Goal: Navigation & Orientation: Find specific page/section

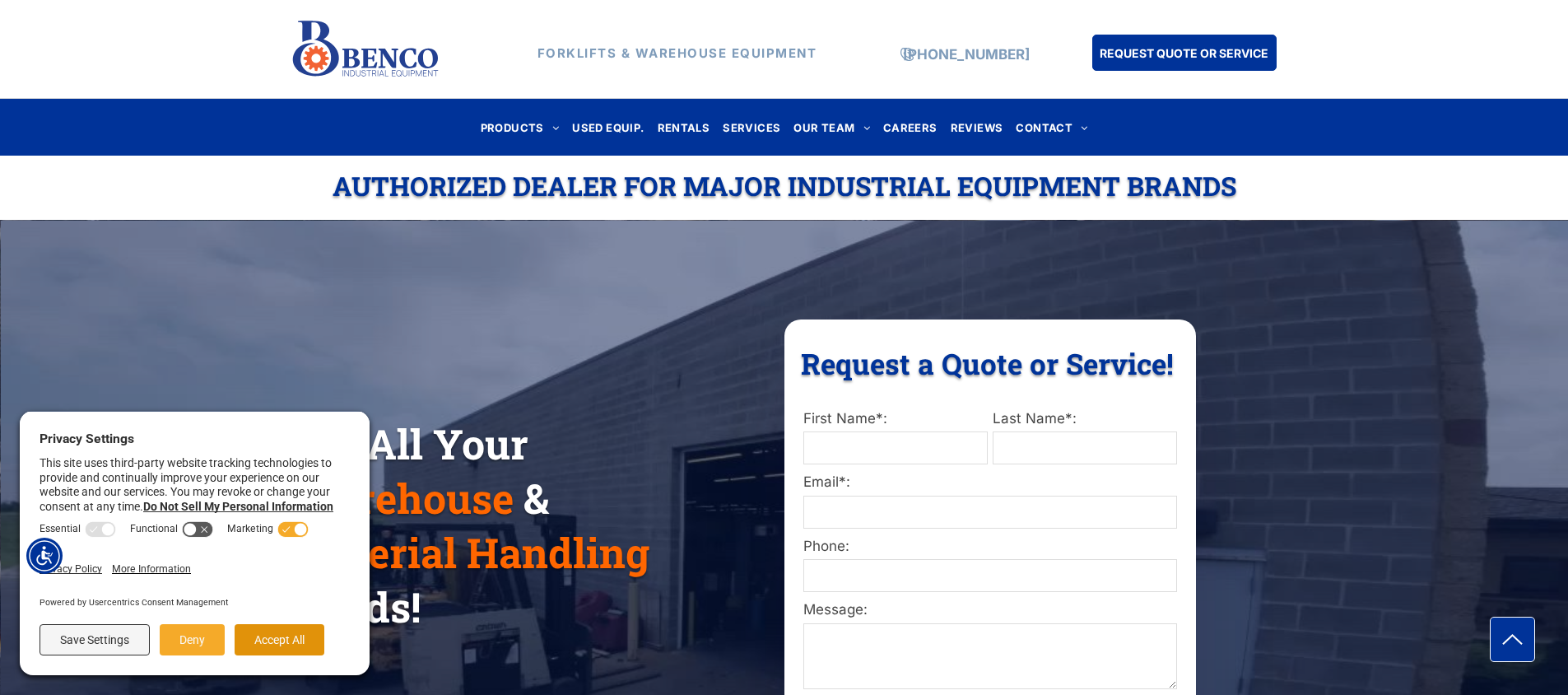
click at [305, 639] on button "Accept All" at bounding box center [279, 640] width 89 height 31
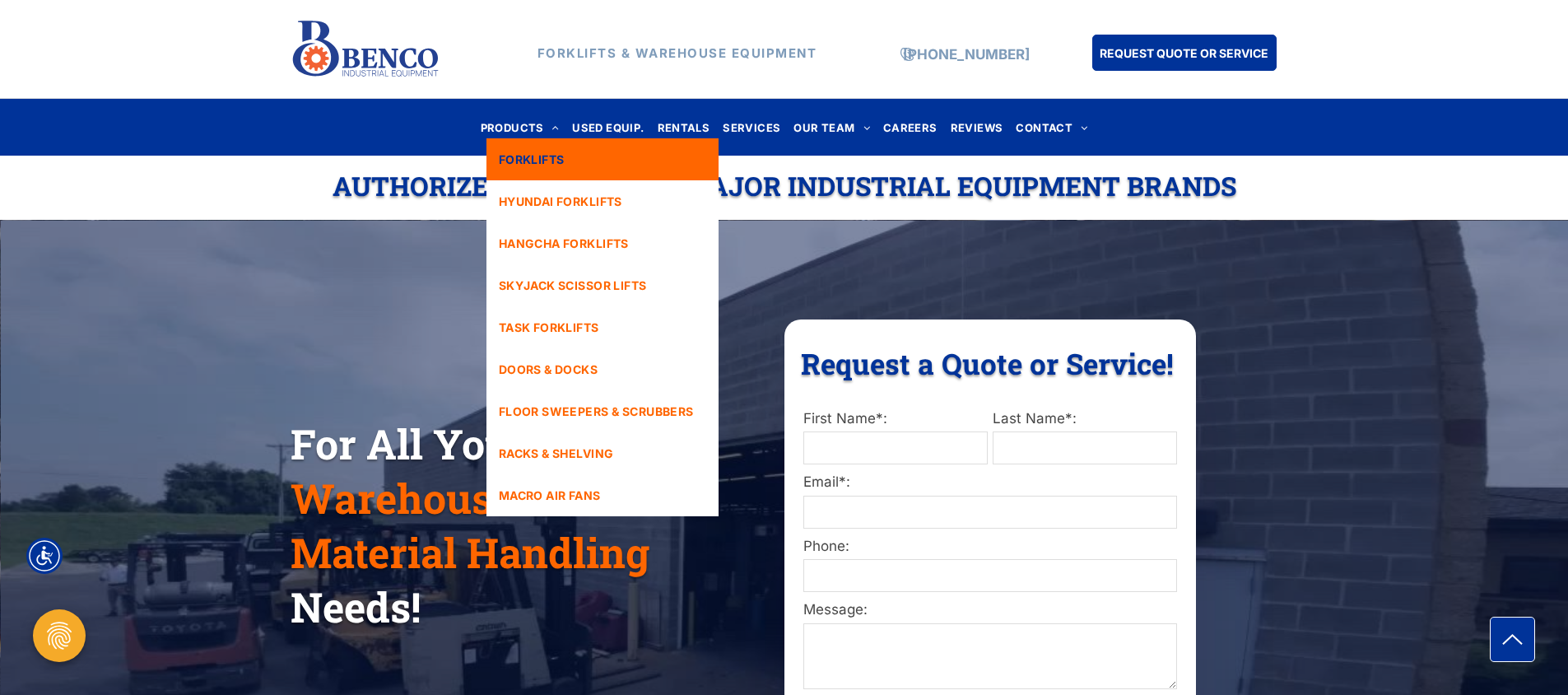
click at [552, 161] on span "FORKLIFTS" at bounding box center [532, 159] width 66 height 17
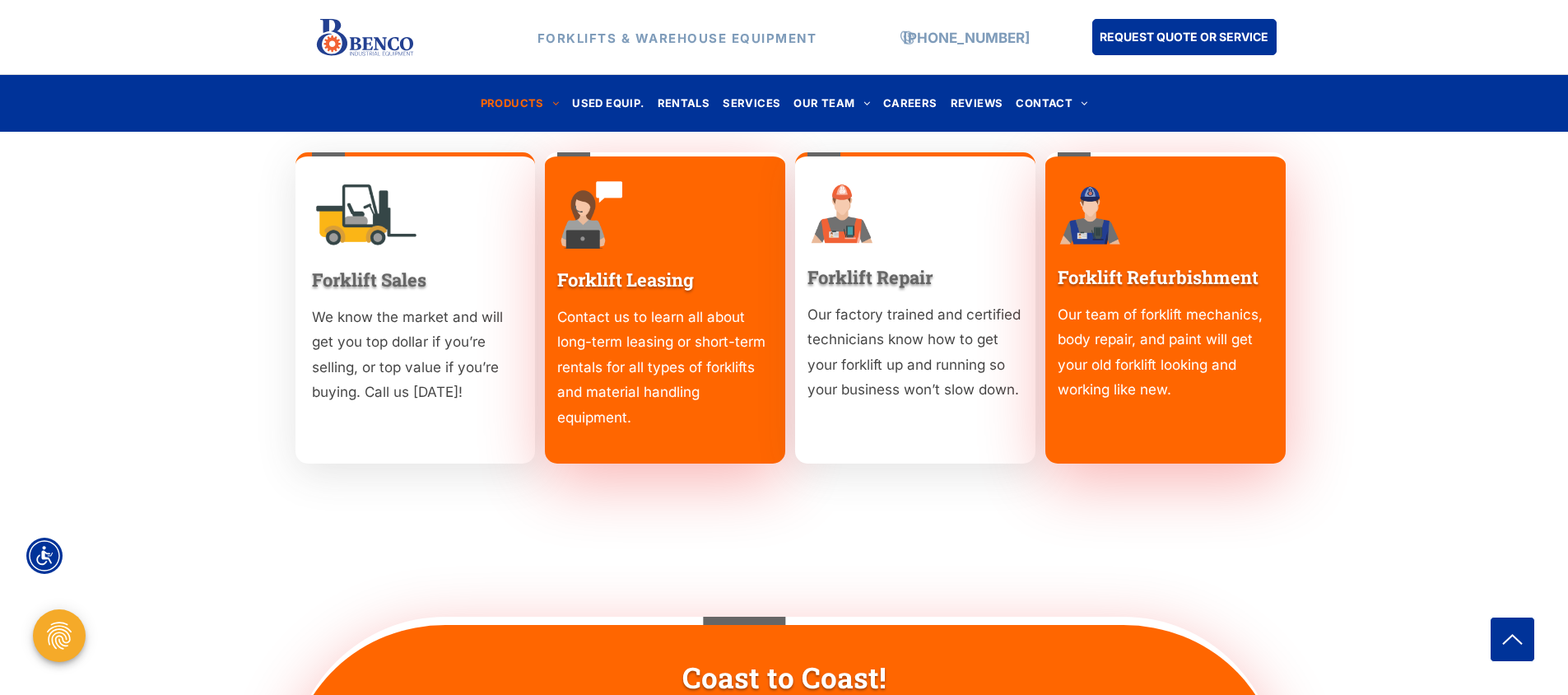
scroll to position [1550, 0]
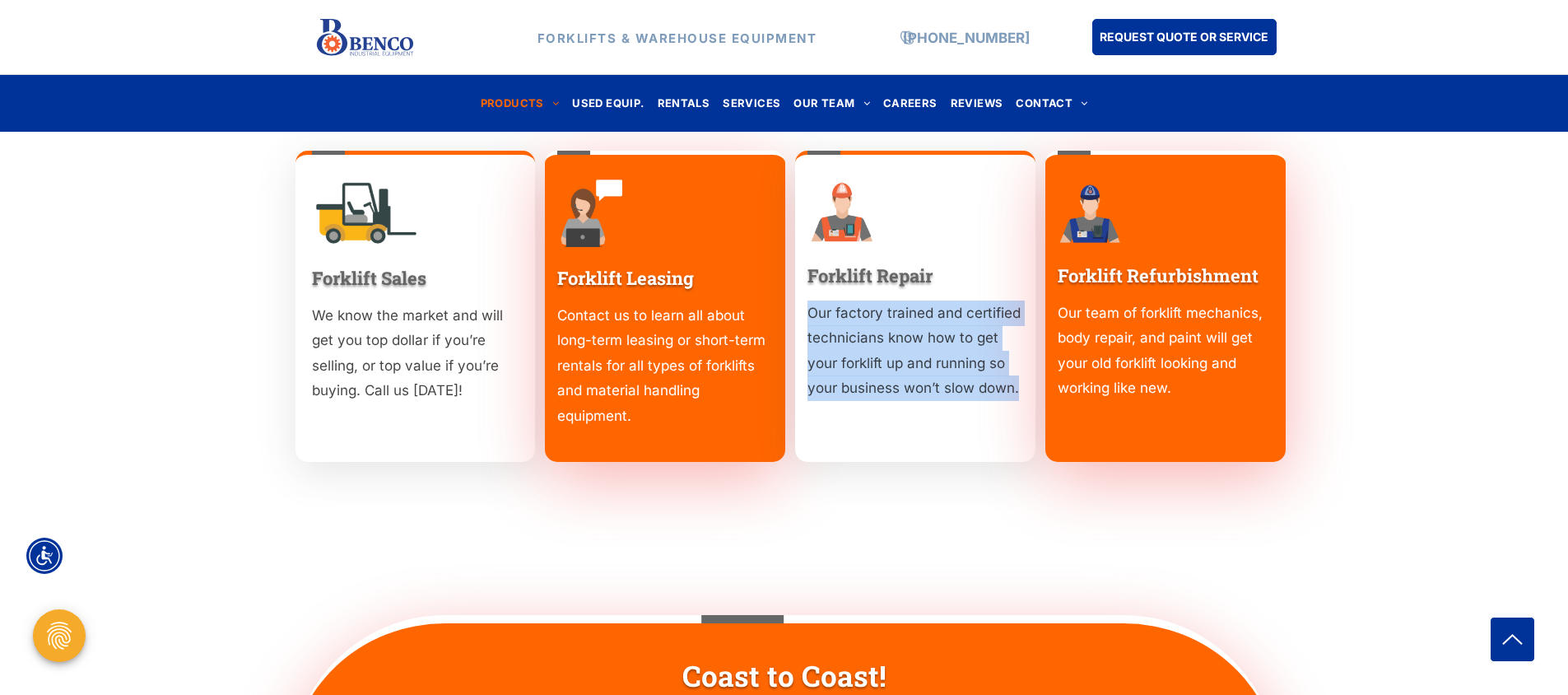
drag, startPoint x: 811, startPoint y: 312, endPoint x: 1021, endPoint y: 383, distance: 221.7
click at [1021, 383] on p "Our factory trained and certified technicians know how to get your forklift up …" at bounding box center [915, 351] width 215 height 101
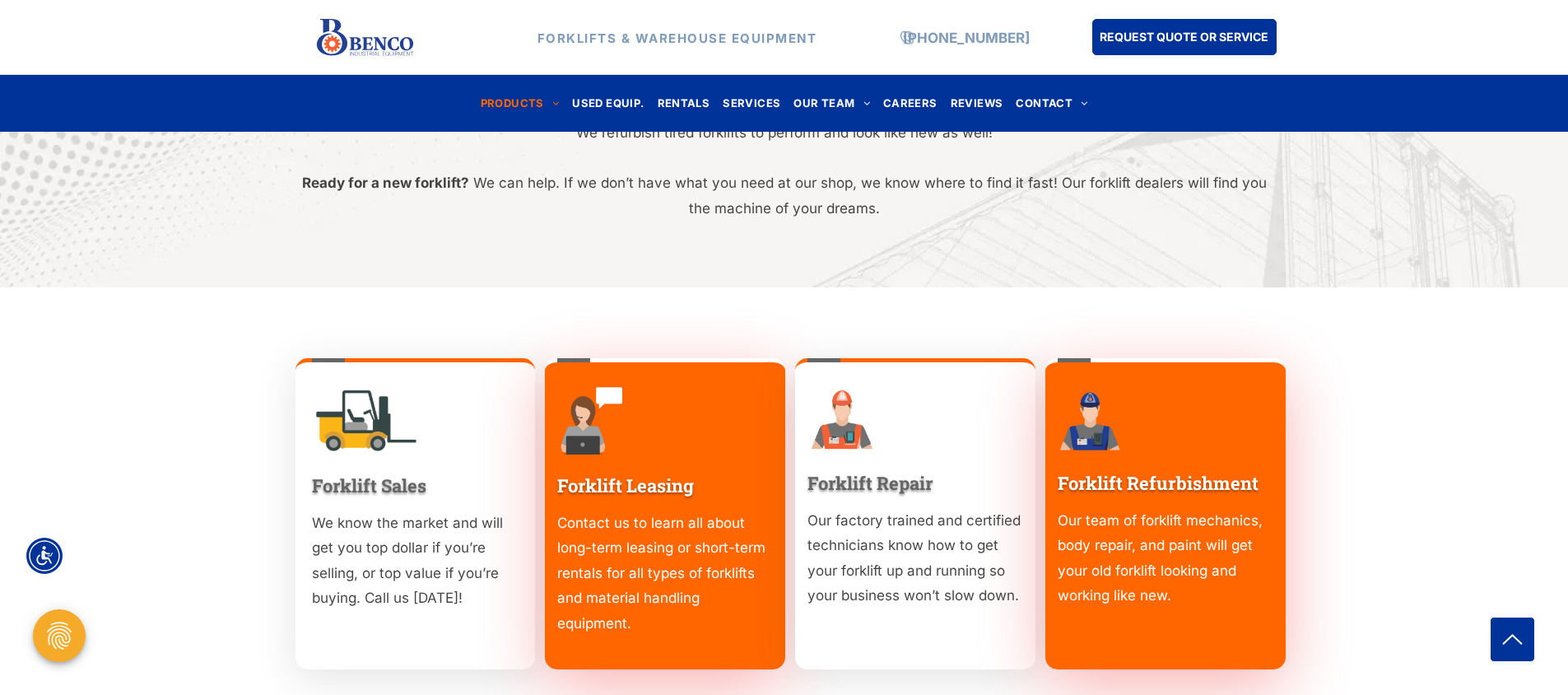
scroll to position [1343, 0]
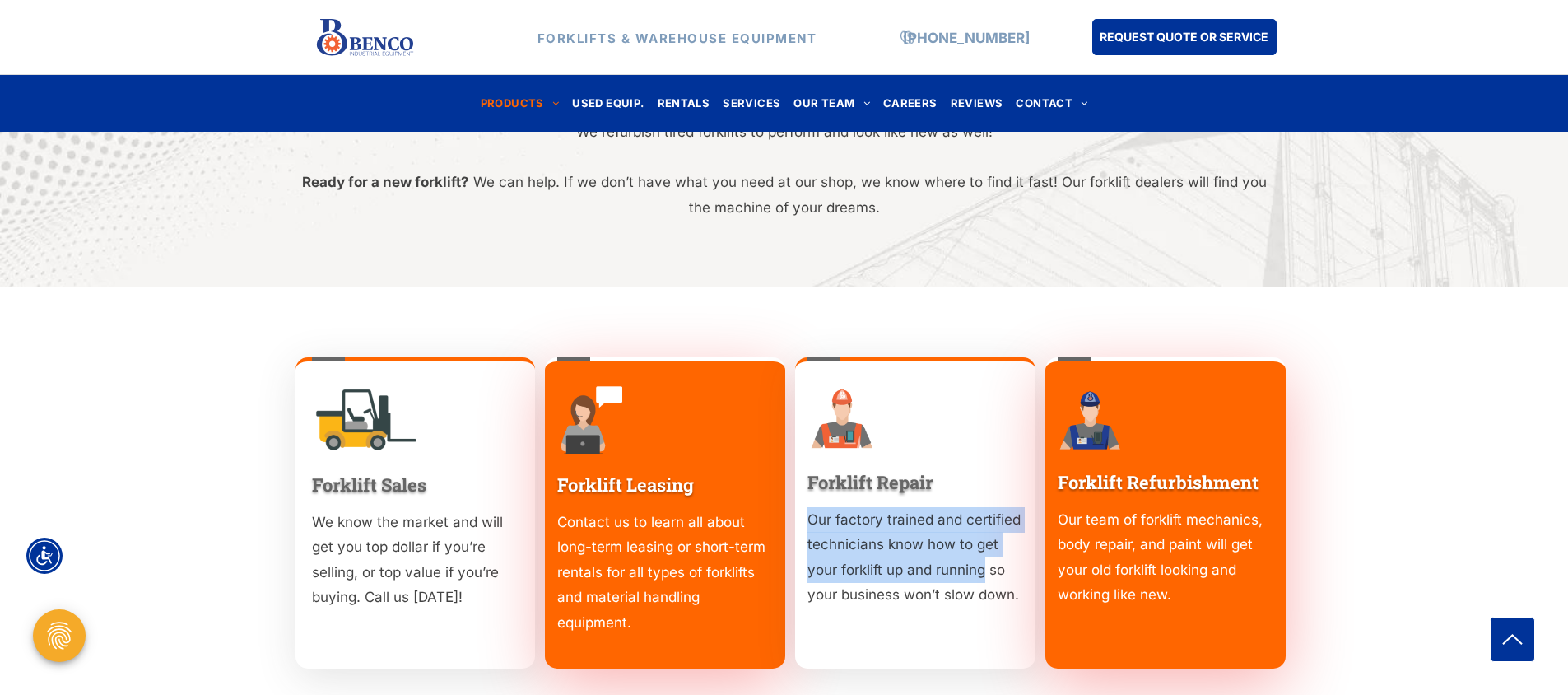
drag, startPoint x: 810, startPoint y: 516, endPoint x: 988, endPoint y: 573, distance: 186.9
click at [988, 573] on span "Our factory trained and certified technicians know how to get your forklift up …" at bounding box center [914, 558] width 213 height 92
copy span "Our factory trained and certified technicians know how to get your forklift up …"
click at [963, 558] on p "Our factory trained and certified technicians know how to get your forklift up …" at bounding box center [915, 557] width 215 height 101
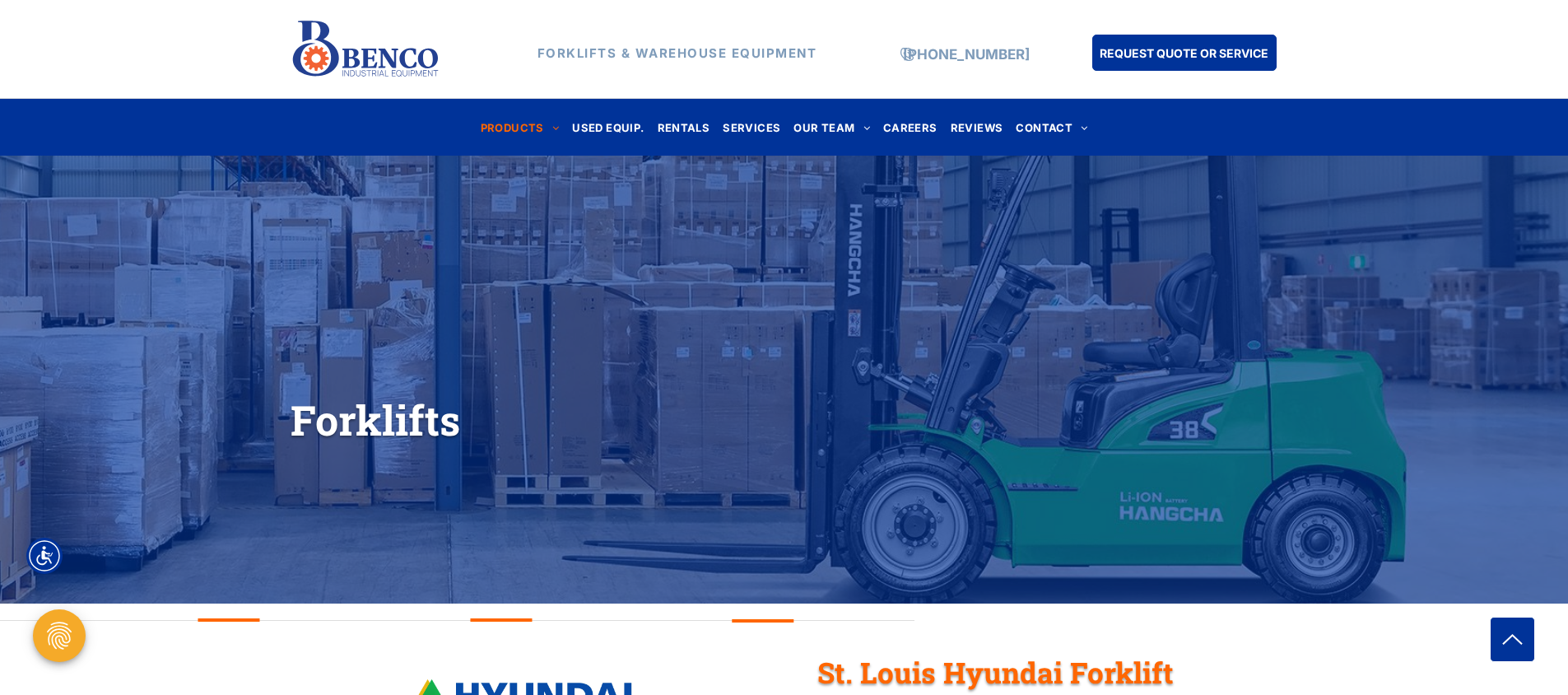
scroll to position [0, 0]
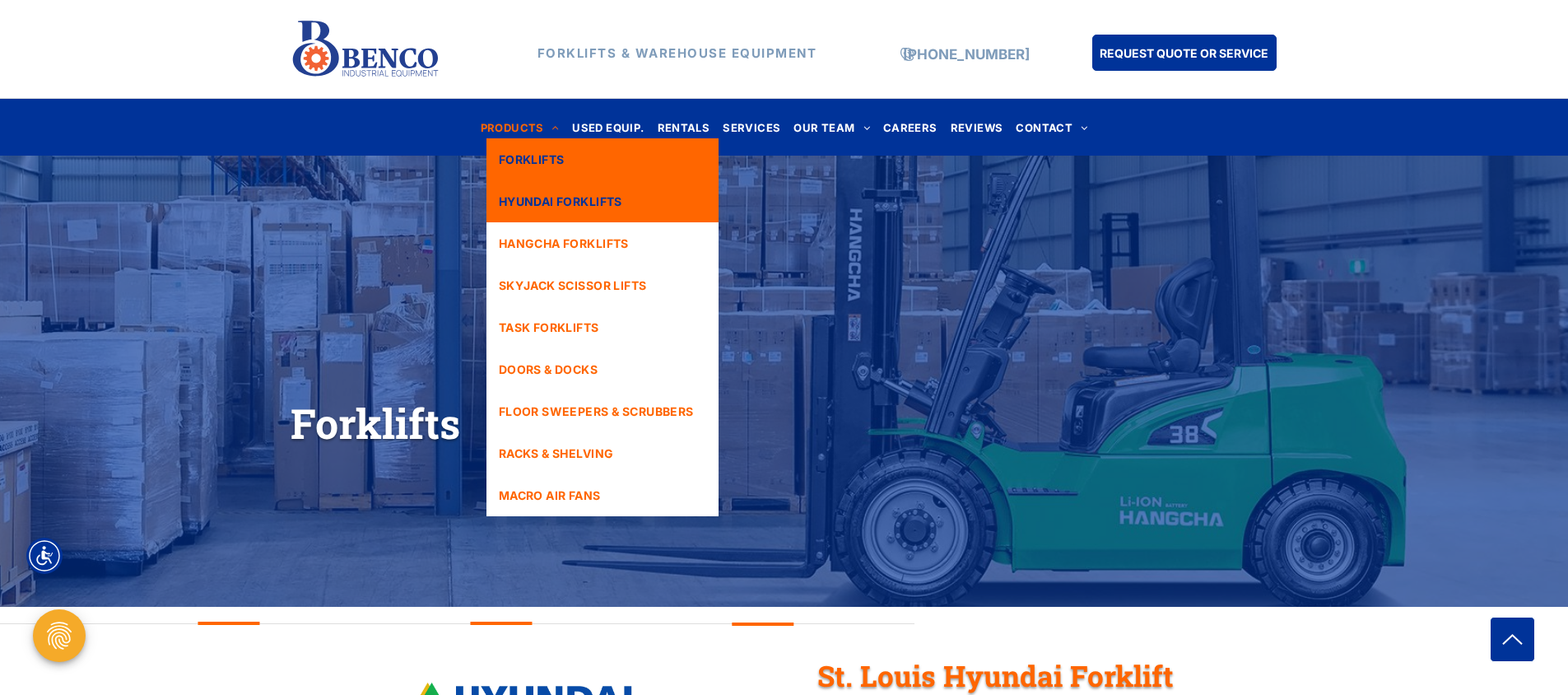
click at [558, 192] on link "HYUNDAI FORKLIFTS" at bounding box center [603, 201] width 232 height 42
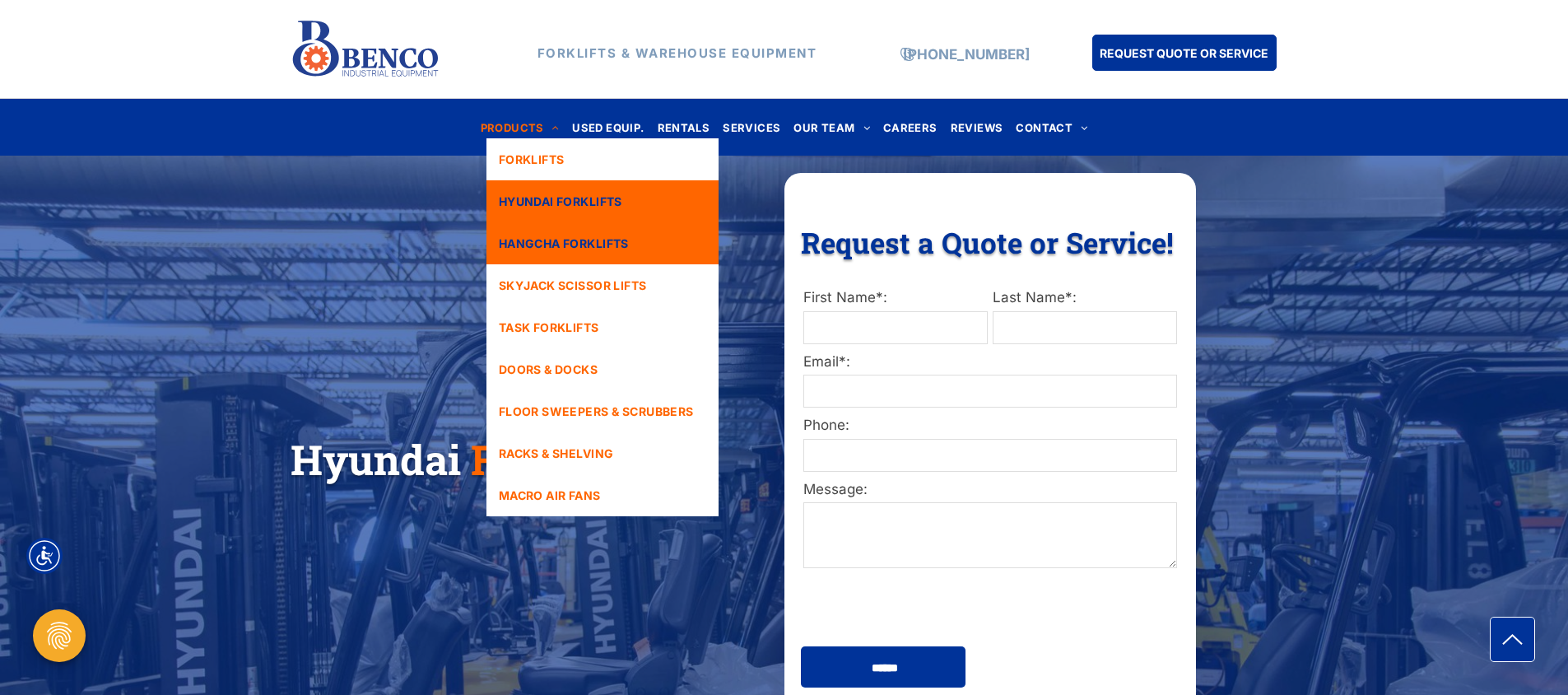
click at [530, 235] on span "HANGCHA FORKLIFTS" at bounding box center [564, 244] width 130 height 17
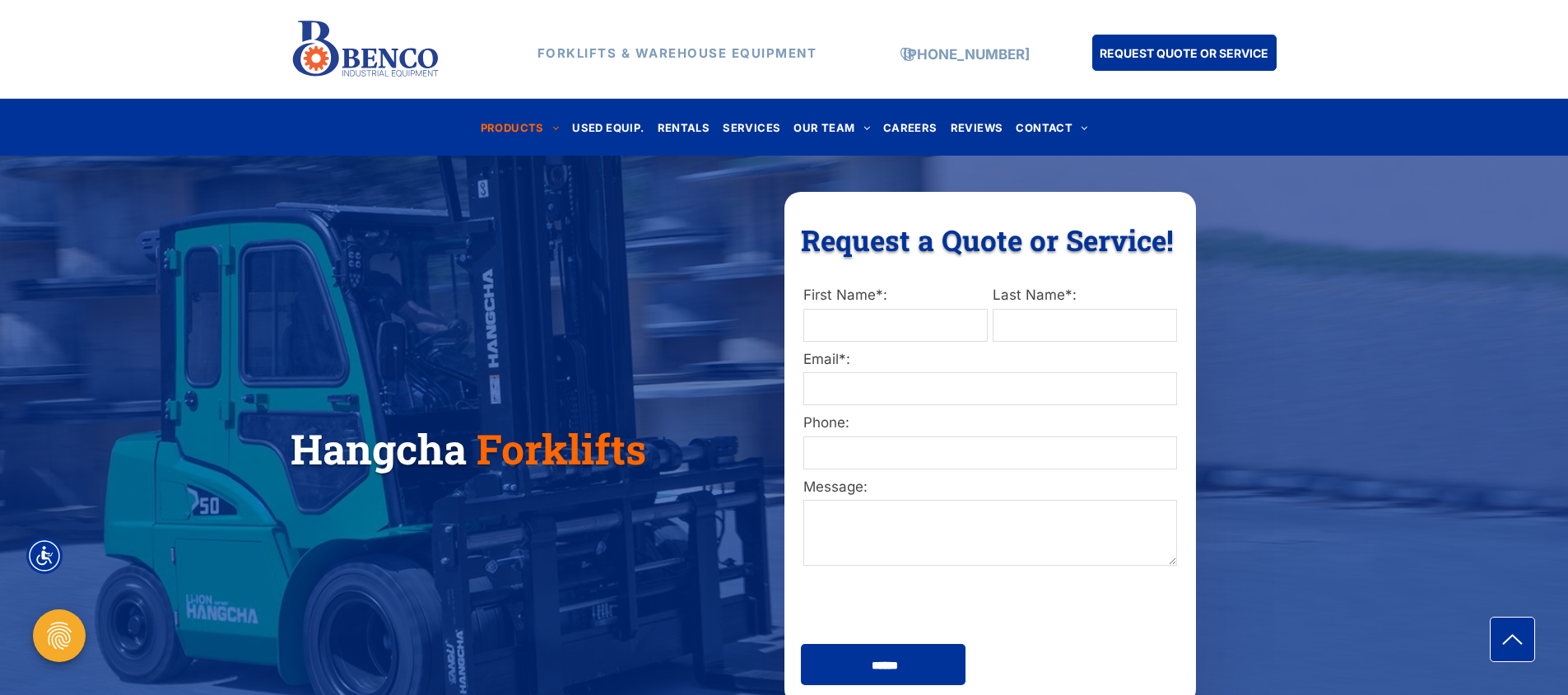
scroll to position [24, 0]
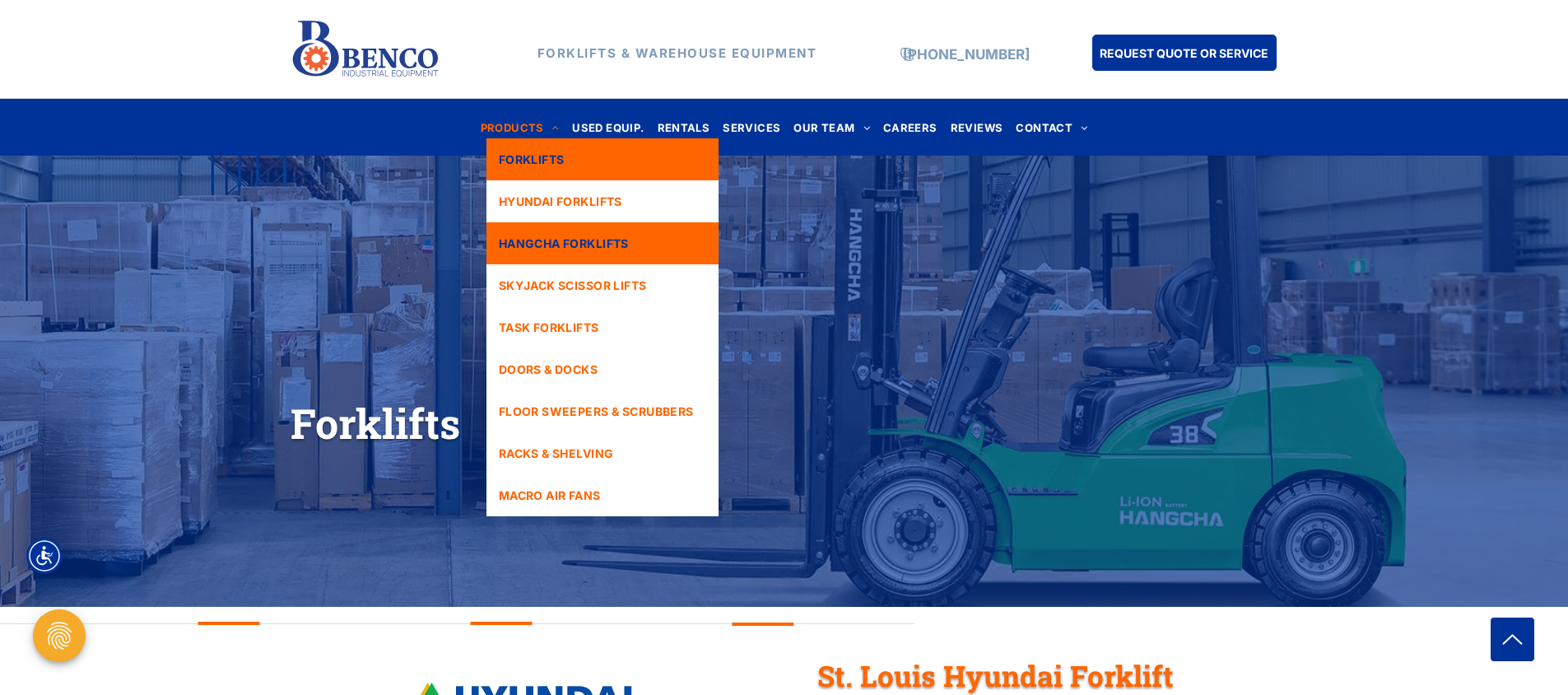
click at [536, 249] on span "HANGCHA FORKLIFTS" at bounding box center [564, 244] width 130 height 17
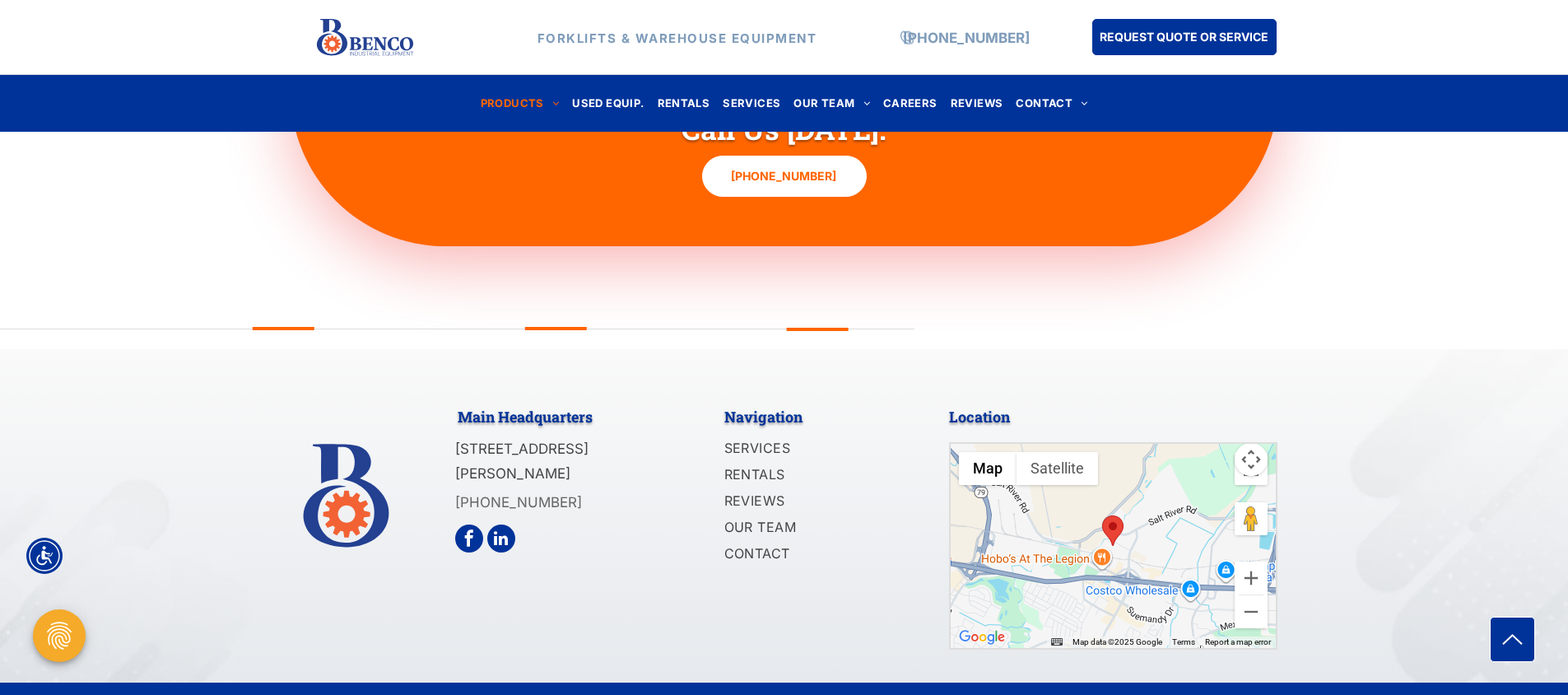
scroll to position [2754, 0]
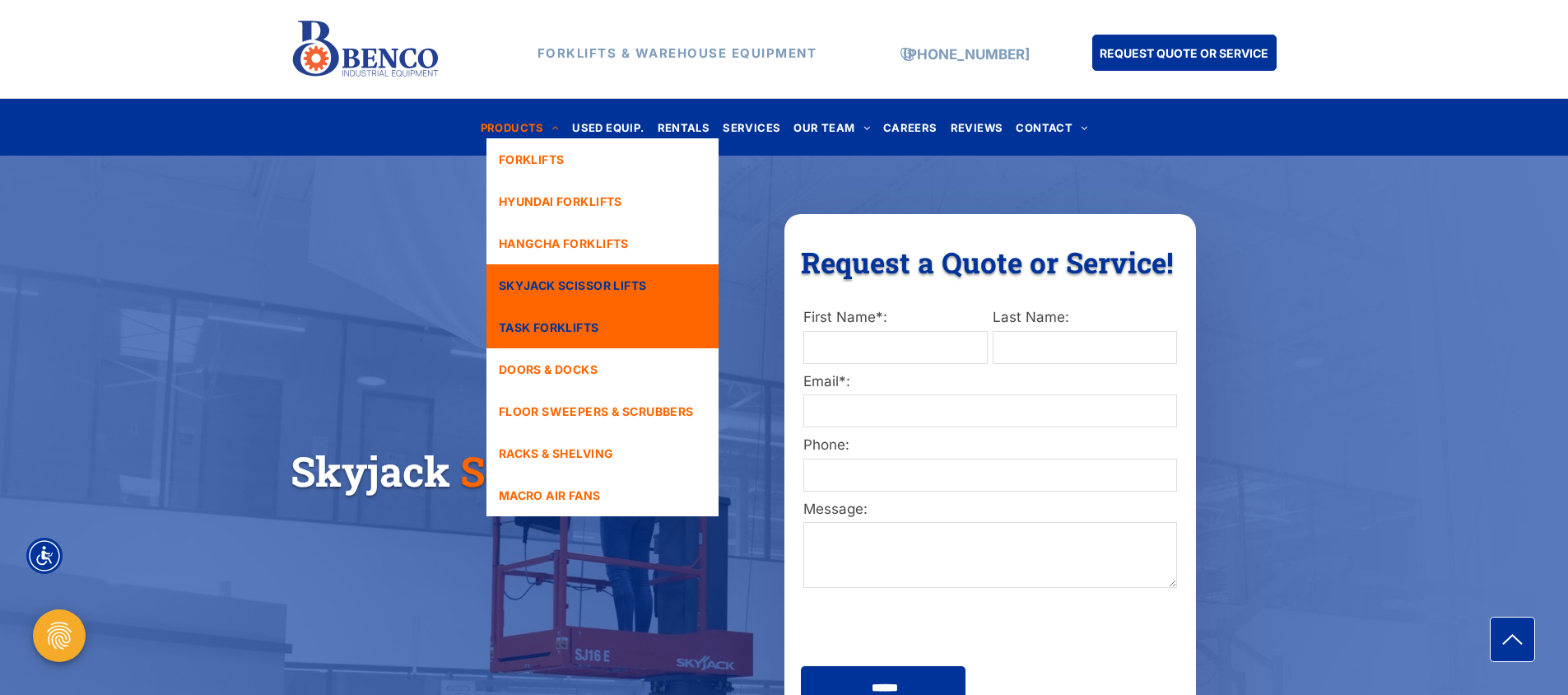
click at [558, 327] on span "TASK FORKLIFTS" at bounding box center [549, 327] width 101 height 17
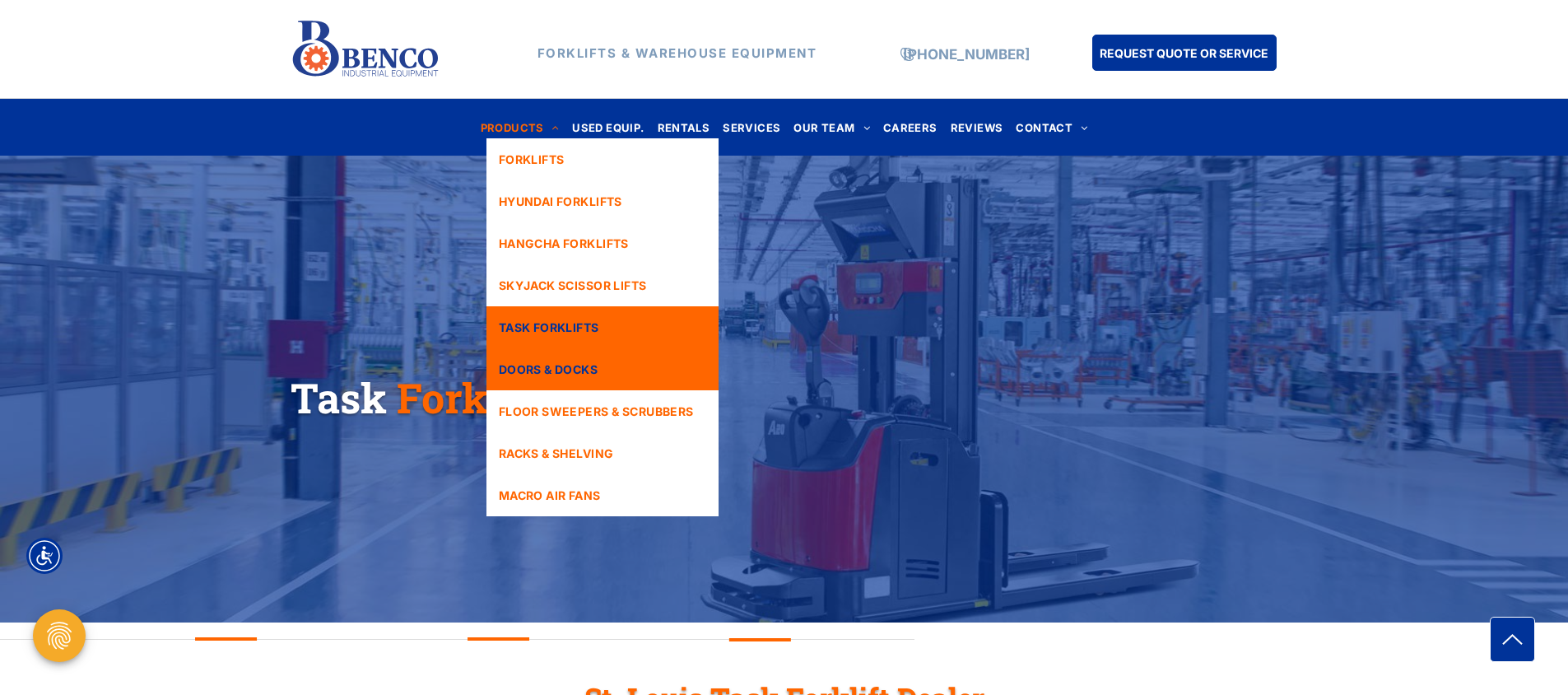
click at [504, 369] on span "DOORS & DOCKS" at bounding box center [548, 370] width 99 height 17
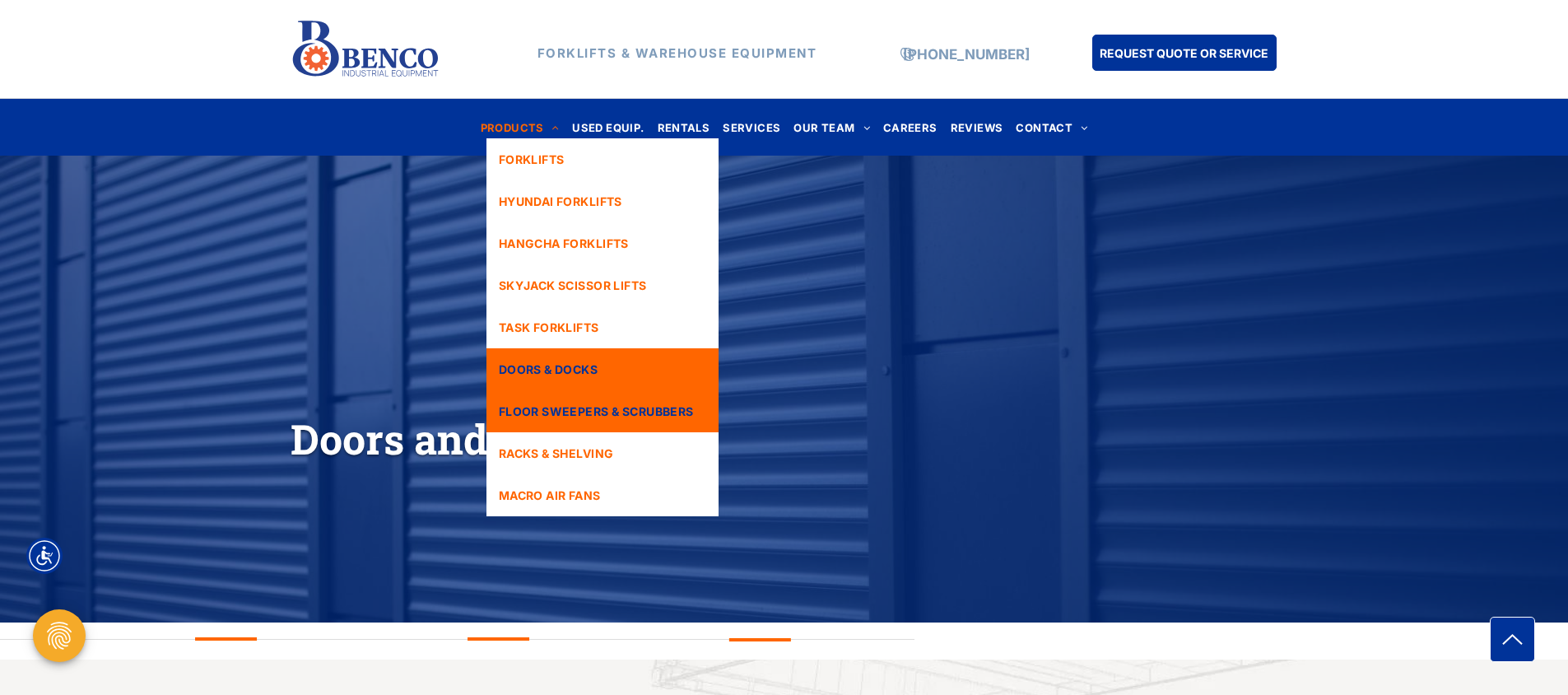
click at [536, 413] on span "FLOOR SWEEPERS & SCRUBBERS" at bounding box center [597, 411] width 196 height 17
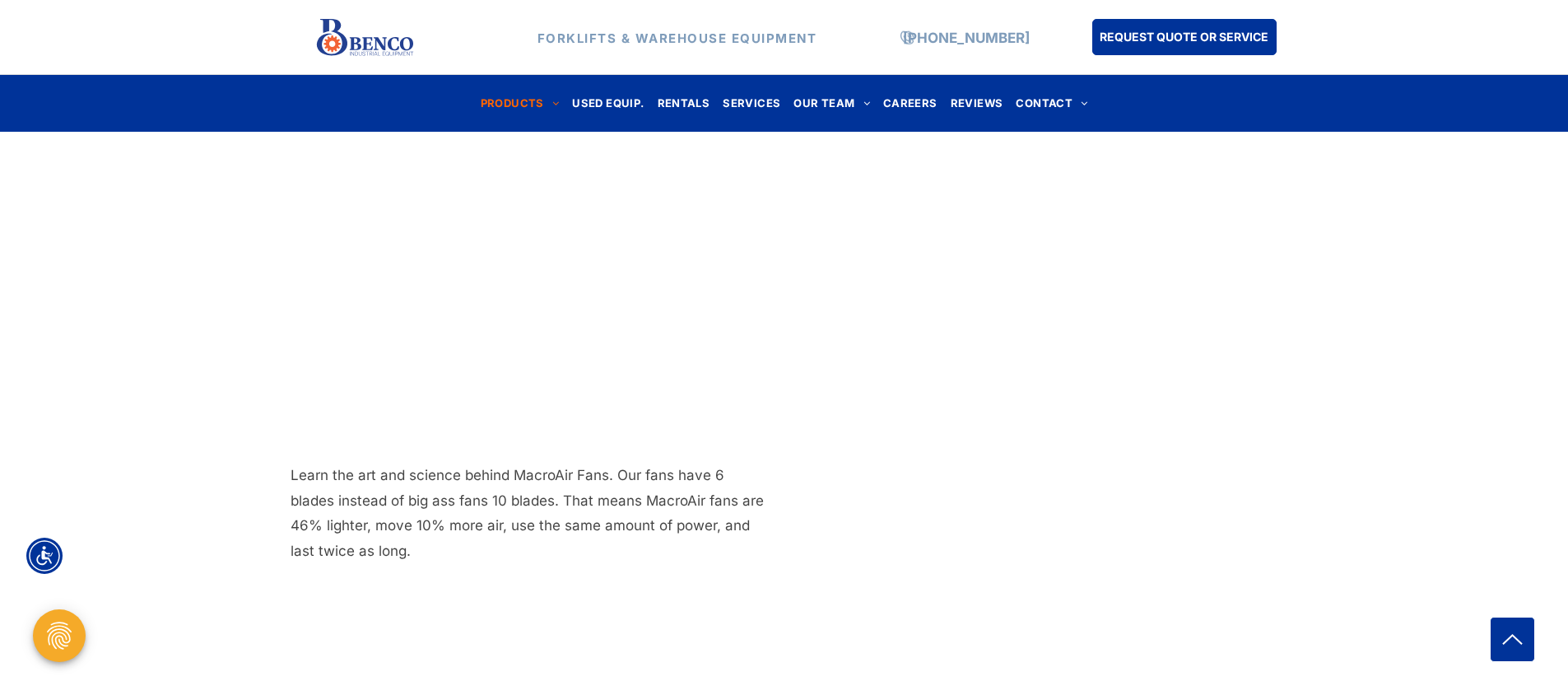
scroll to position [1476, 0]
drag, startPoint x: 407, startPoint y: 427, endPoint x: 457, endPoint y: 427, distance: 50.0
click at [457, 466] on span "Learn the art and science behind MacroAir Fans. Our fans have 6 blades instead …" at bounding box center [527, 512] width 474 height 92
click at [407, 466] on span "Learn the art and science behind MacroAir Fans. Our fans have 6 blades instead …" at bounding box center [527, 512] width 474 height 92
drag, startPoint x: 409, startPoint y: 433, endPoint x: 502, endPoint y: 433, distance: 93.0
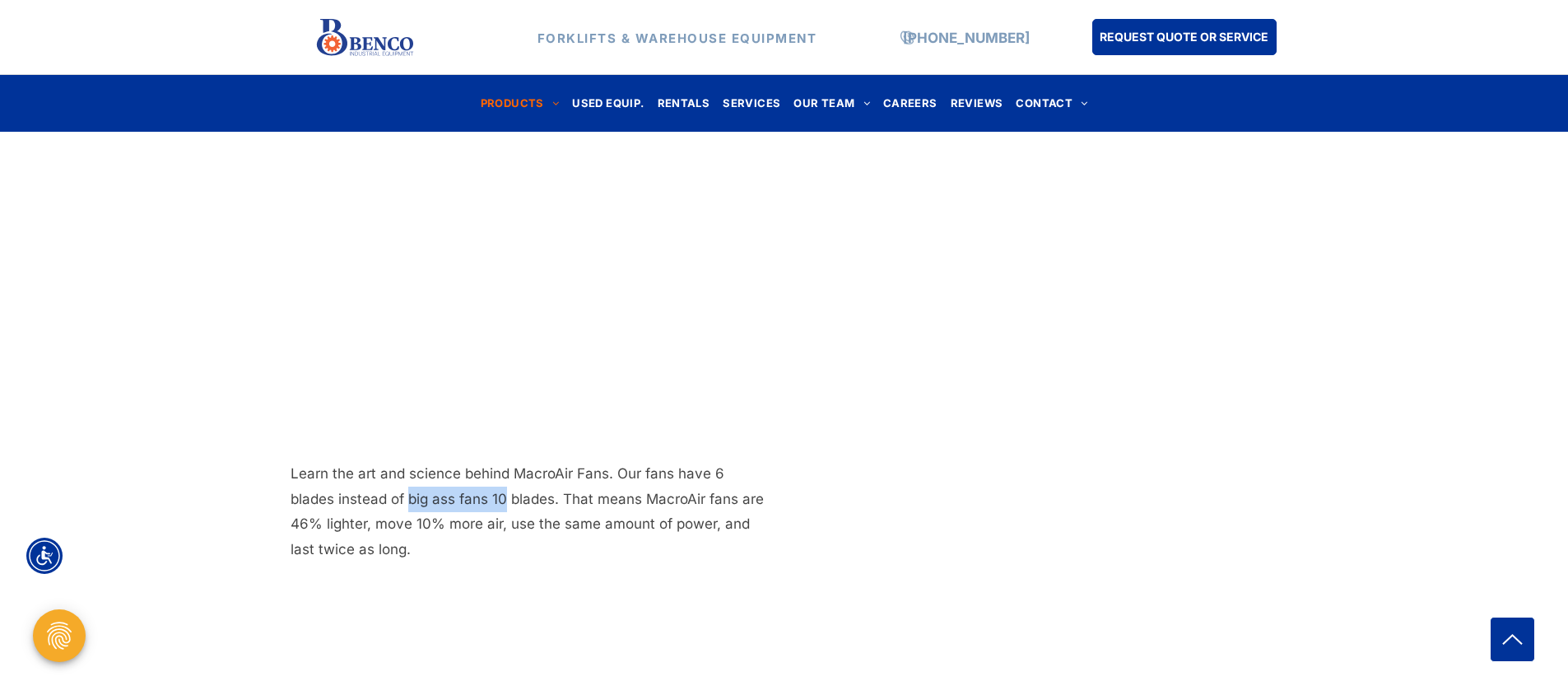
click at [502, 466] on span "Learn the art and science behind MacroAir Fans. Our fans have 6 blades instead …" at bounding box center [527, 512] width 474 height 92
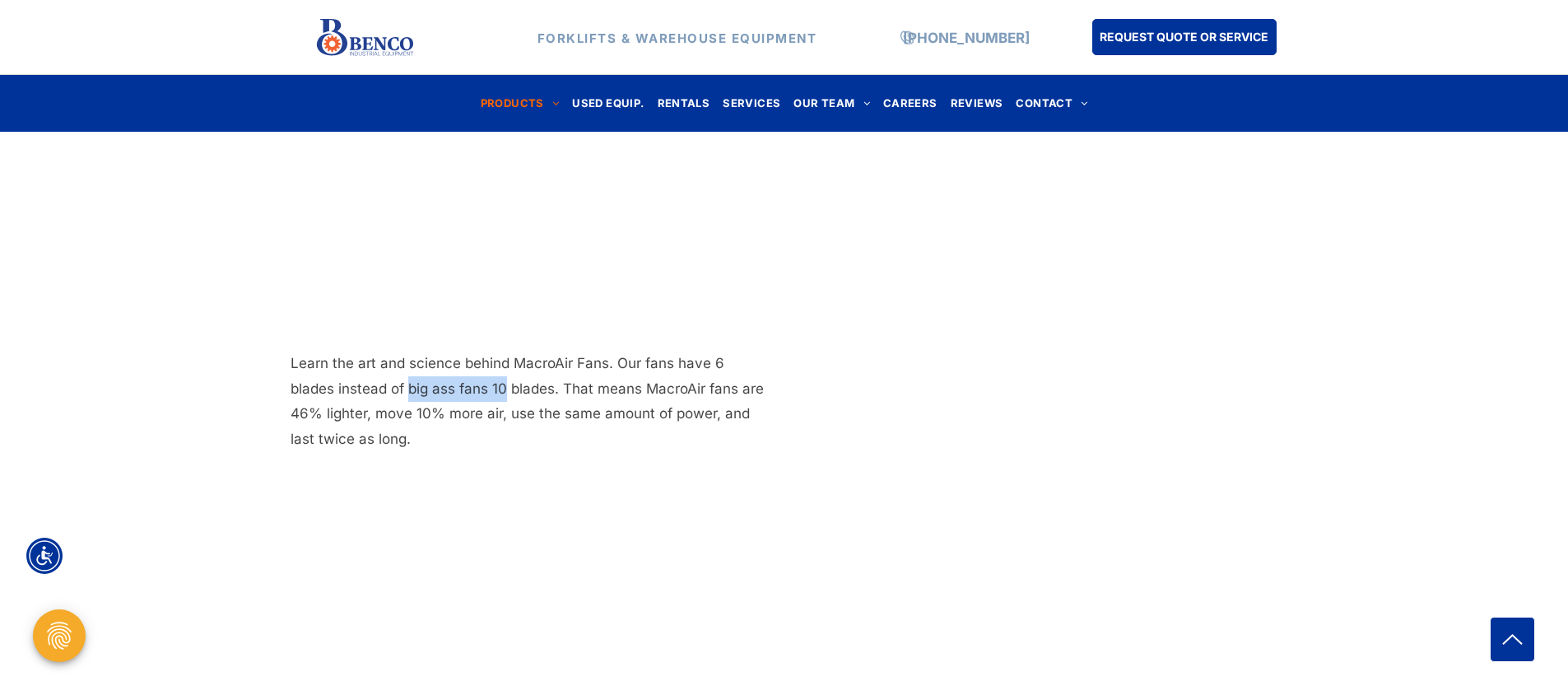
scroll to position [1429, 0]
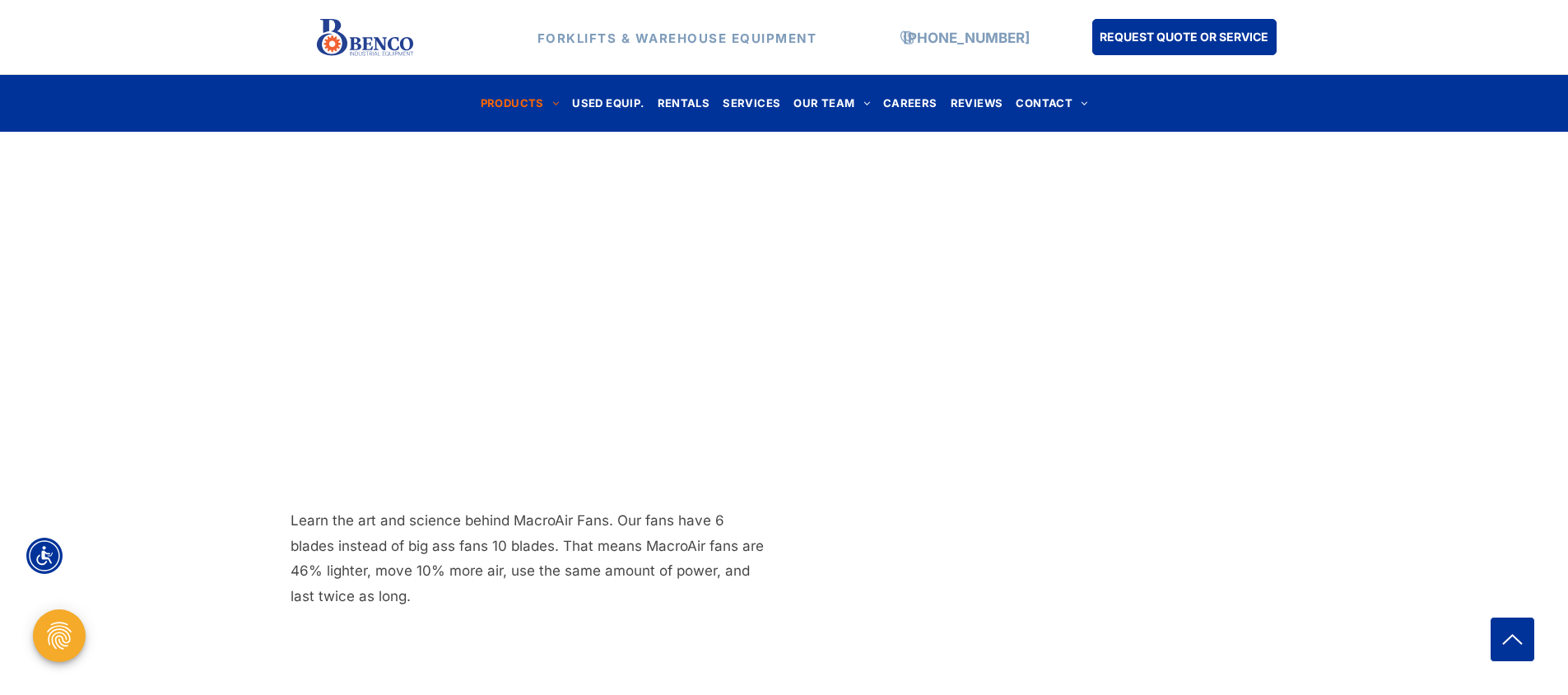
click at [676, 513] on span "Learn the art and science behind MacroAir Fans. Our fans have 6 blades instead …" at bounding box center [527, 559] width 474 height 92
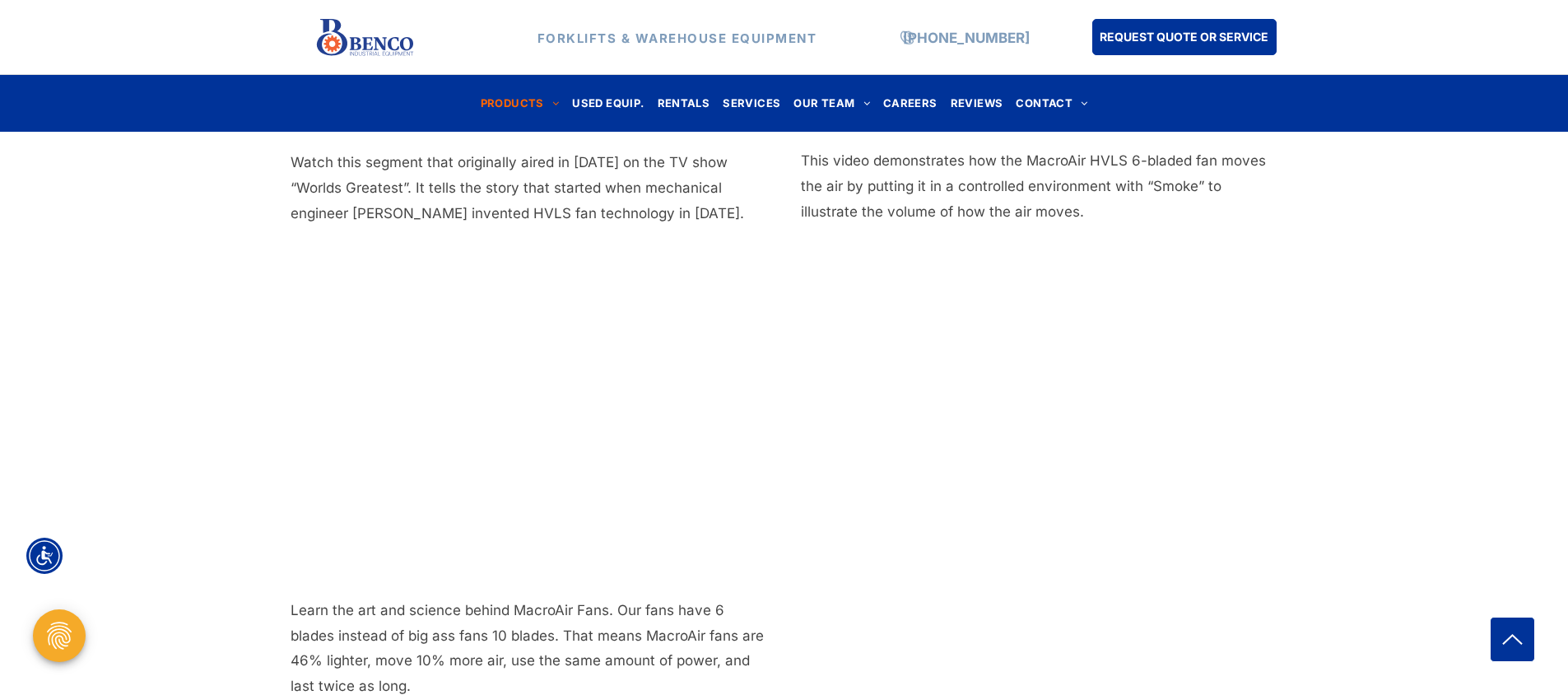
scroll to position [1346, 0]
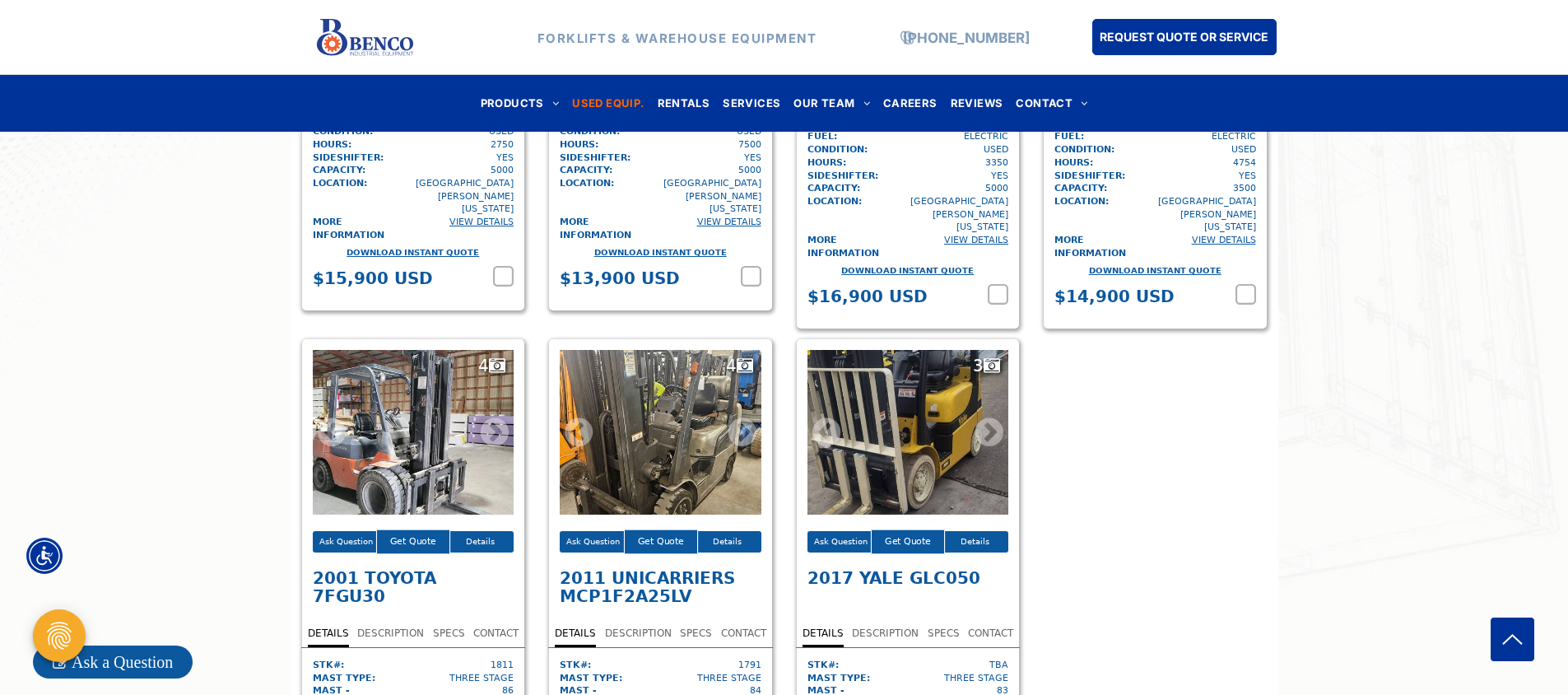
scroll to position [4417, 0]
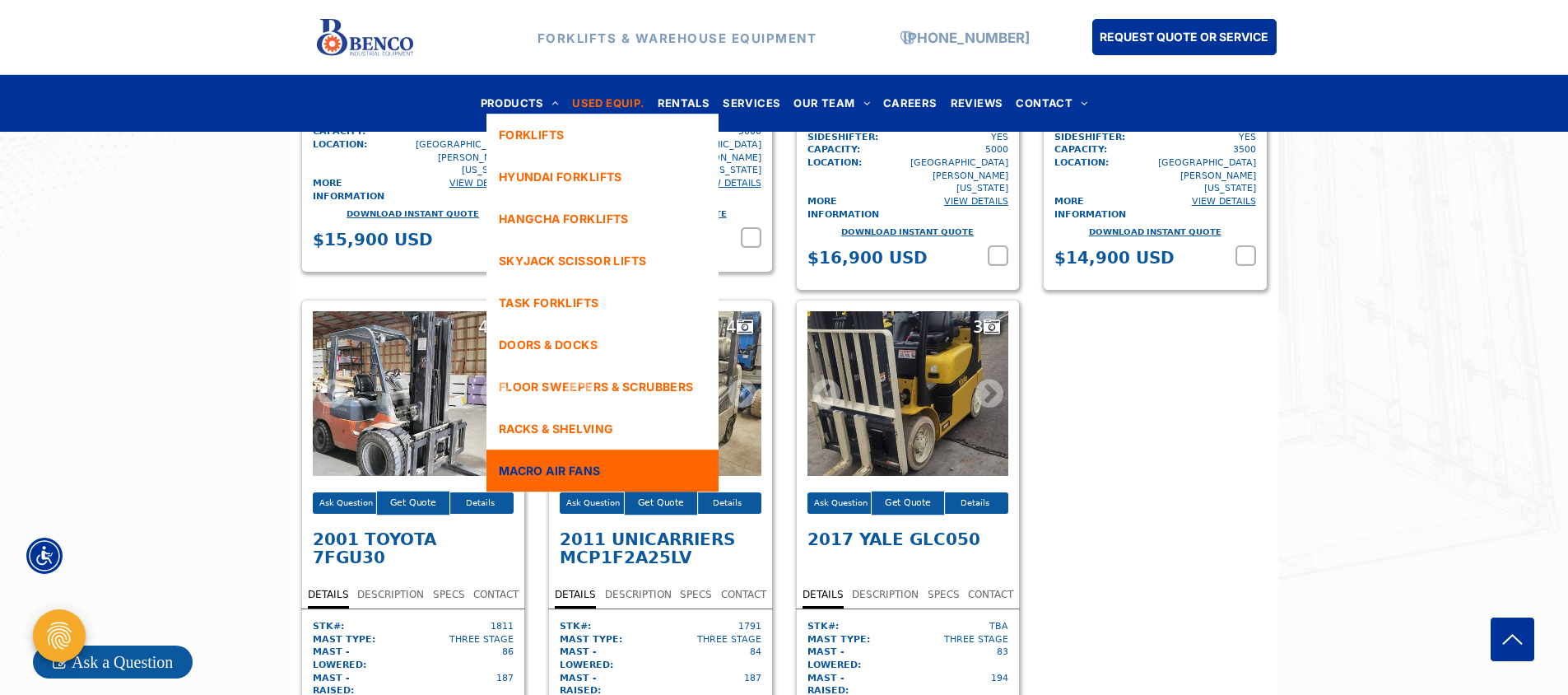
click at [525, 483] on link "MACRO AIR FANS" at bounding box center [603, 470] width 232 height 42
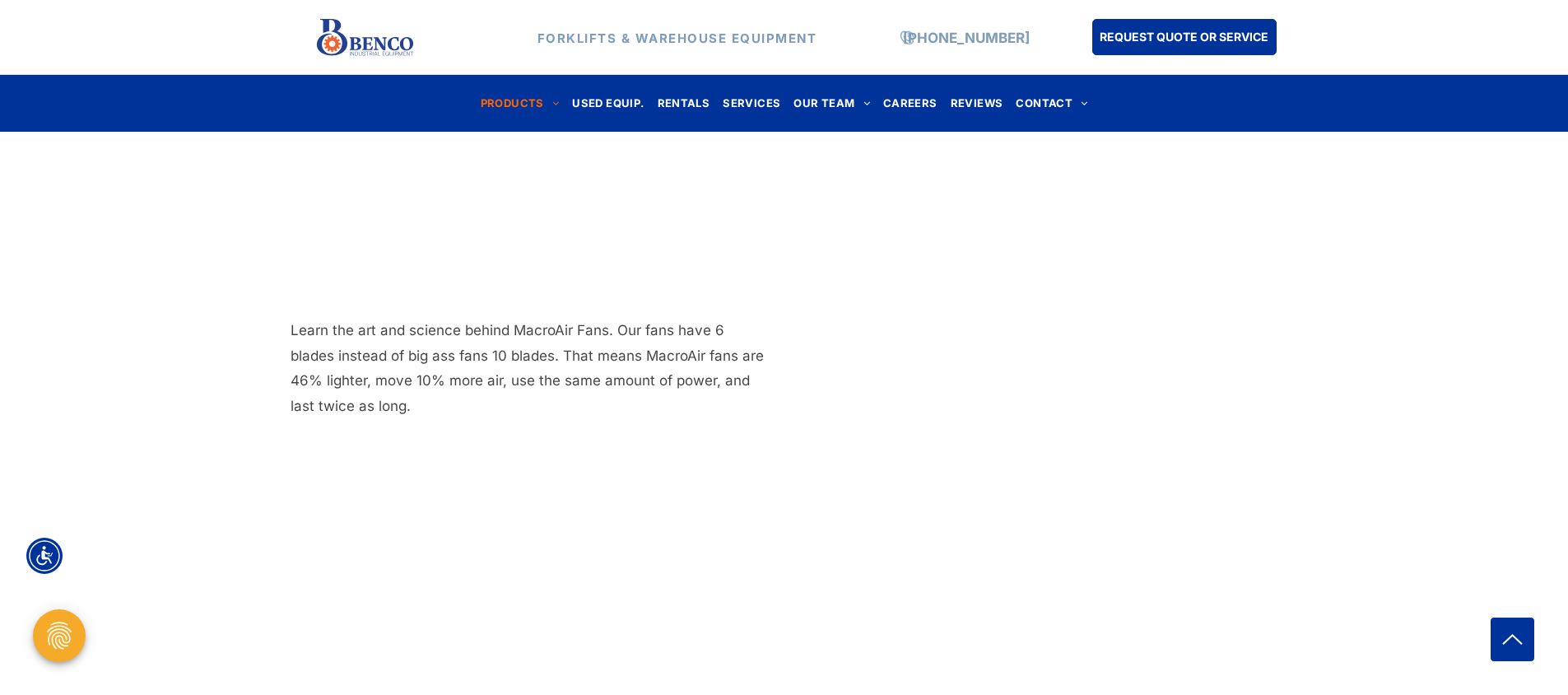
scroll to position [1633, 0]
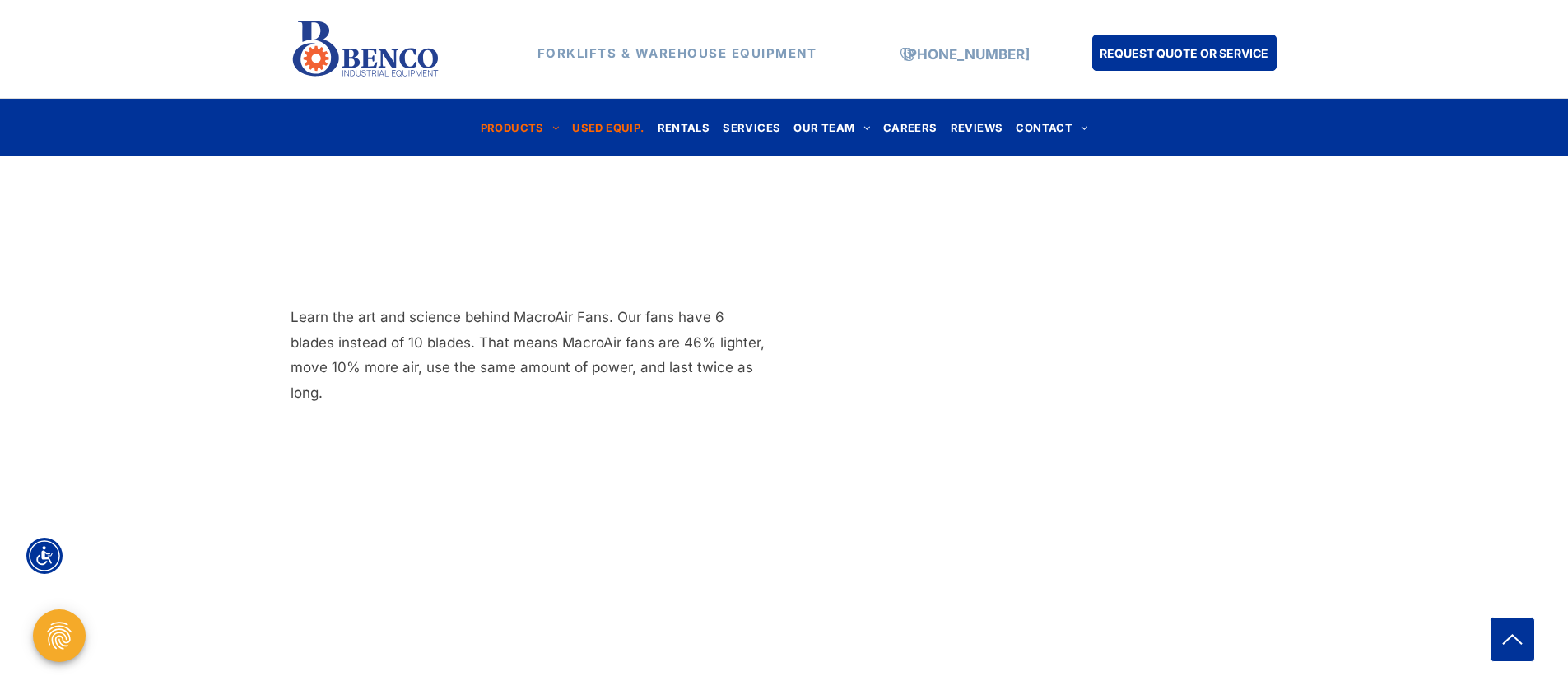
click at [599, 133] on span "USED EQUIP." at bounding box center [608, 127] width 71 height 23
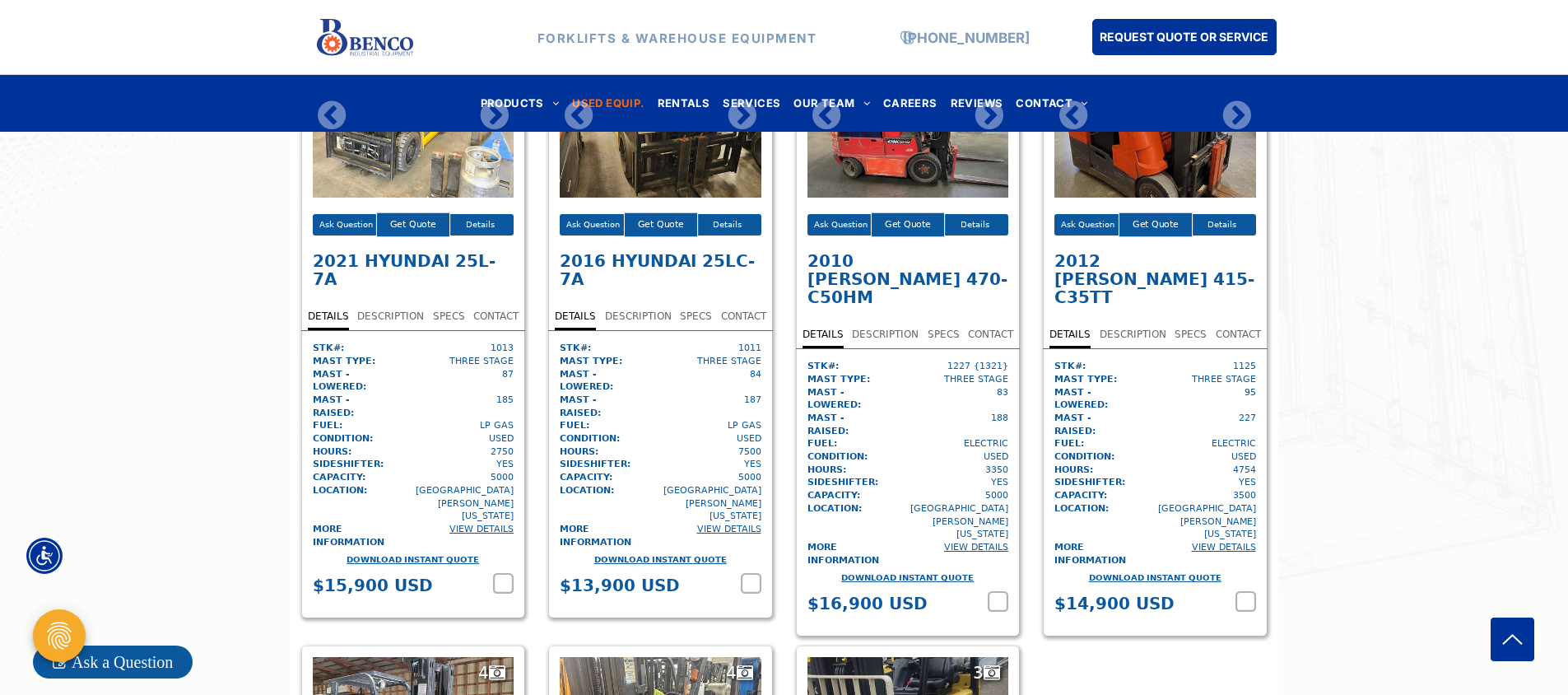
scroll to position [4097, 0]
click at [726, 116] on nav "PRODUCTS FORKLIFTS HYUNDAI FORKLIFTS HANGCHA FORKLIFTS SKYJACK SCISSOR LIFTS TA…" at bounding box center [785, 103] width 966 height 37
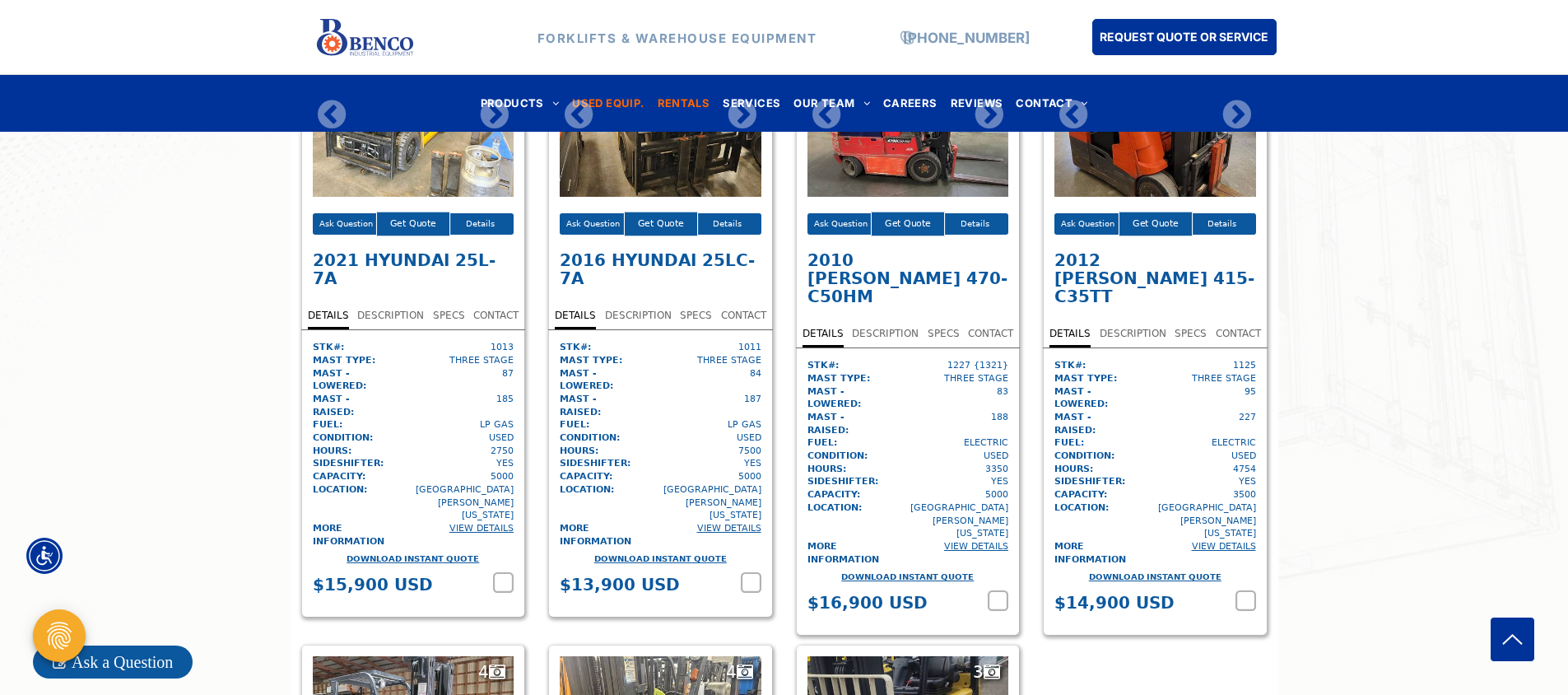
click at [684, 103] on span "RENTALS" at bounding box center [684, 103] width 53 height 23
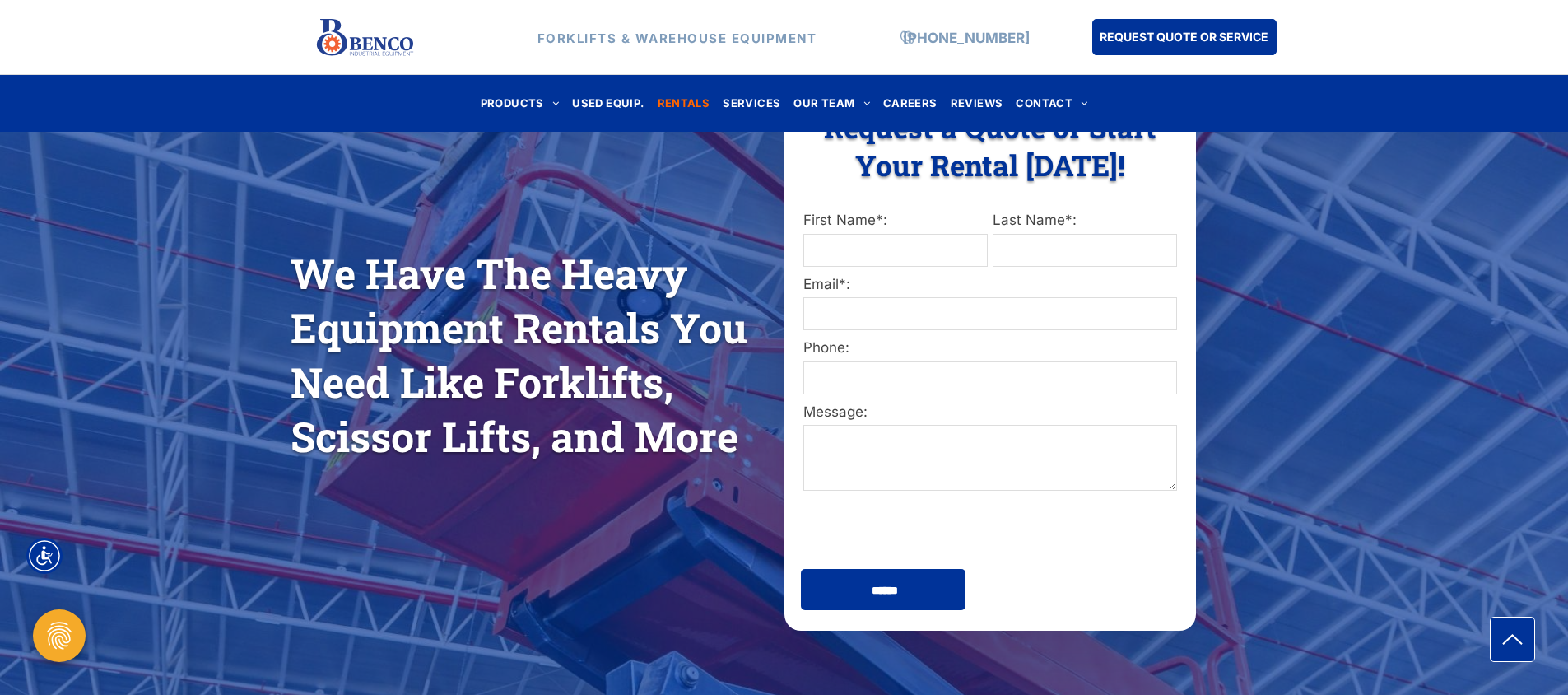
scroll to position [159, 0]
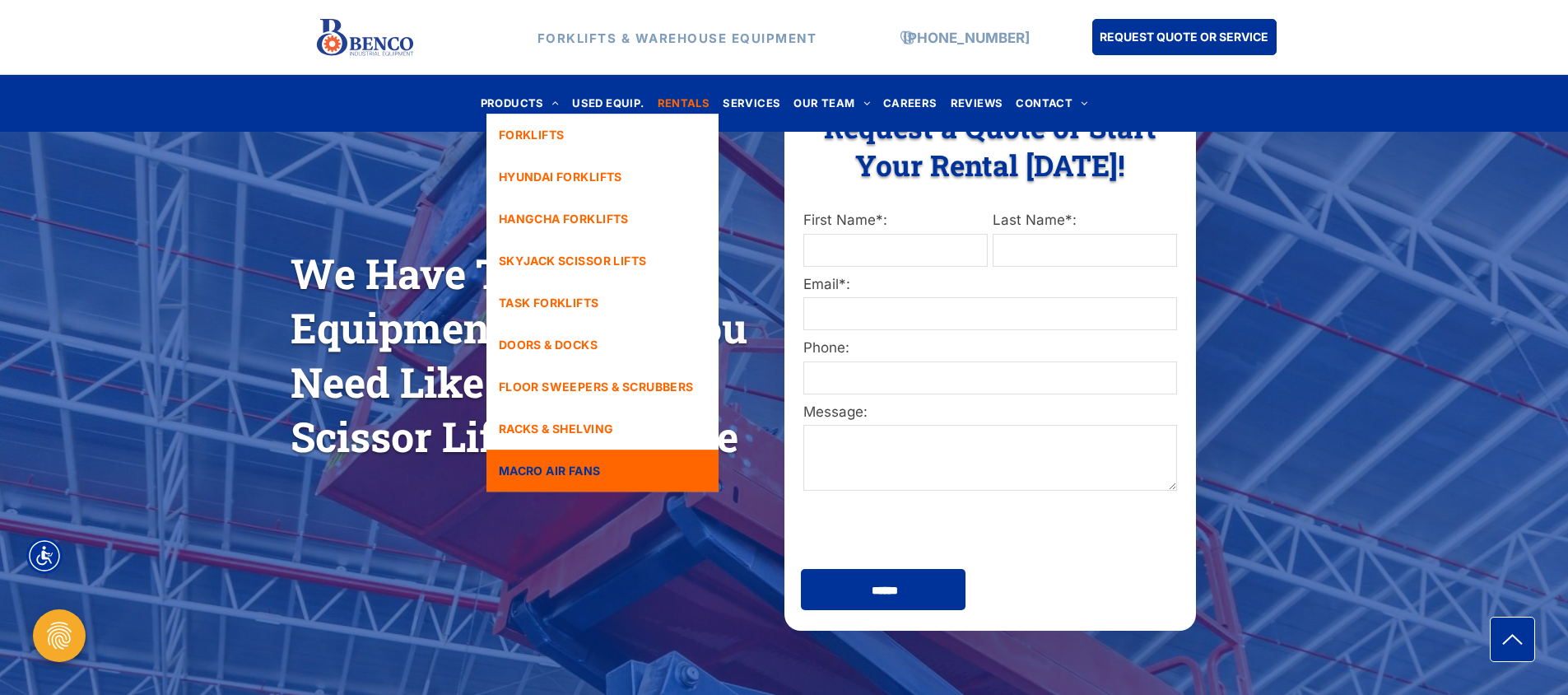
click at [513, 477] on span "MACRO AIR FANS" at bounding box center [550, 470] width 102 height 17
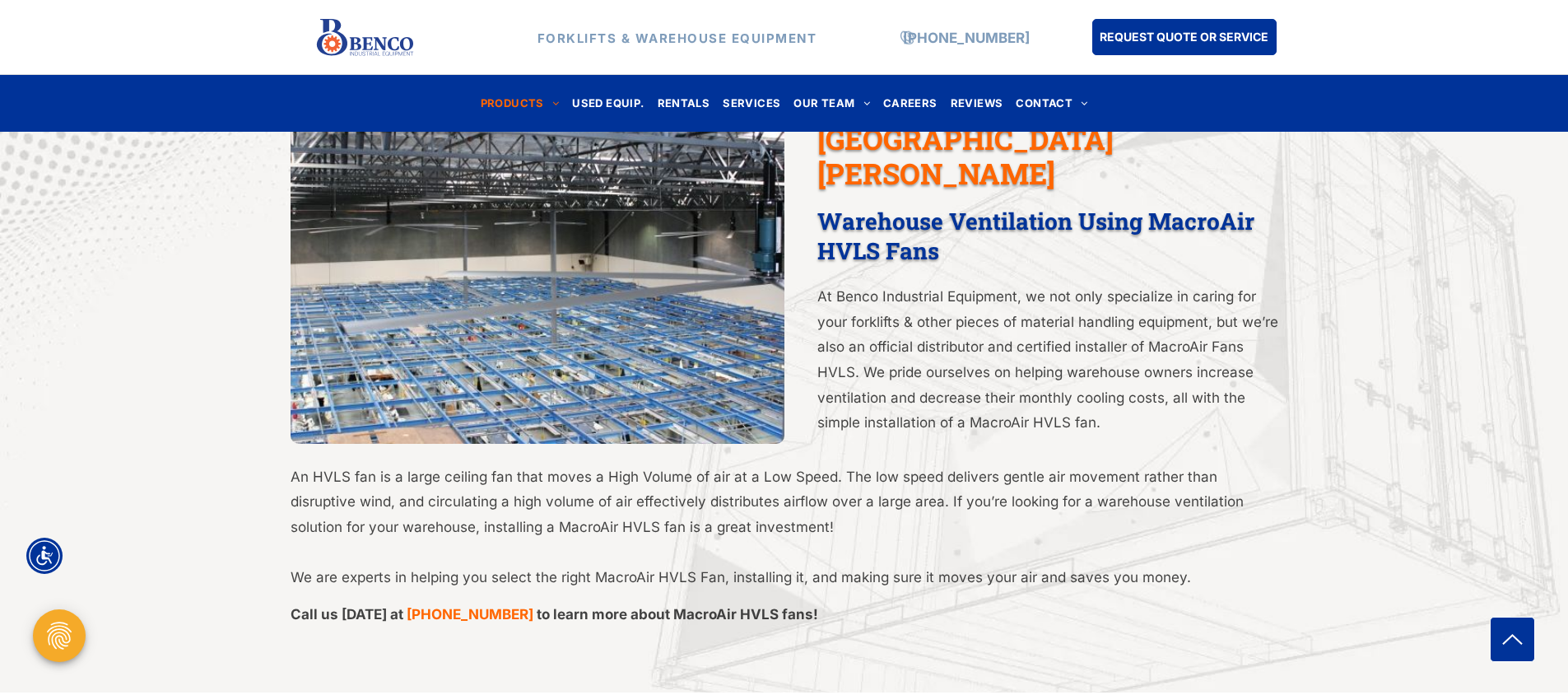
scroll to position [360, 0]
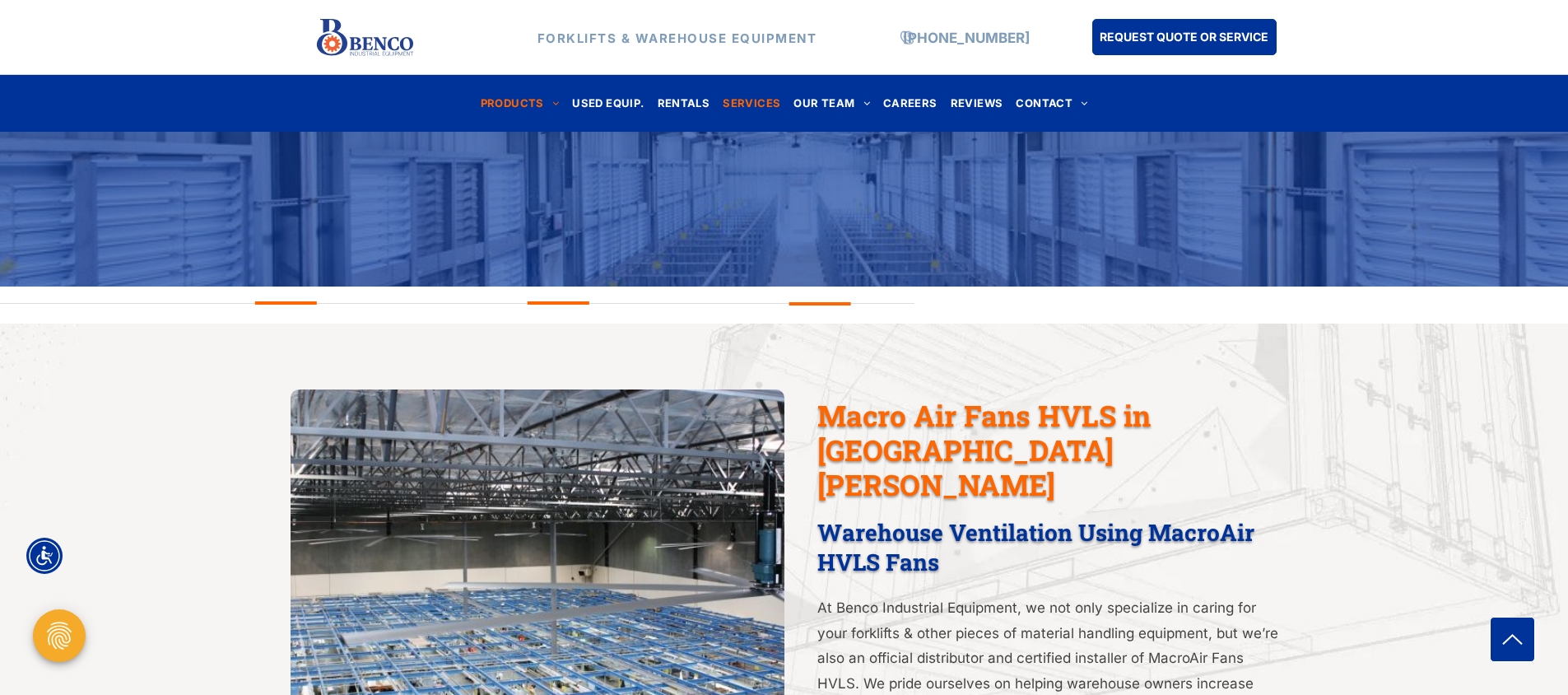
click at [774, 103] on span "SERVICES" at bounding box center [751, 103] width 57 height 23
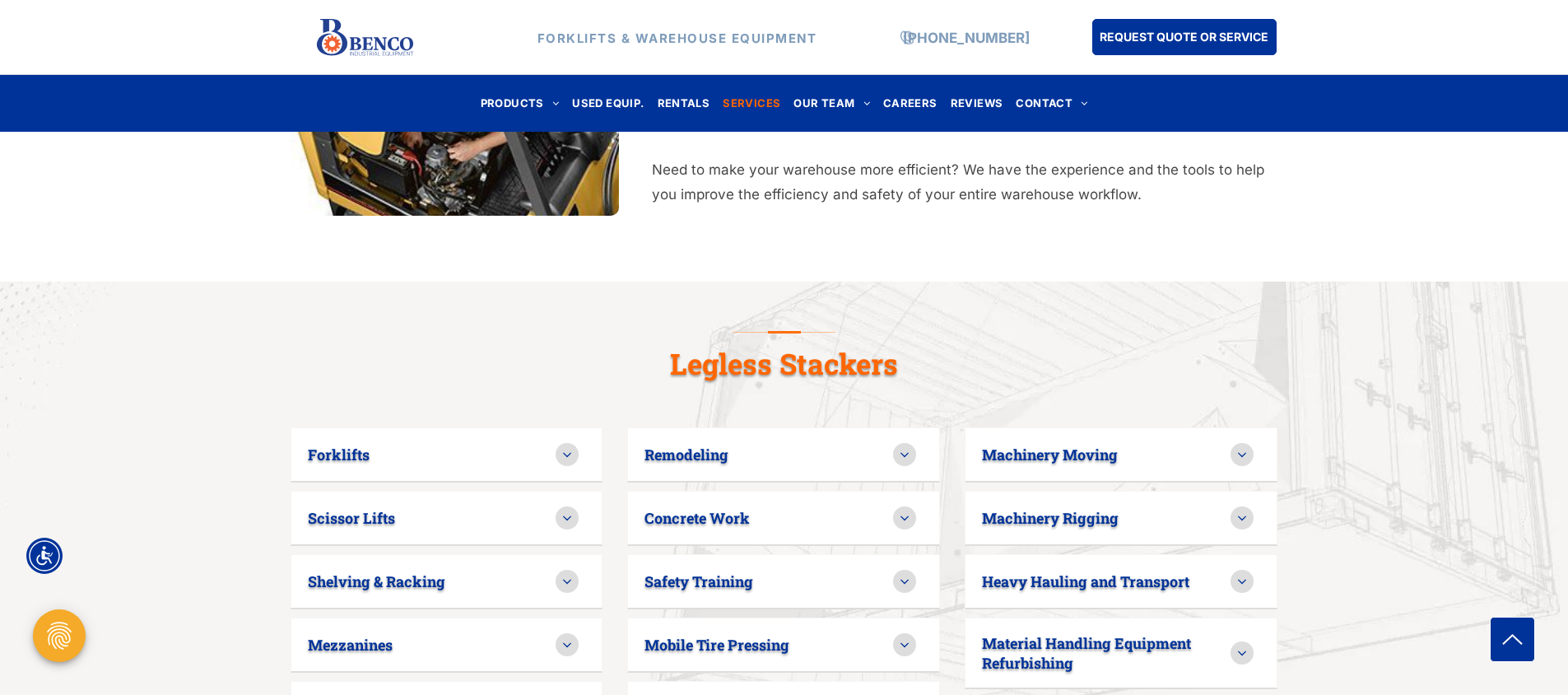
scroll to position [897, 0]
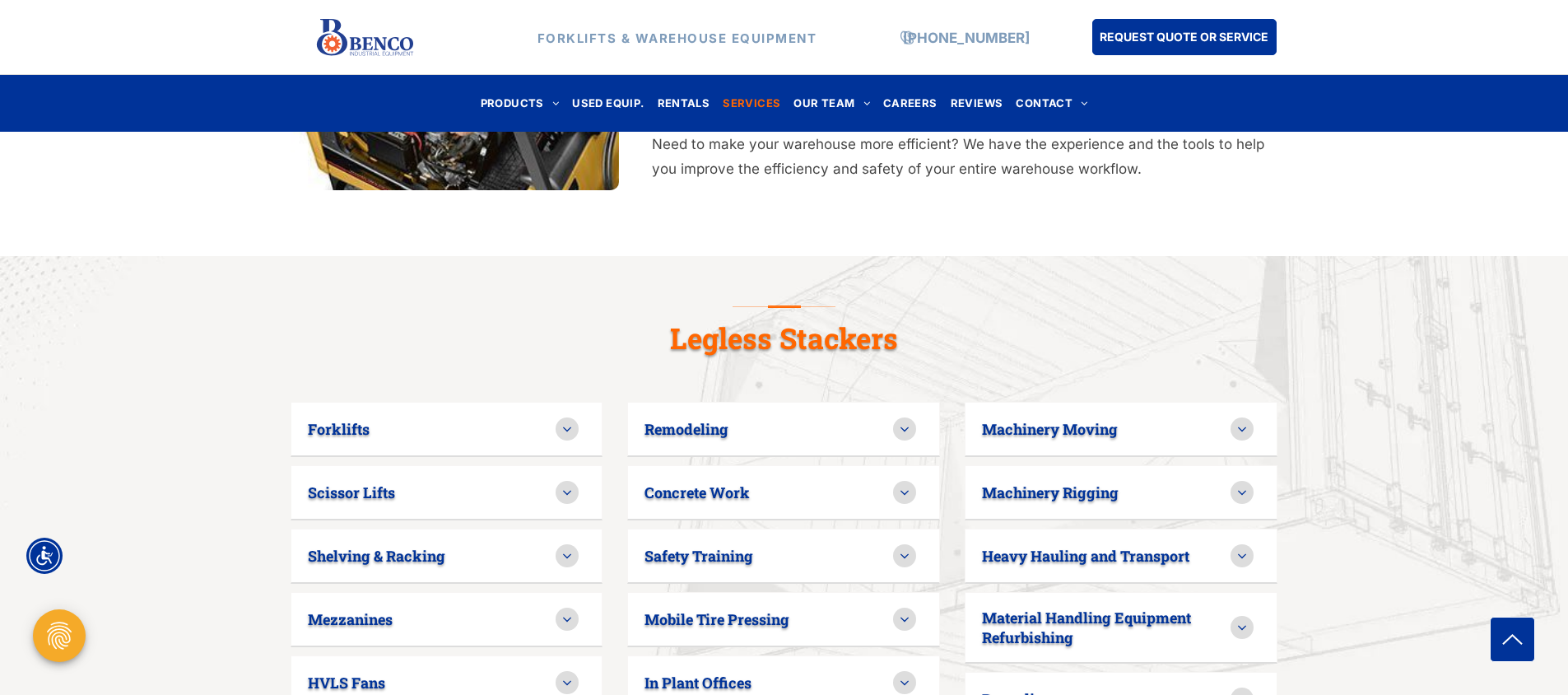
click at [580, 402] on div "Forklifts" at bounding box center [447, 429] width 313 height 55
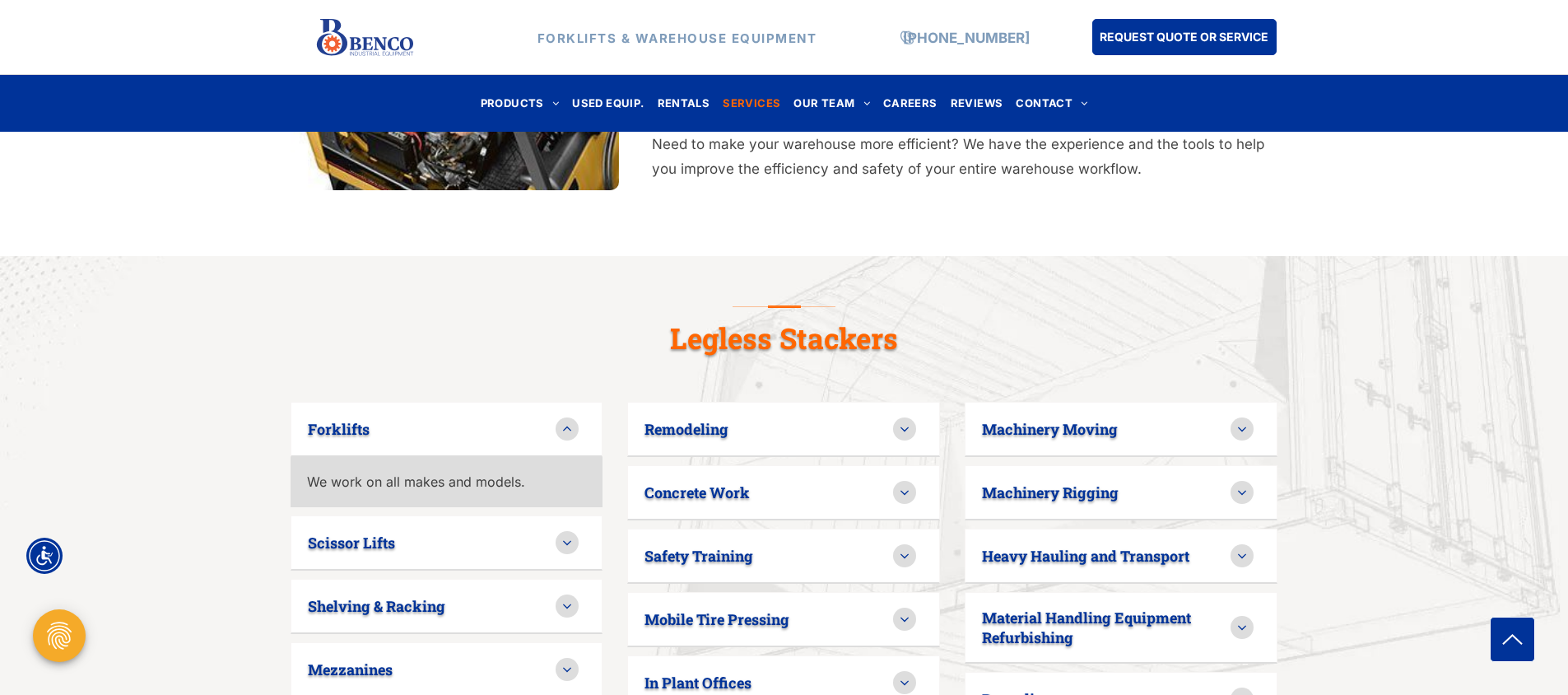
click at [572, 421] on icon at bounding box center [567, 429] width 15 height 15
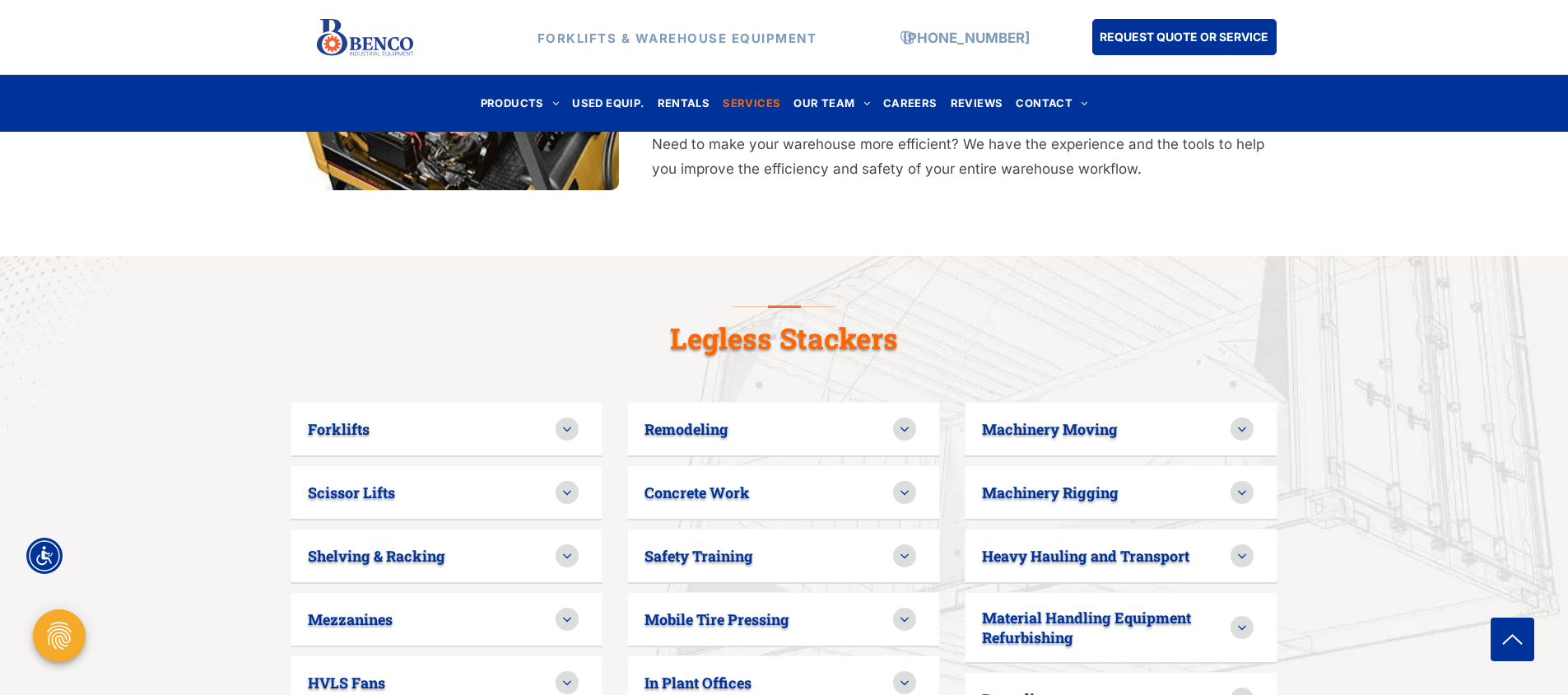
click at [904, 421] on icon at bounding box center [905, 429] width 15 height 15
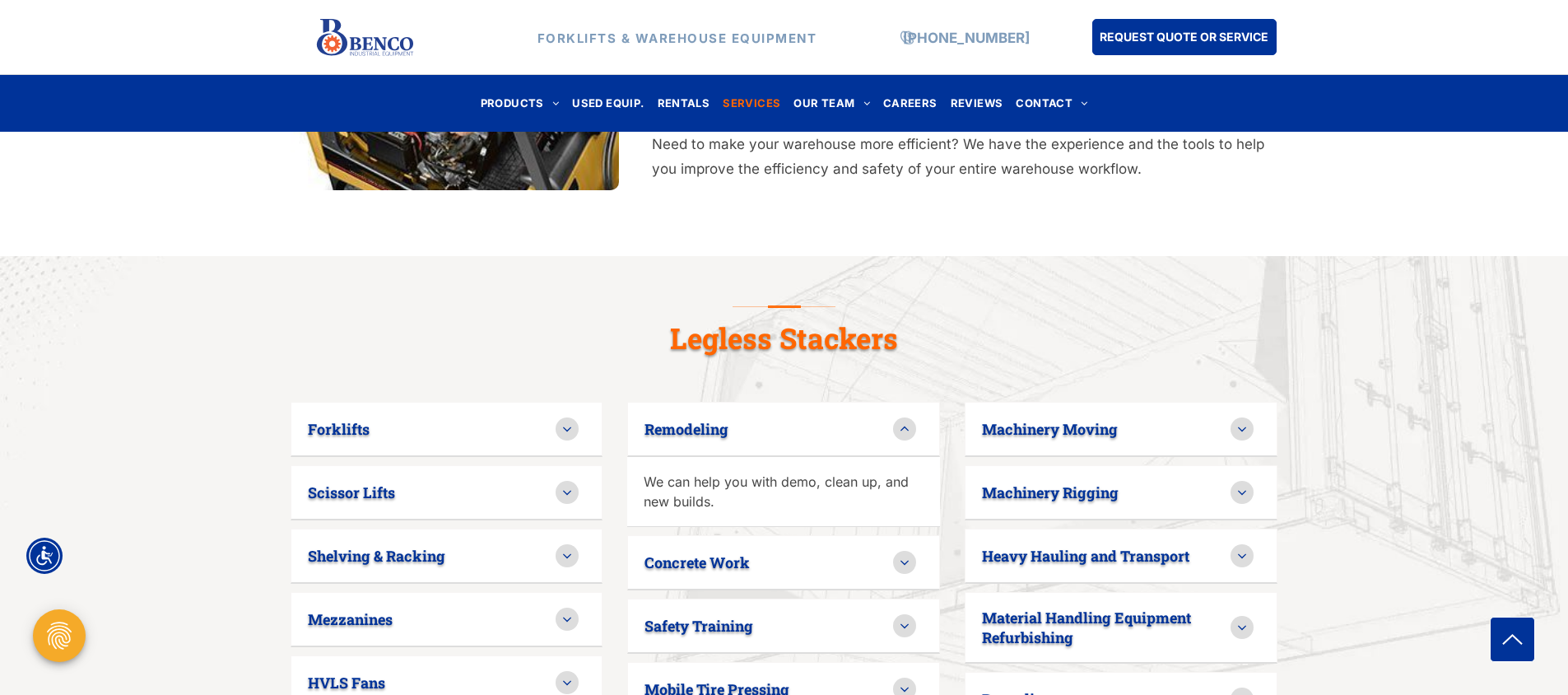
click at [904, 421] on icon at bounding box center [905, 429] width 15 height 15
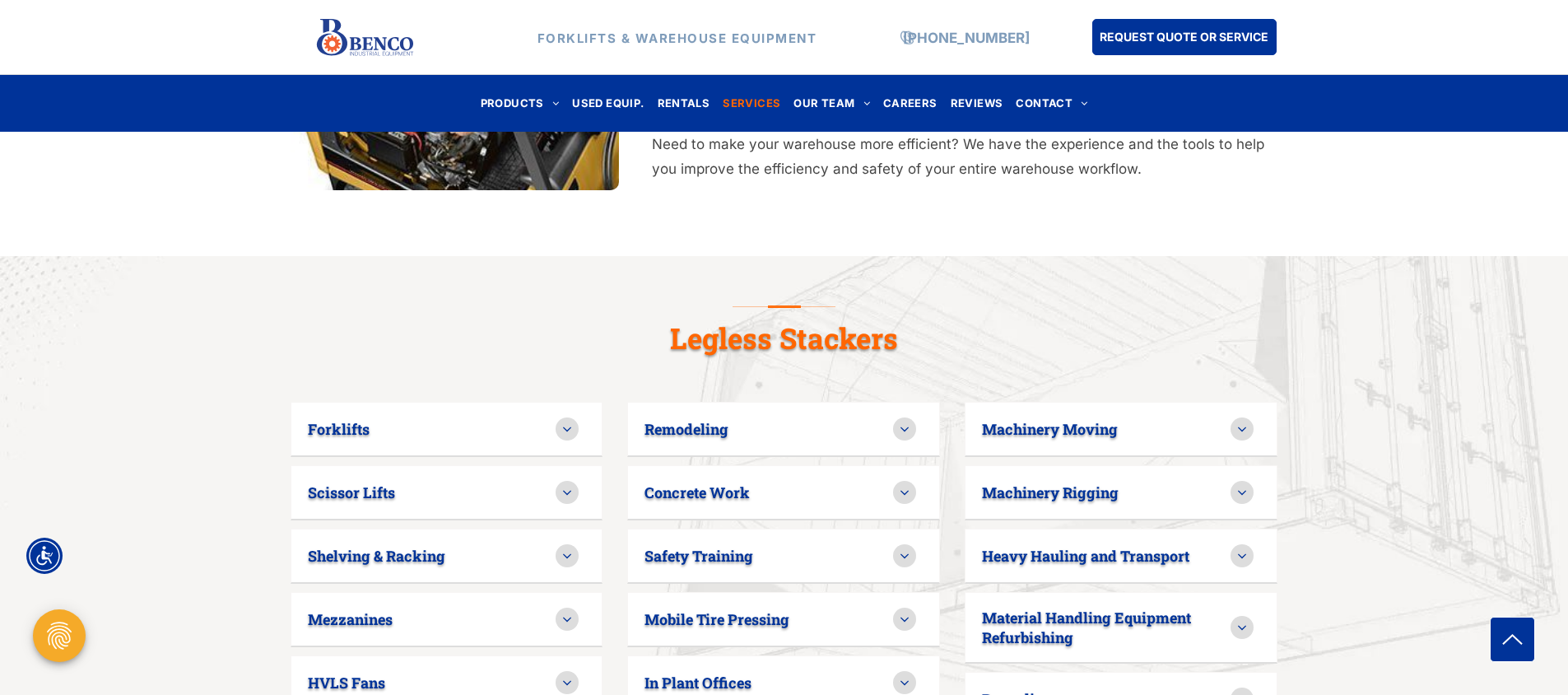
click at [1240, 418] on div at bounding box center [1242, 429] width 24 height 24
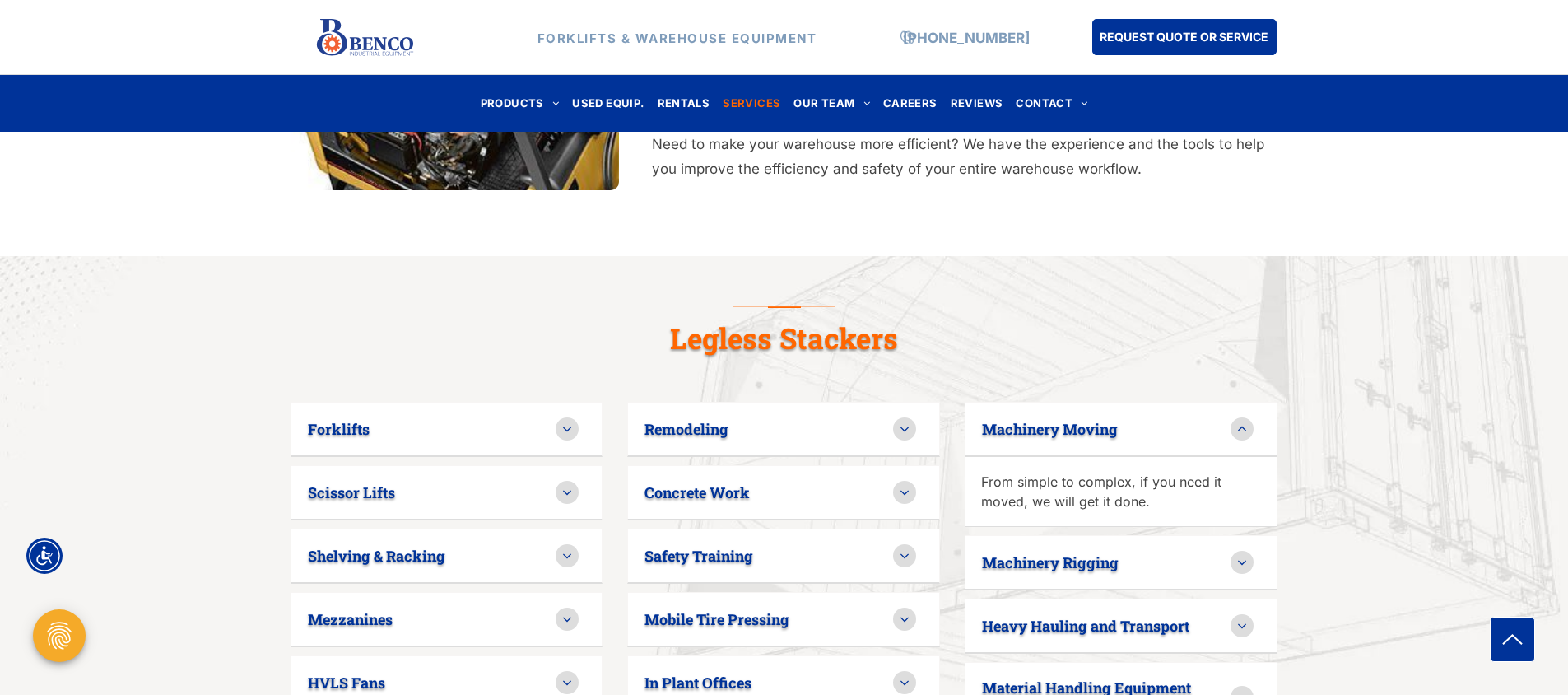
click at [1242, 427] on icon at bounding box center [1242, 429] width 8 height 5
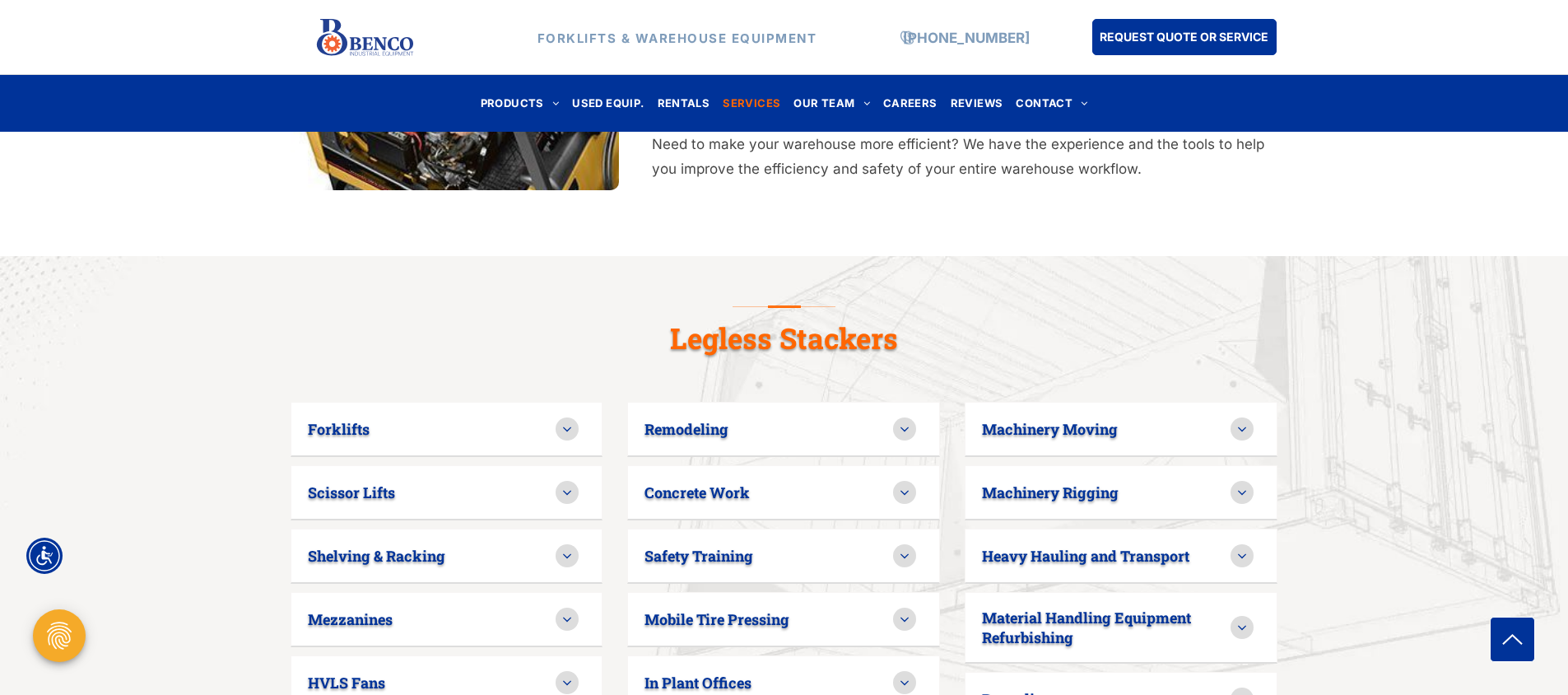
click at [572, 485] on icon at bounding box center [567, 493] width 15 height 15
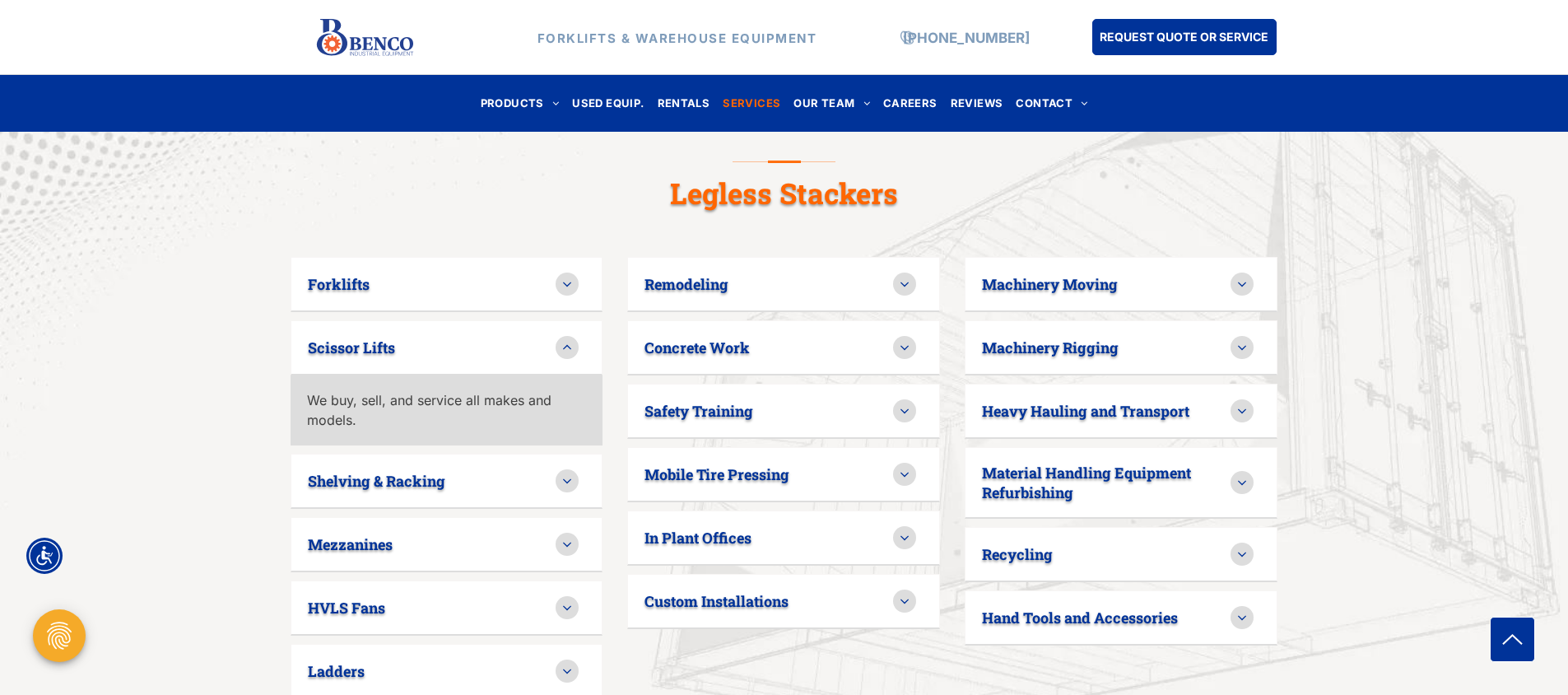
scroll to position [1043, 0]
click at [553, 337] on div "Scissor Lifts" at bounding box center [432, 346] width 248 height 20
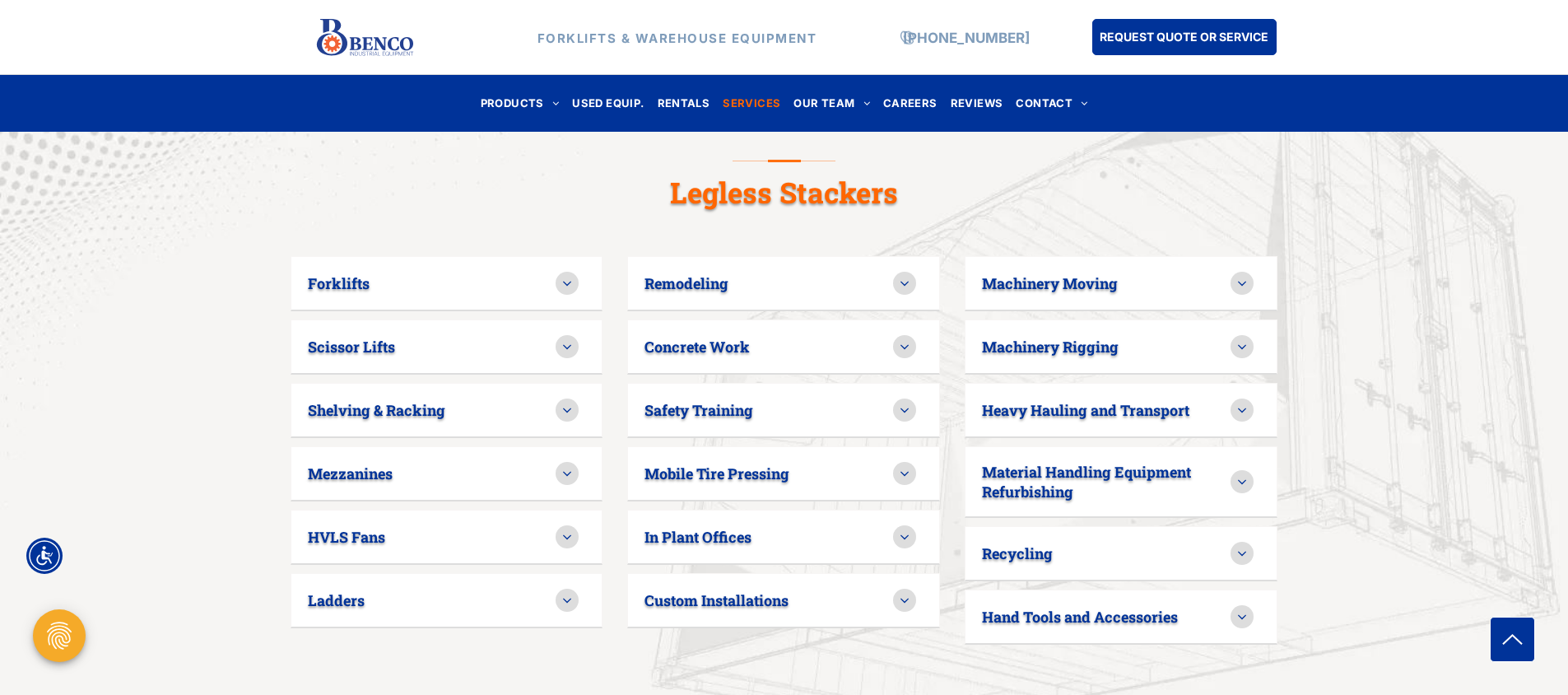
click at [898, 340] on icon at bounding box center [905, 347] width 15 height 15
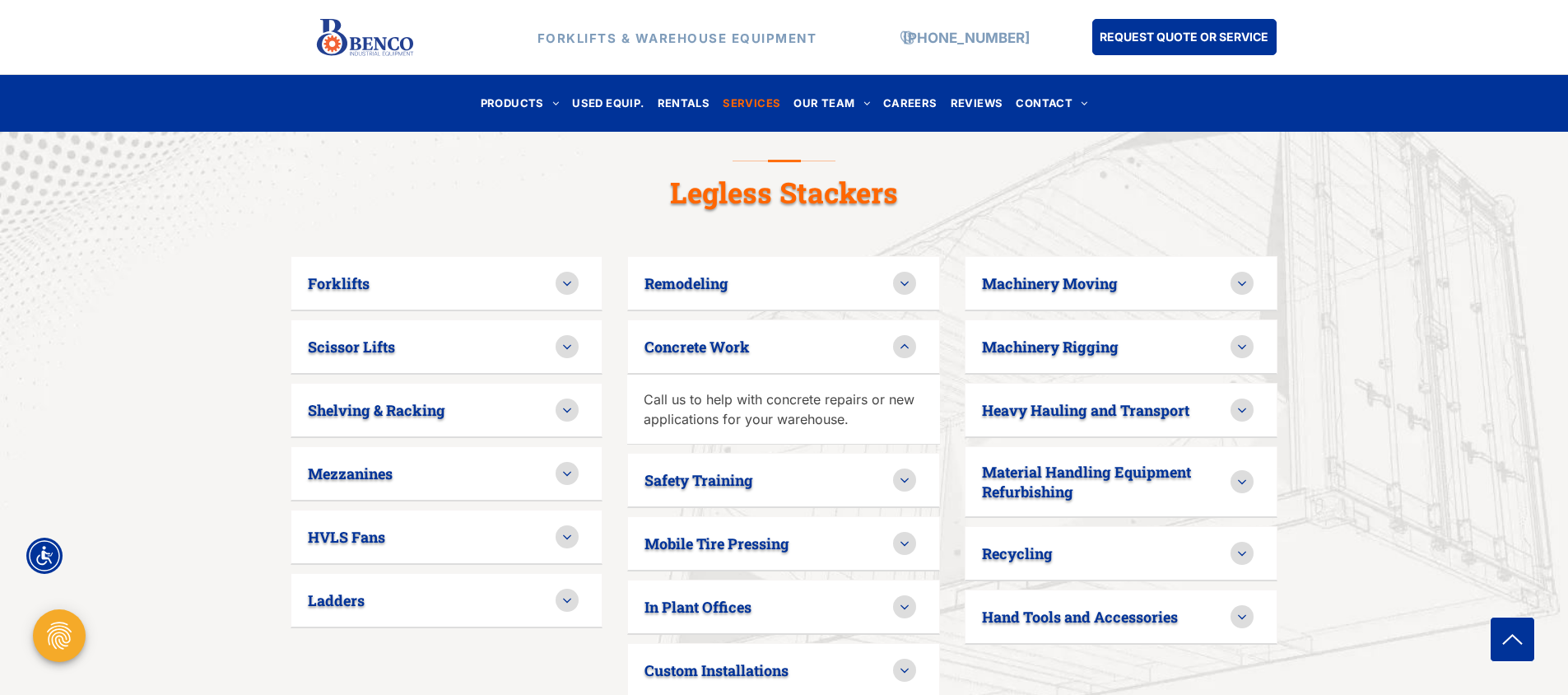
click at [898, 340] on icon at bounding box center [905, 347] width 15 height 15
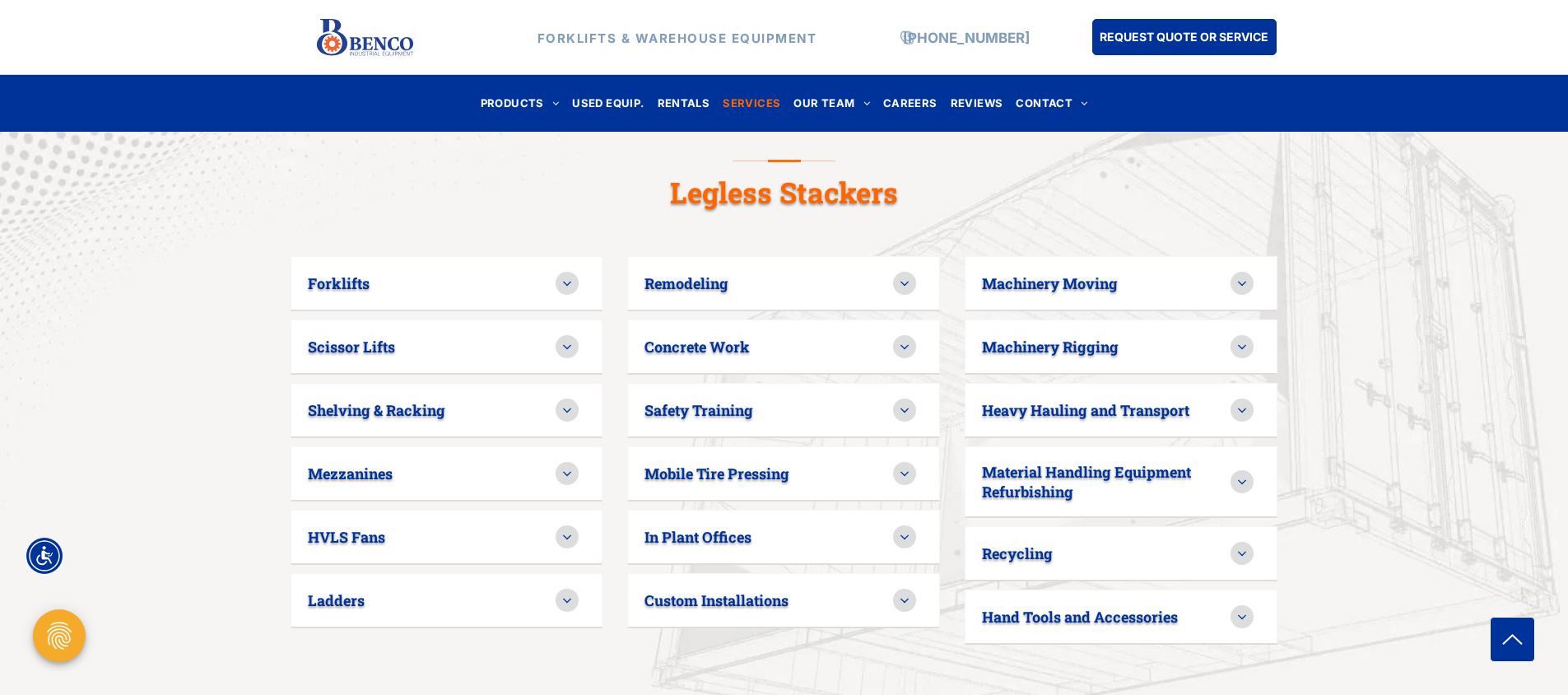
click at [1234, 328] on div "Machinery Rigging" at bounding box center [1121, 347] width 313 height 55
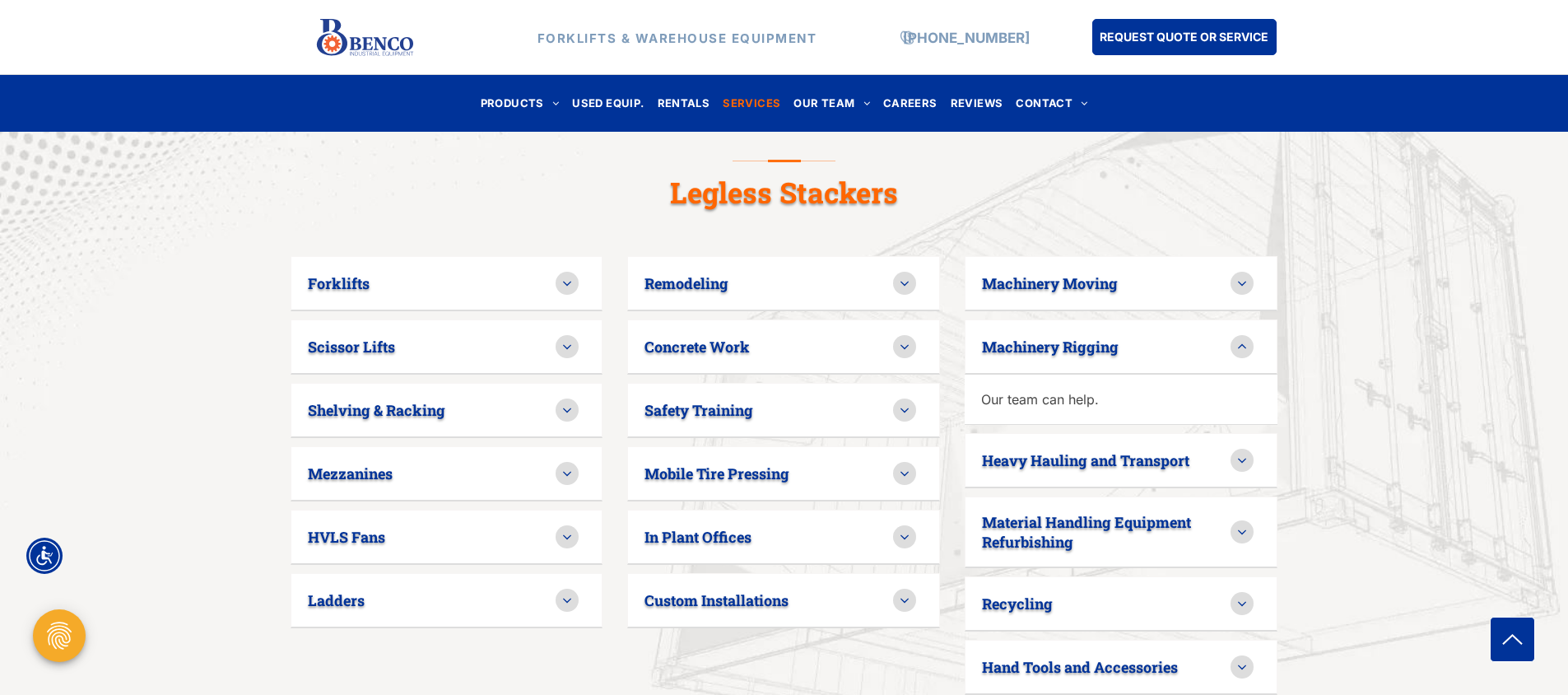
click at [1234, 328] on div "Machinery Rigging" at bounding box center [1121, 347] width 313 height 55
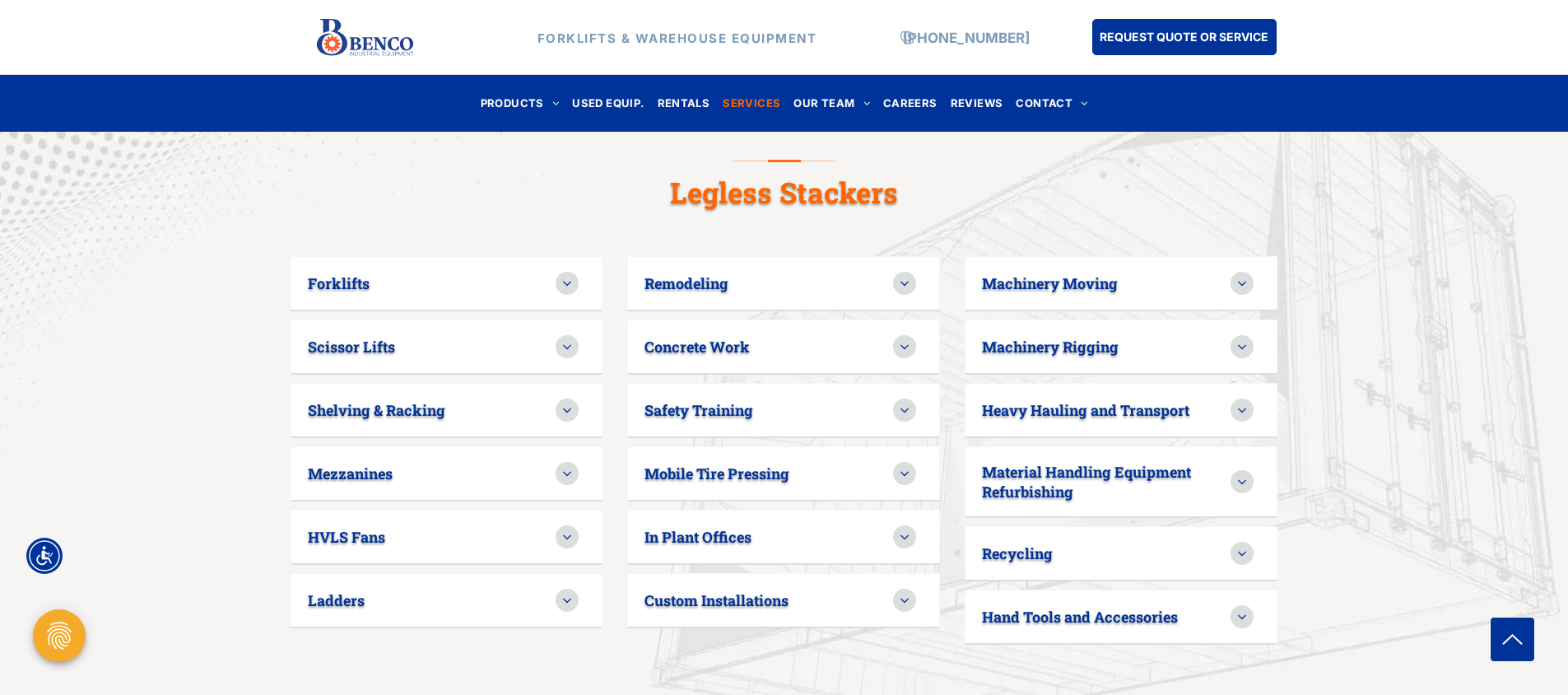
click at [1240, 399] on div at bounding box center [1242, 410] width 24 height 24
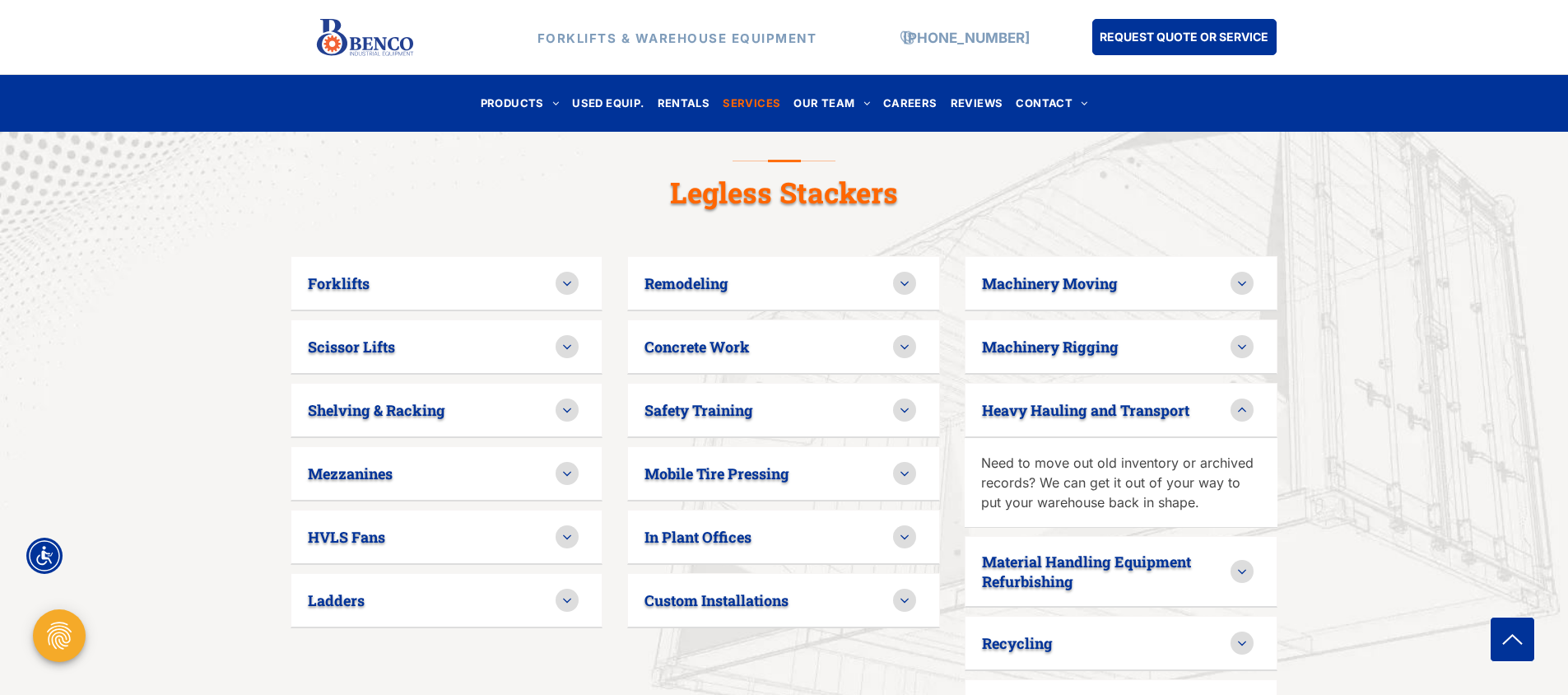
click at [1236, 403] on icon at bounding box center [1243, 410] width 15 height 15
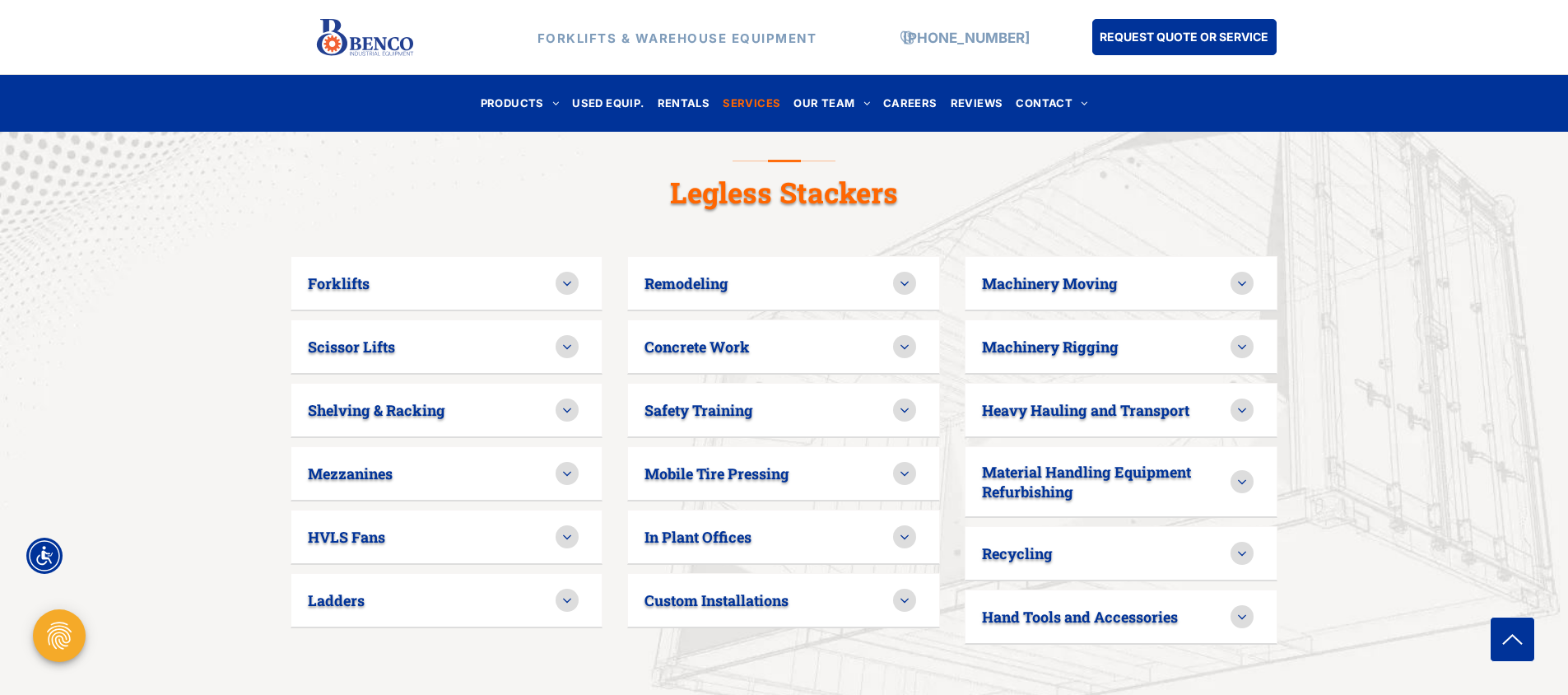
click at [911, 403] on icon at bounding box center [905, 410] width 15 height 15
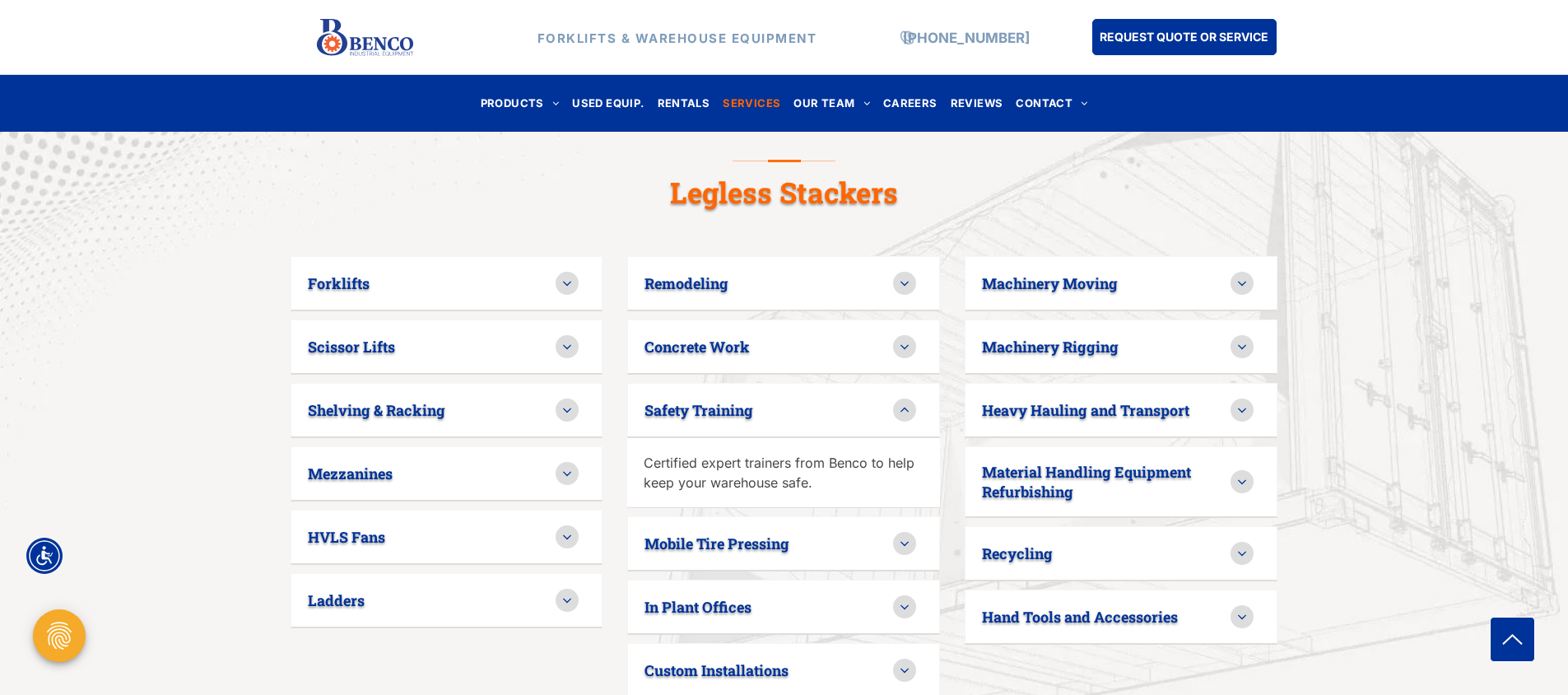
click at [904, 399] on div at bounding box center [904, 410] width 24 height 24
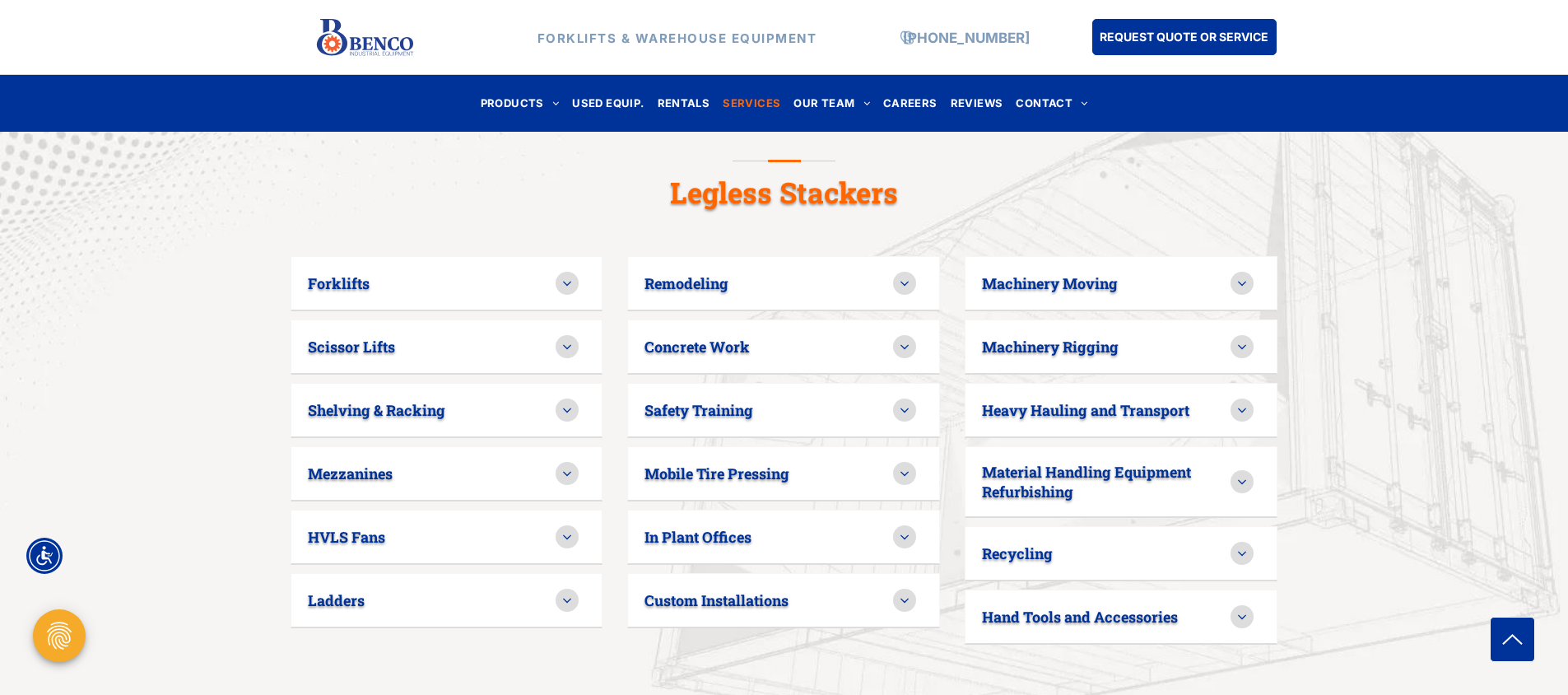
click at [573, 403] on icon at bounding box center [567, 410] width 15 height 15
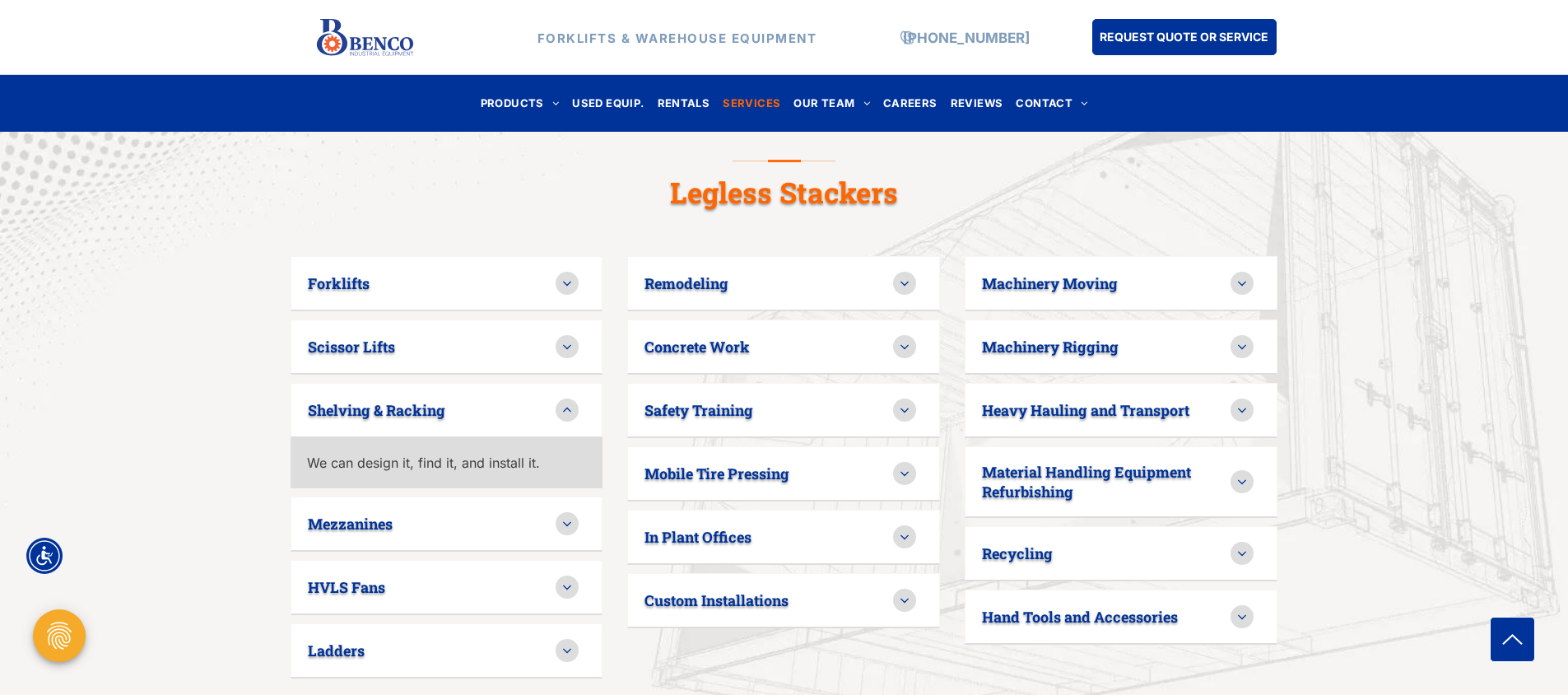
click at [573, 403] on icon at bounding box center [567, 410] width 15 height 15
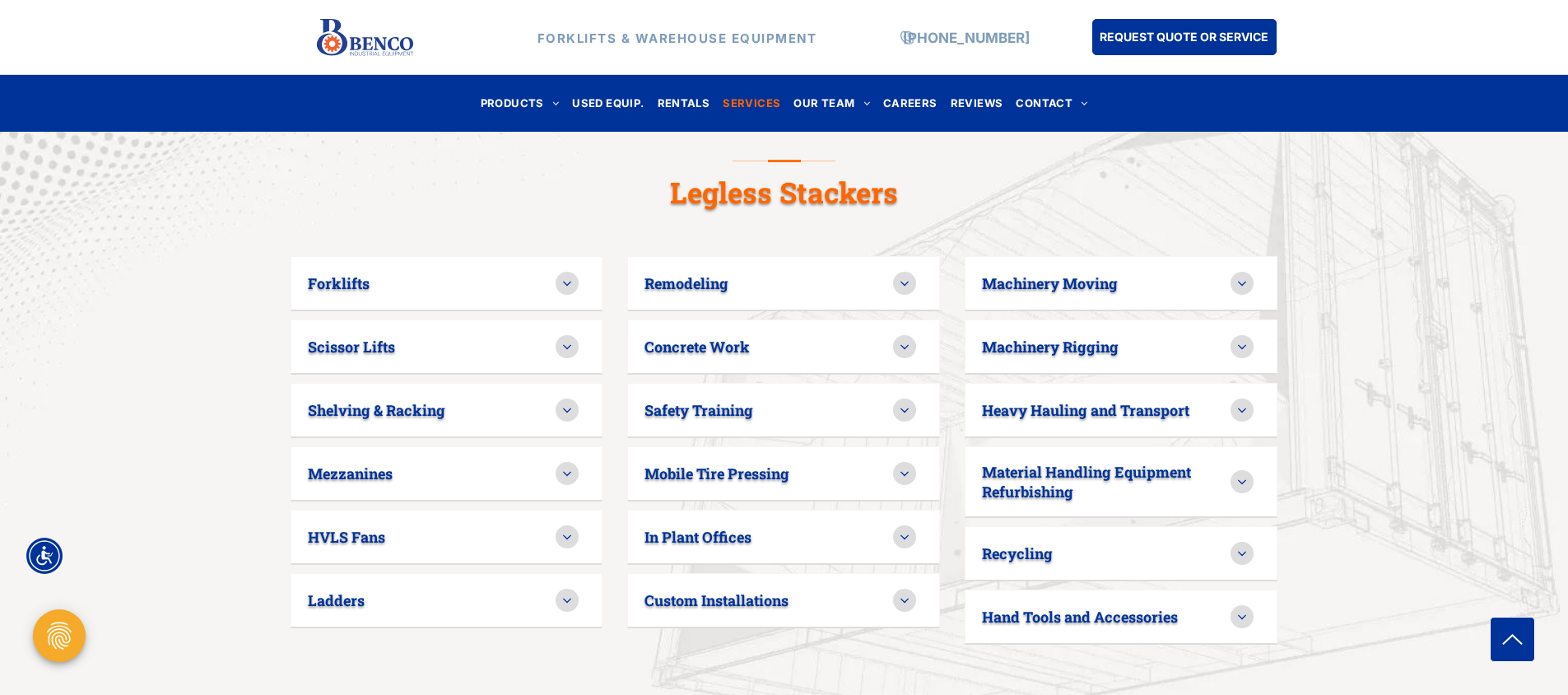
click at [568, 466] on icon at bounding box center [567, 474] width 15 height 15
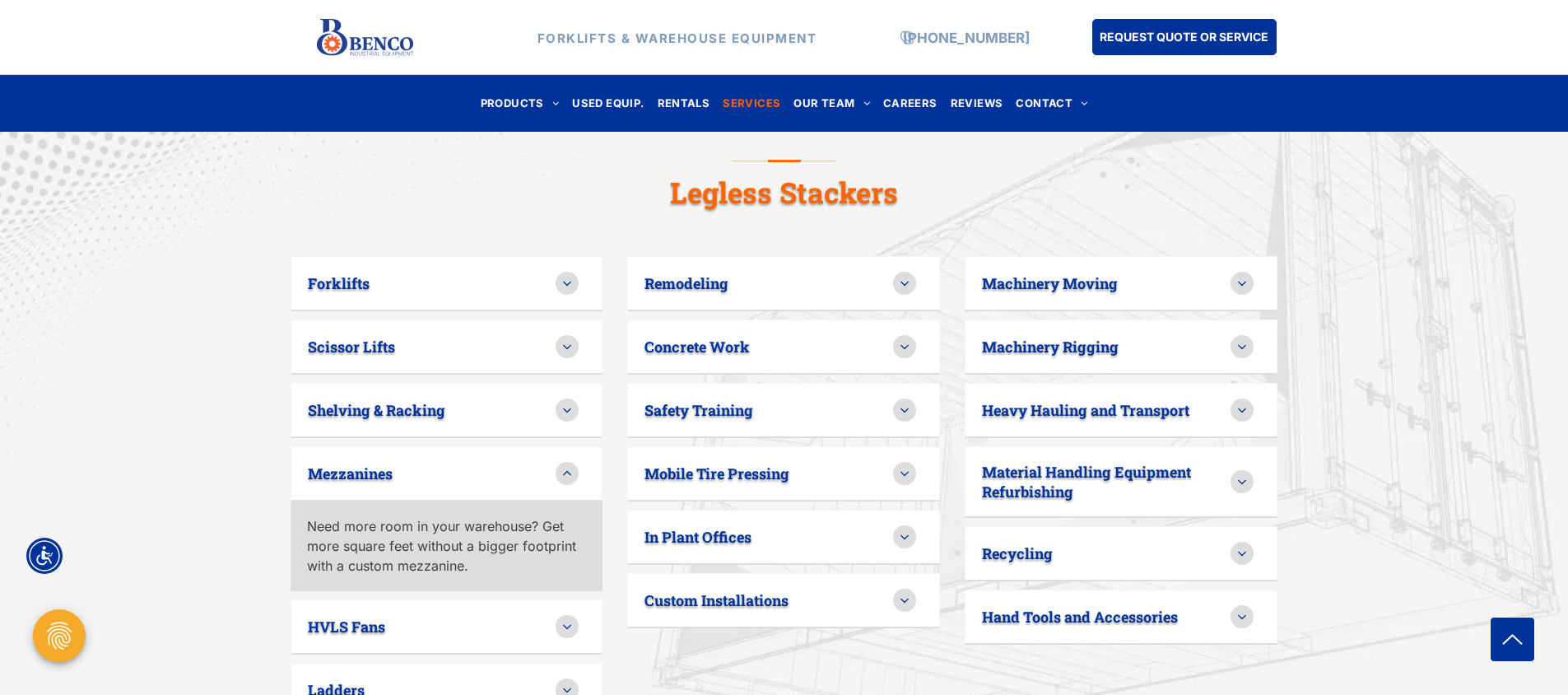
click at [569, 466] on icon at bounding box center [567, 474] width 15 height 15
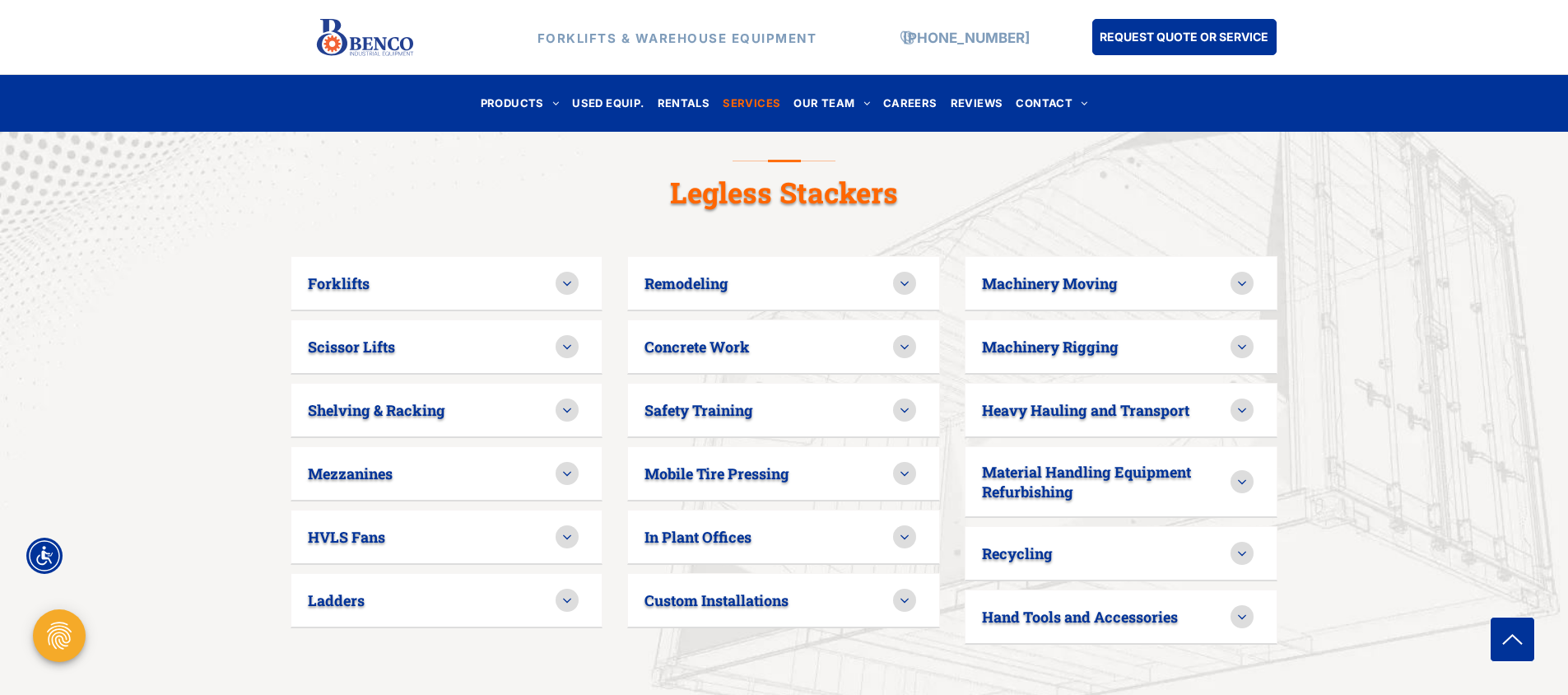
click at [913, 462] on div at bounding box center [904, 473] width 24 height 24
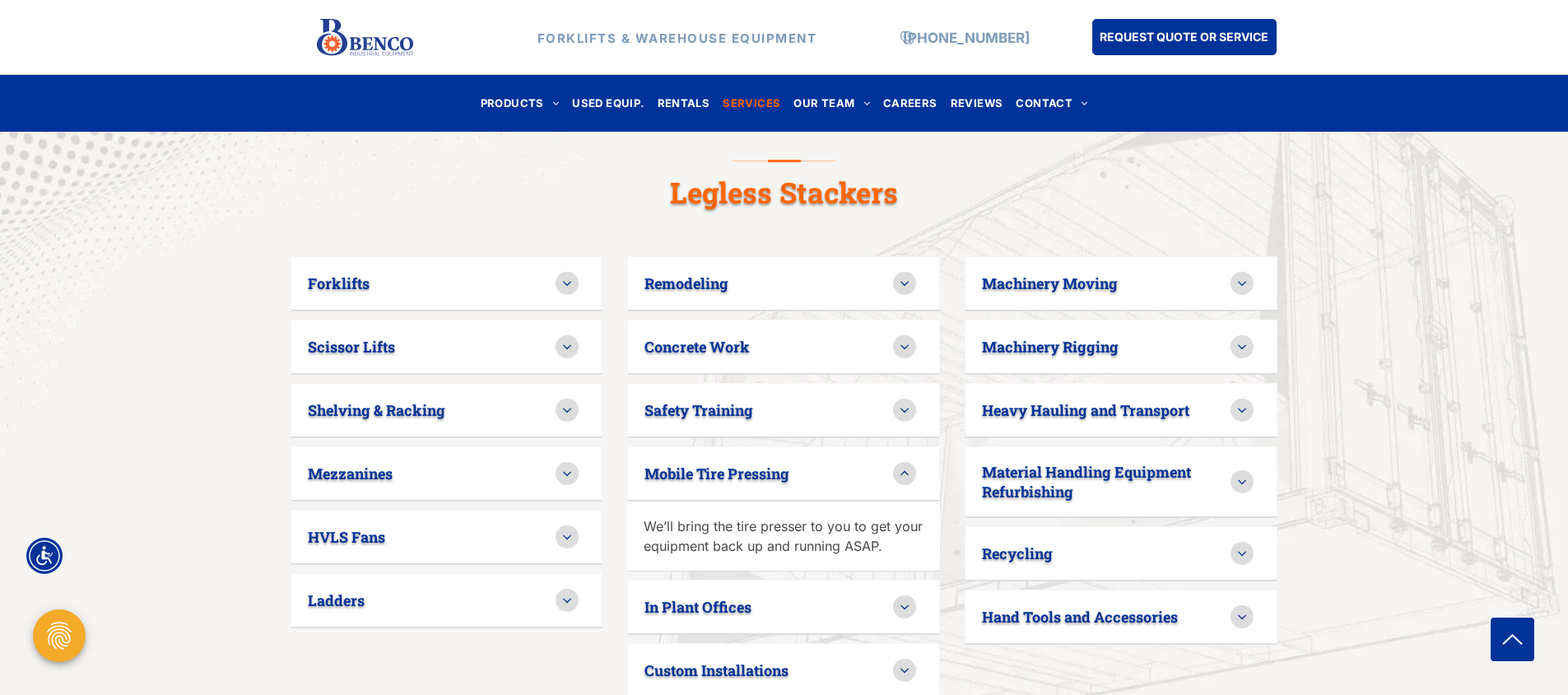
click at [913, 462] on div at bounding box center [904, 473] width 24 height 24
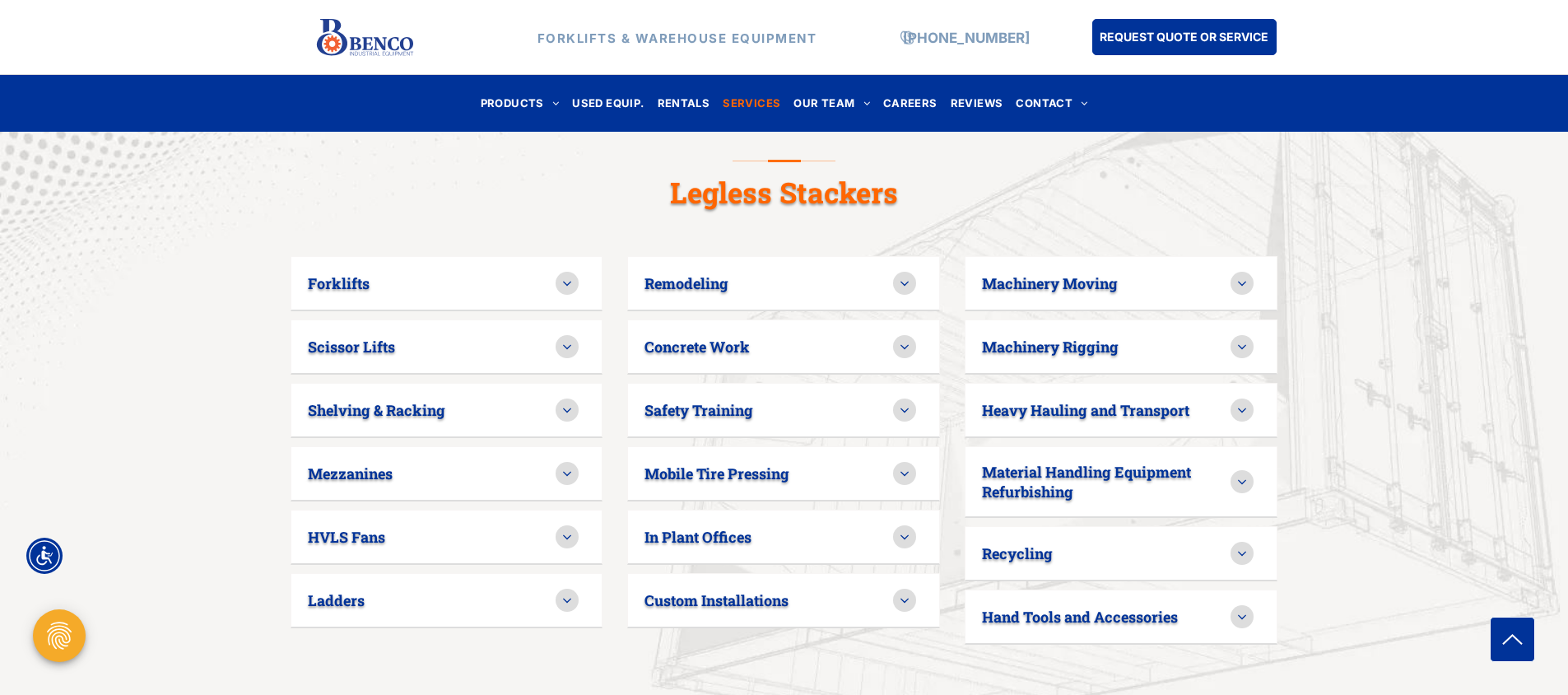
click at [1235, 474] on icon at bounding box center [1243, 482] width 15 height 15
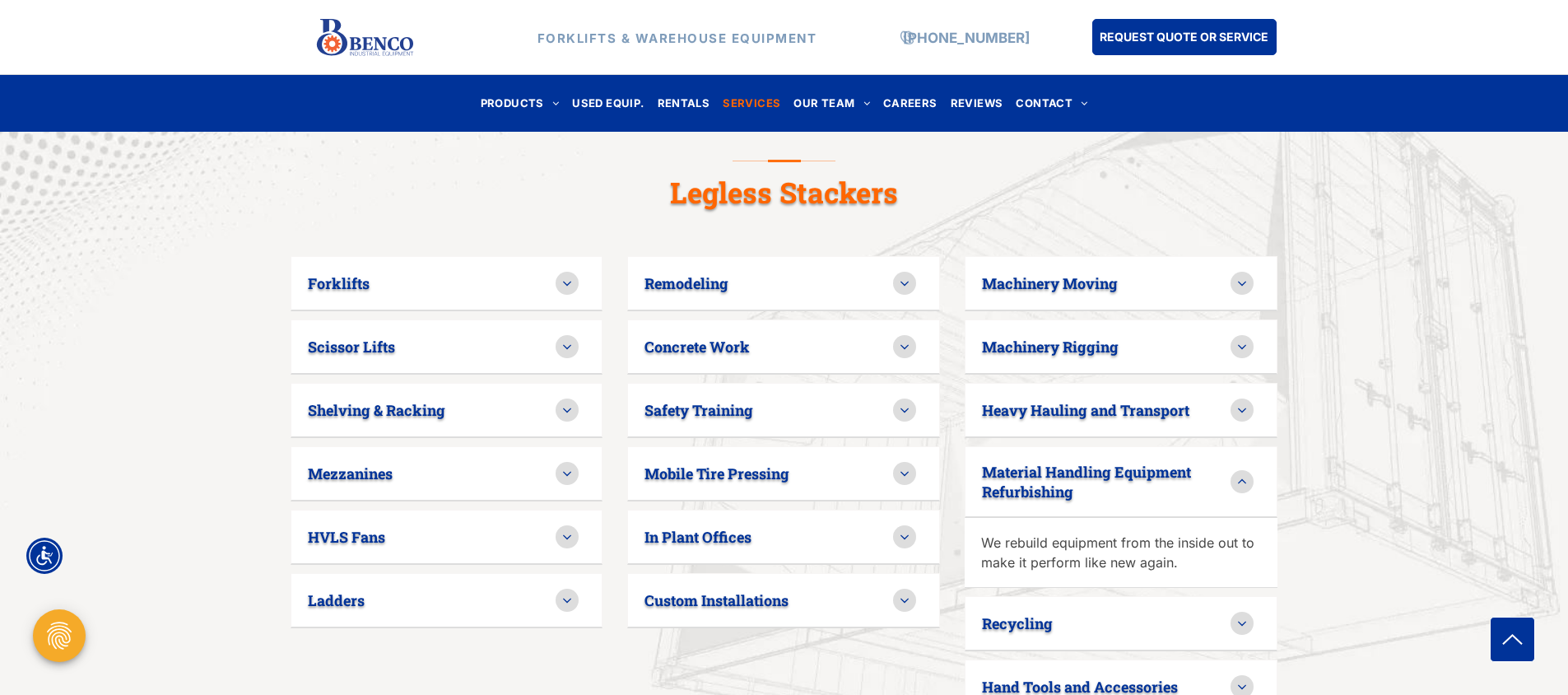
click at [1236, 474] on icon at bounding box center [1243, 482] width 15 height 15
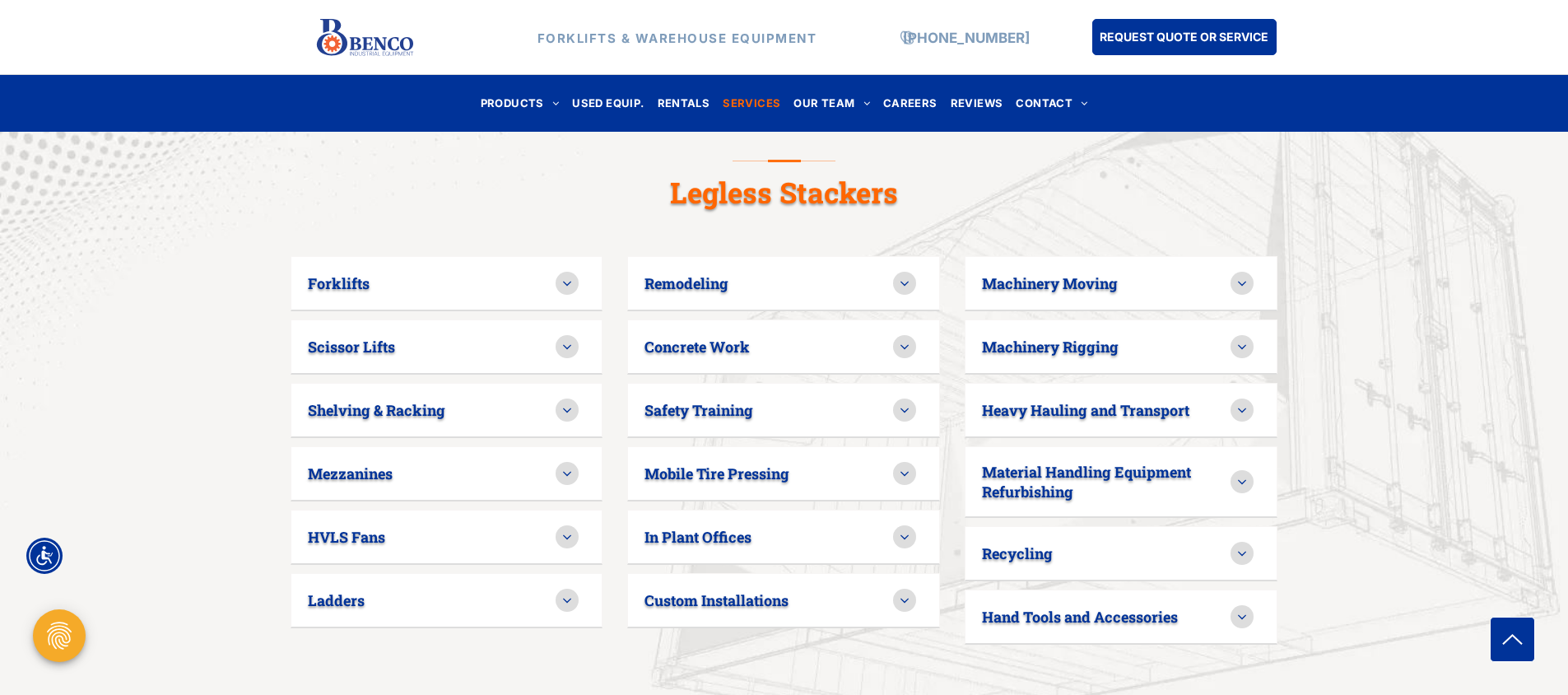
click at [1235, 546] on icon at bounding box center [1243, 554] width 15 height 15
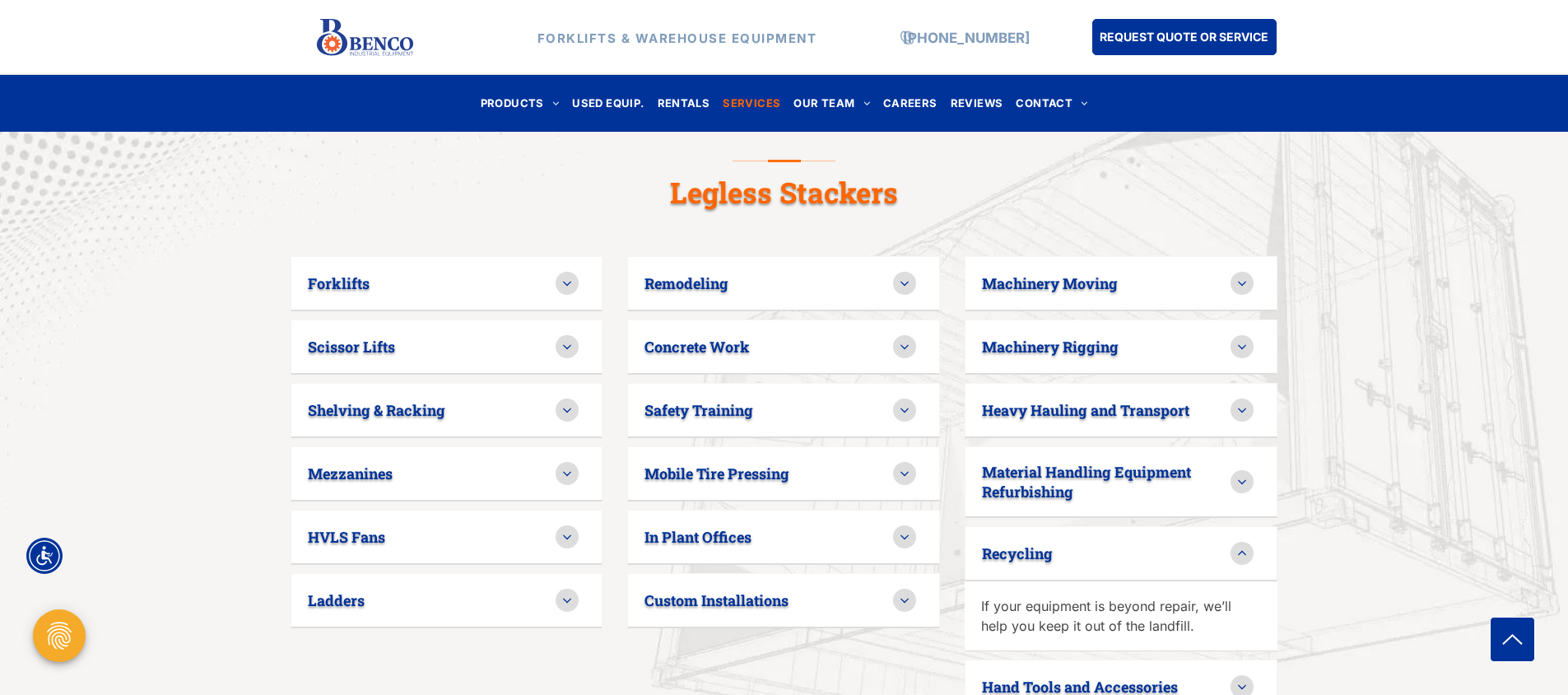
click at [901, 529] on icon at bounding box center [905, 537] width 15 height 15
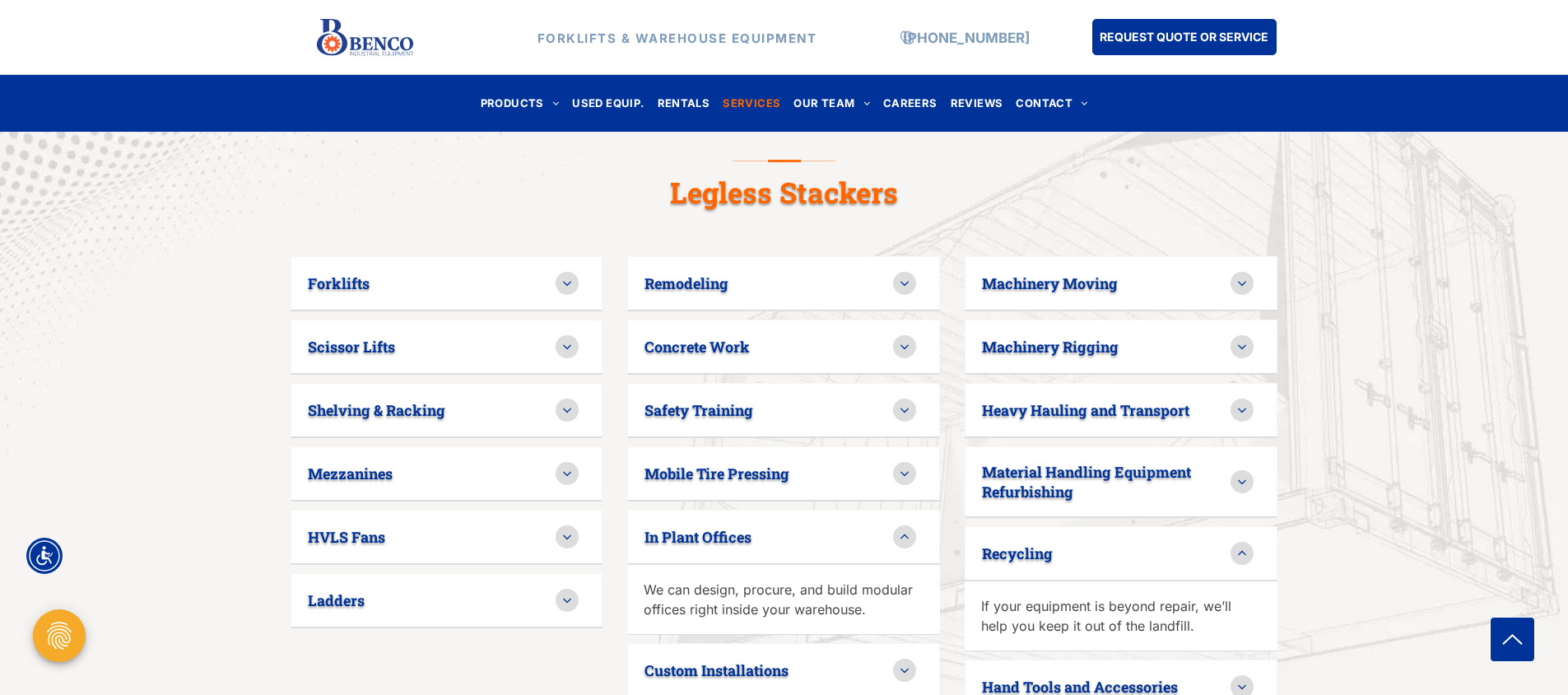
drag, startPoint x: 572, startPoint y: 507, endPoint x: 542, endPoint y: 506, distance: 30.0
click at [572, 529] on icon at bounding box center [567, 537] width 15 height 15
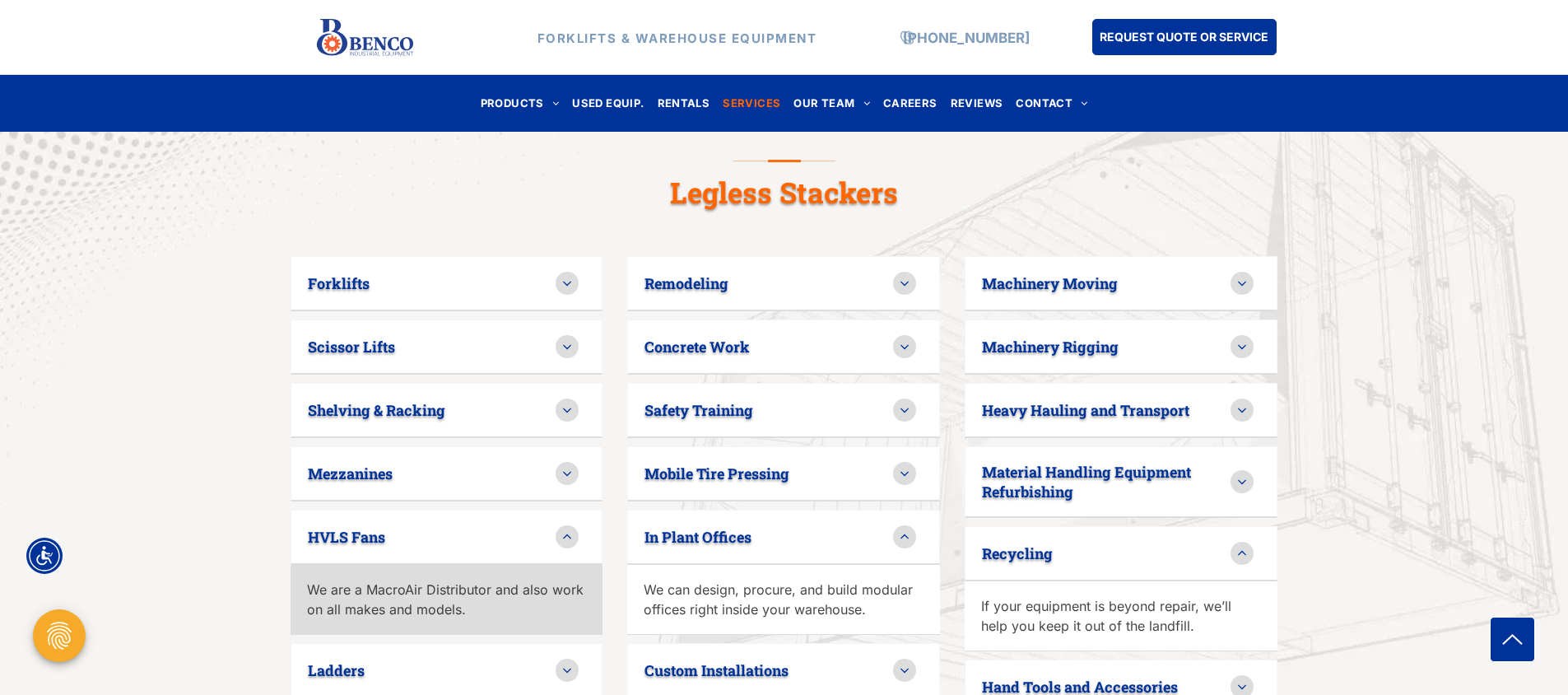
click at [573, 529] on icon at bounding box center [567, 537] width 15 height 15
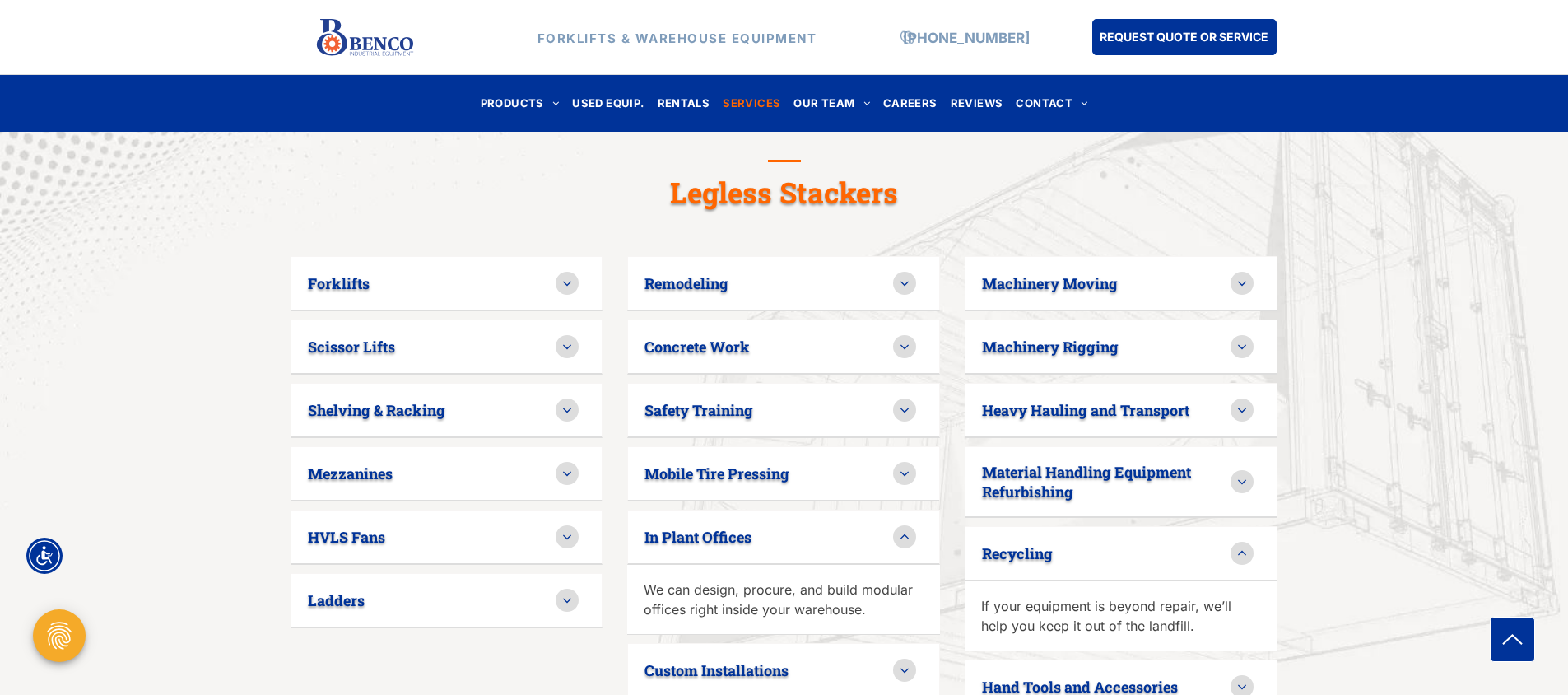
drag, startPoint x: 563, startPoint y: 567, endPoint x: 566, endPoint y: 559, distance: 8.5
click at [563, 593] on icon at bounding box center [567, 601] width 15 height 15
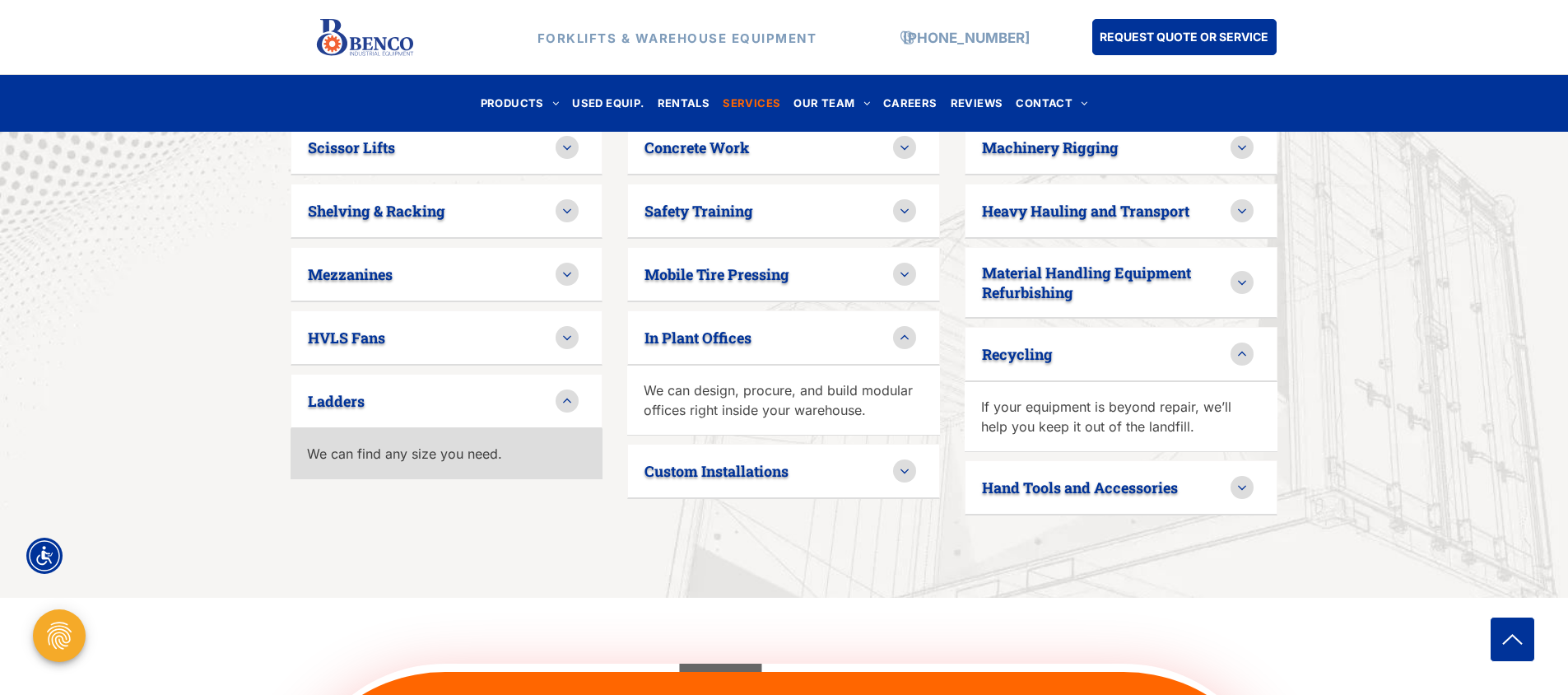
scroll to position [1305, 0]
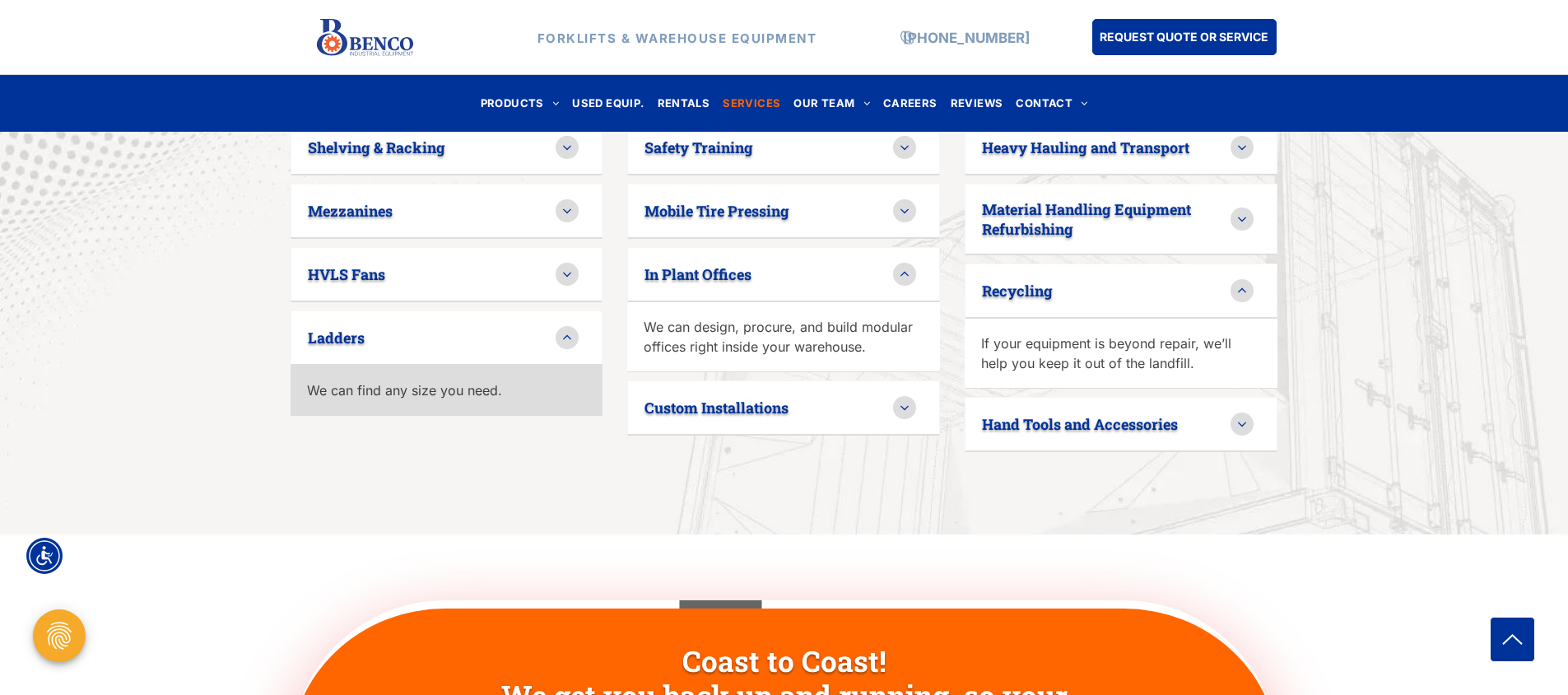
click at [566, 330] on icon at bounding box center [567, 338] width 15 height 15
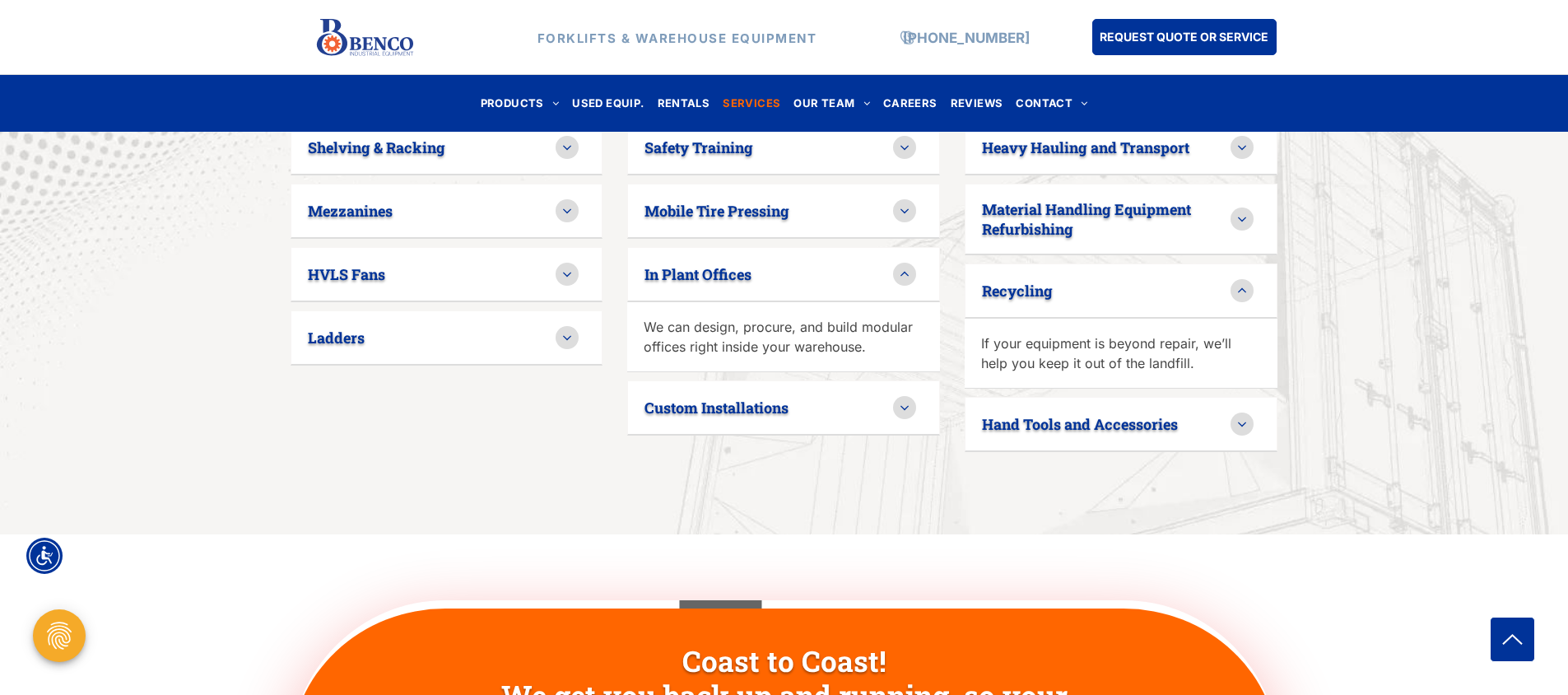
click at [909, 267] on icon at bounding box center [905, 275] width 15 height 15
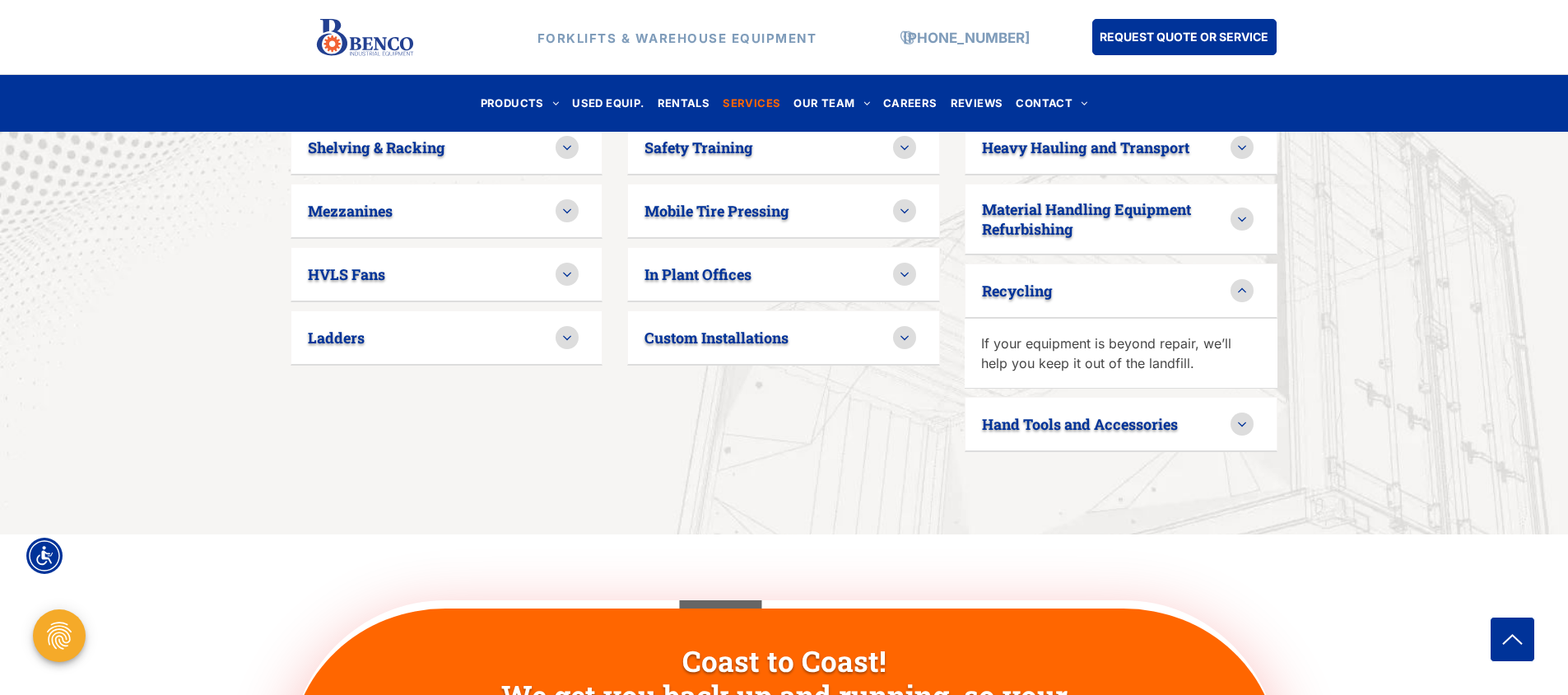
click at [1247, 283] on icon at bounding box center [1243, 291] width 15 height 15
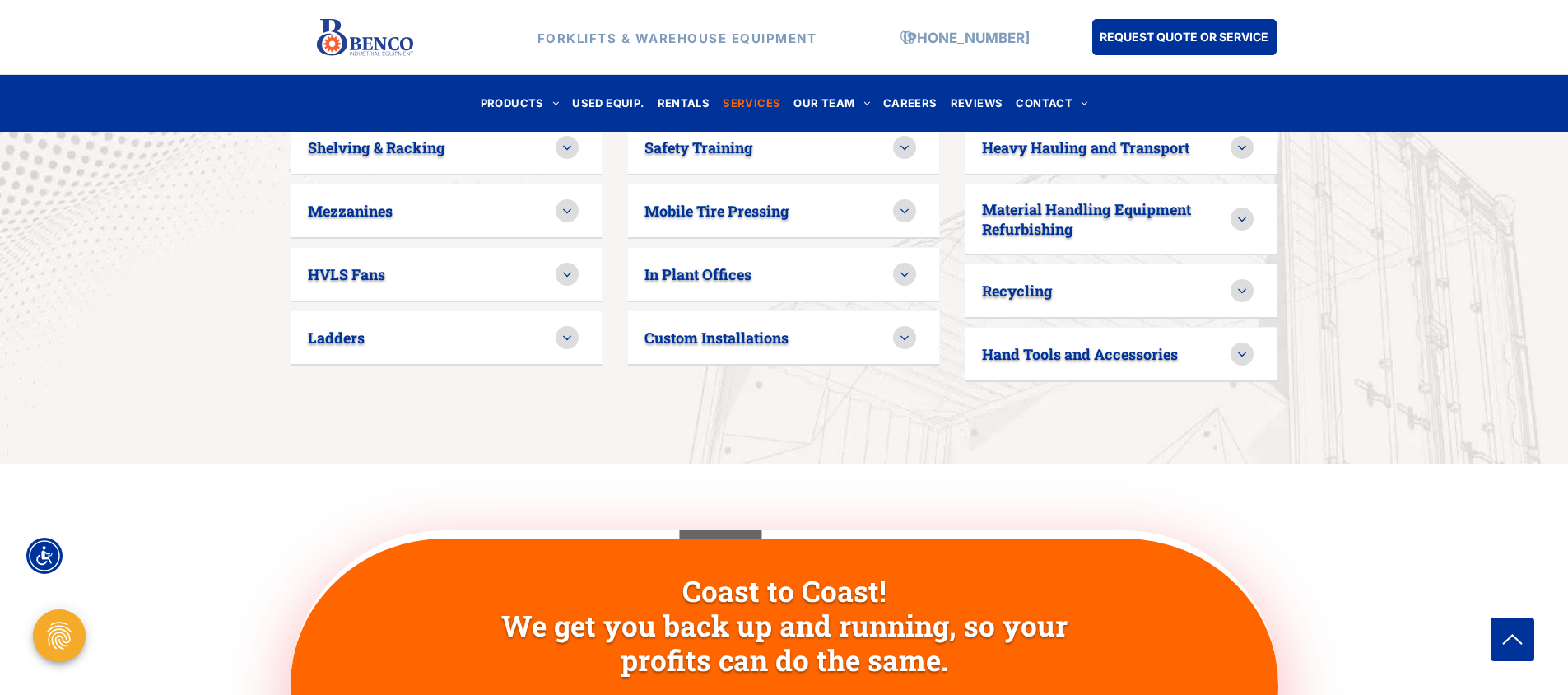
click at [896, 326] on div at bounding box center [904, 338] width 24 height 24
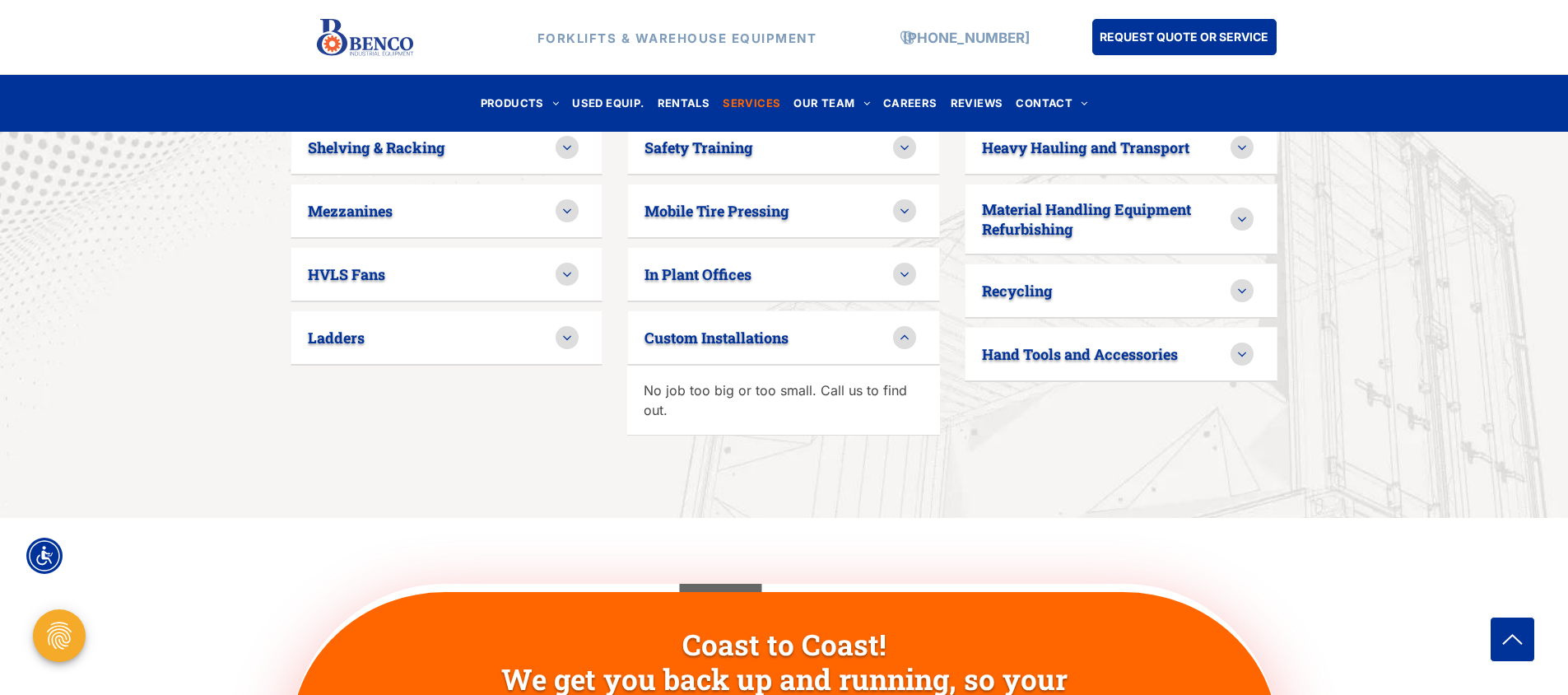
click at [904, 330] on icon at bounding box center [905, 338] width 15 height 15
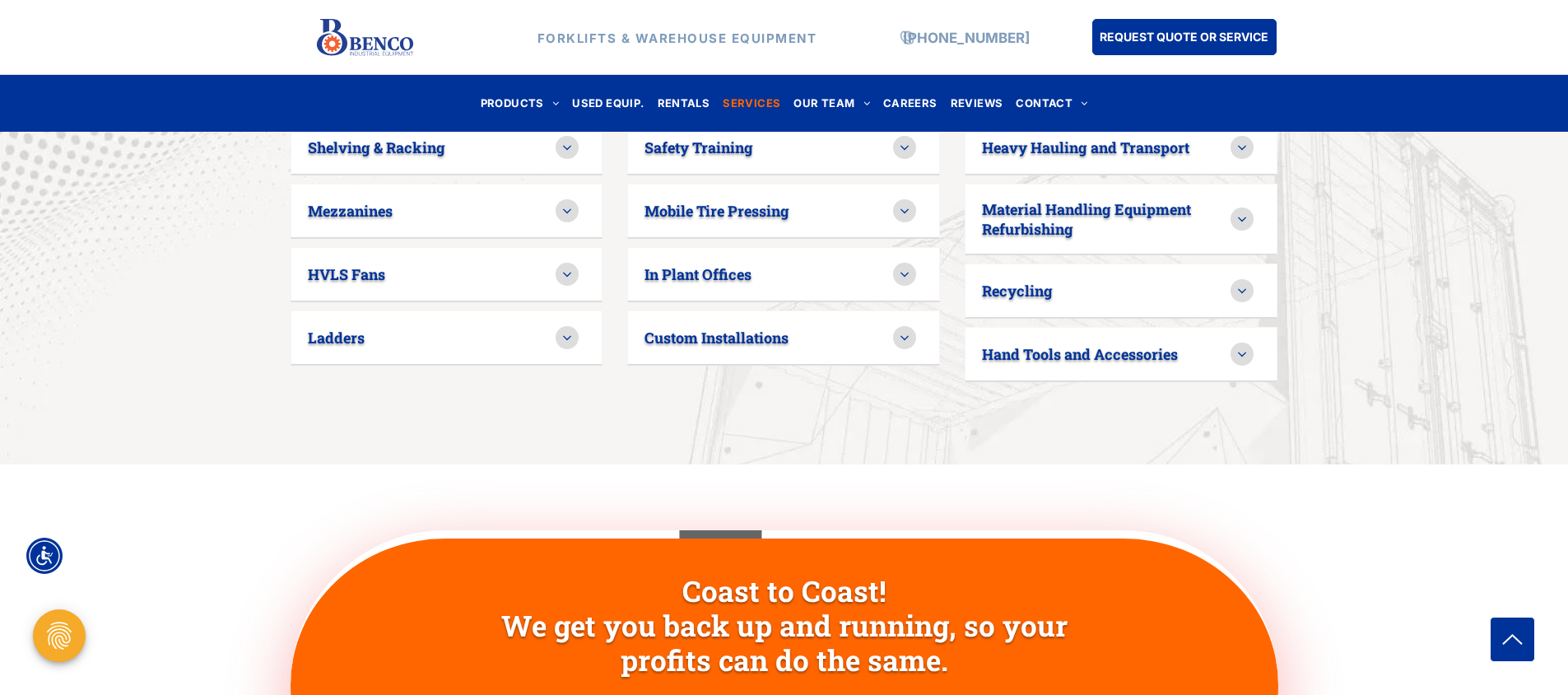
click at [1260, 327] on div "Hand Tools and Accessories" at bounding box center [1121, 355] width 313 height 55
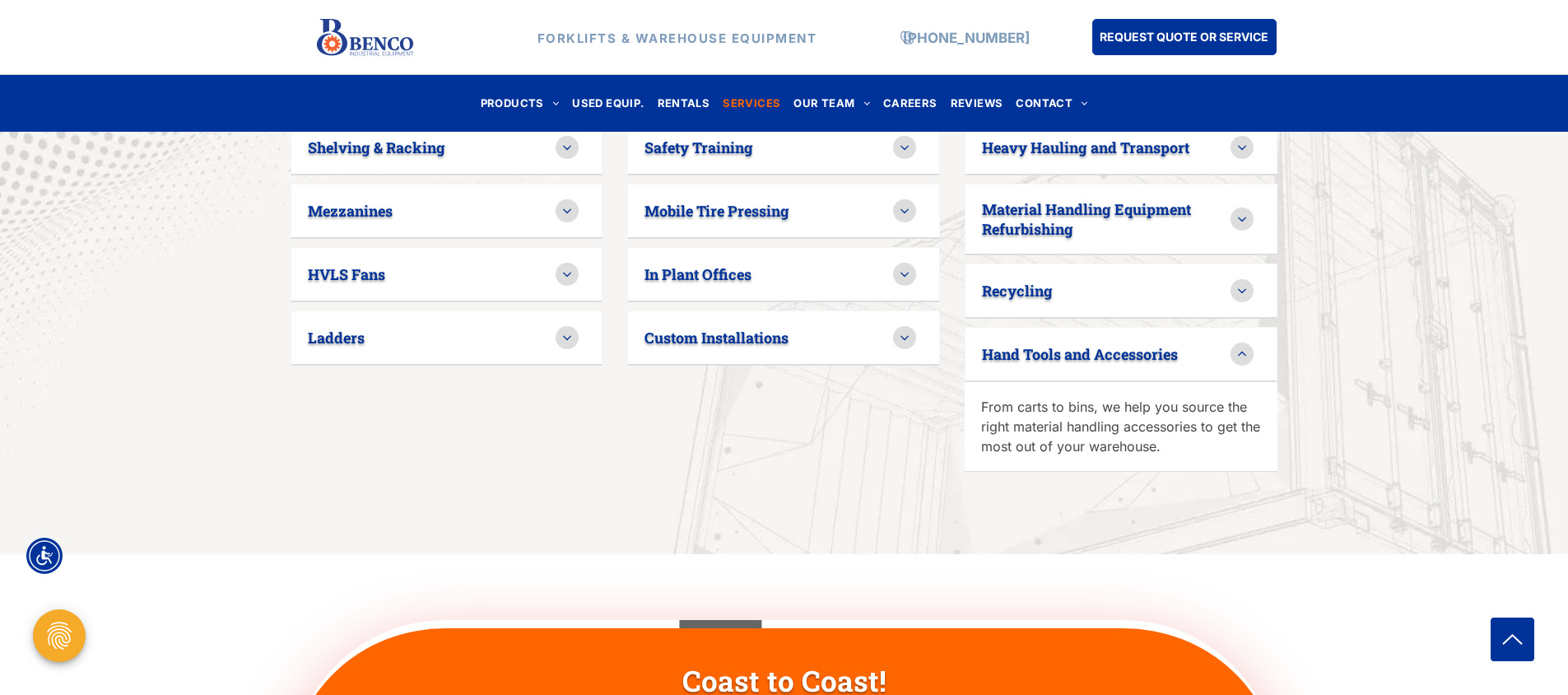
click at [1247, 347] on icon at bounding box center [1243, 355] width 15 height 15
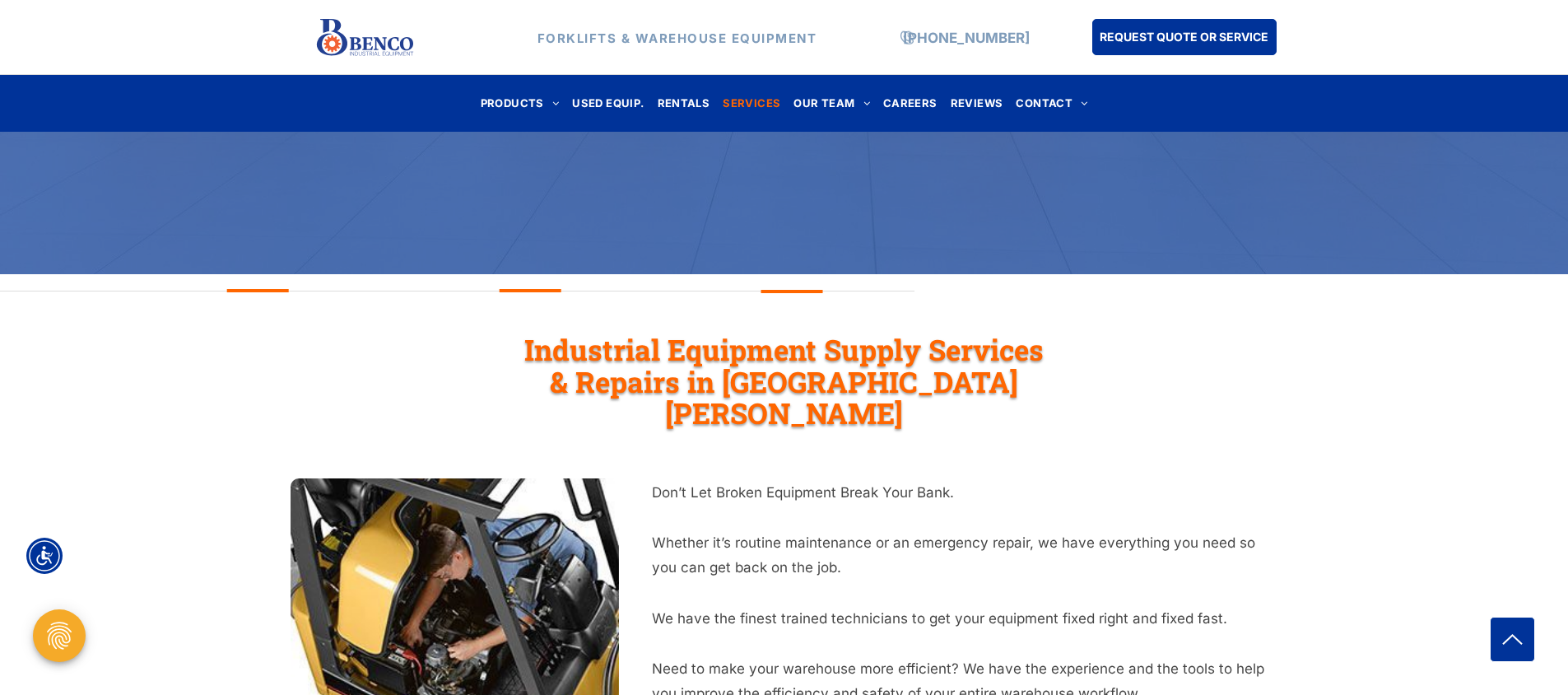
scroll to position [0, 0]
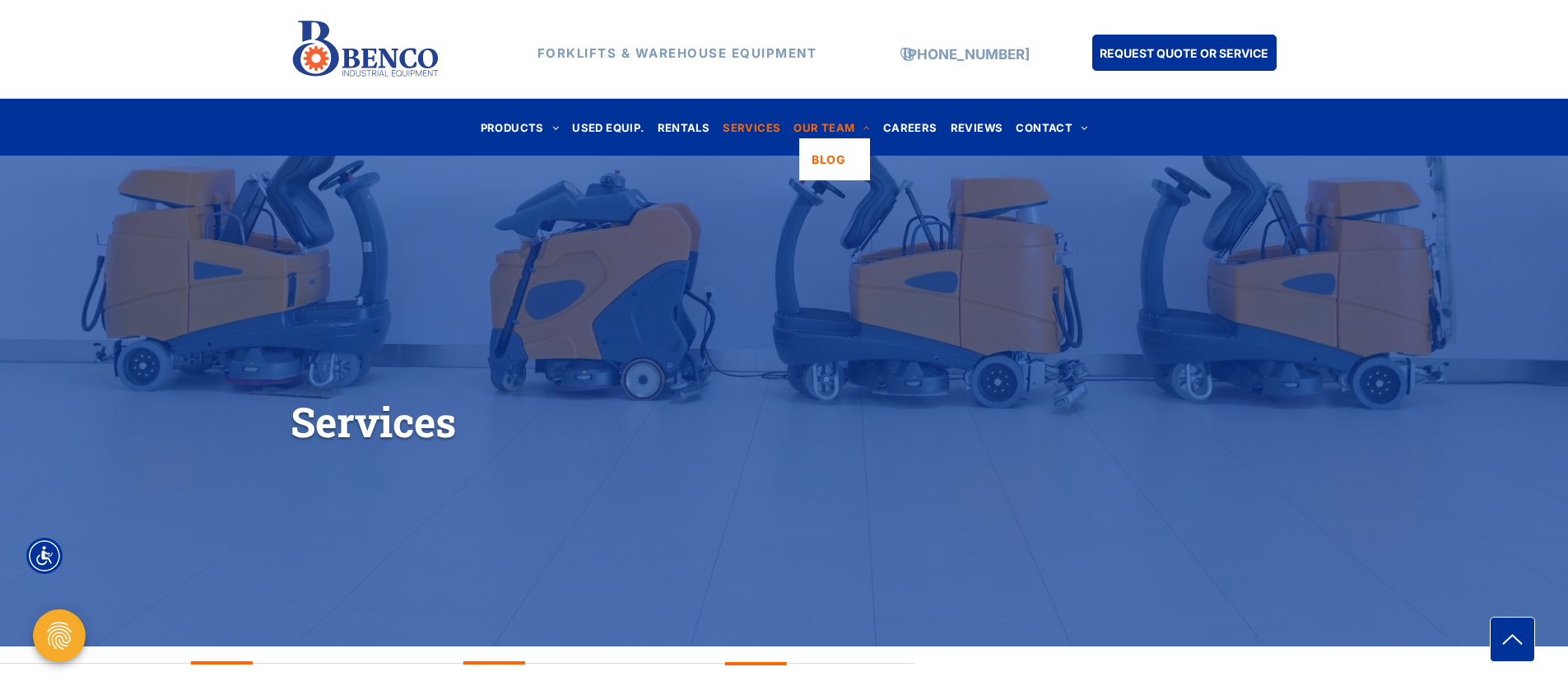
click at [841, 131] on span "OUR TEAM" at bounding box center [831, 127] width 76 height 23
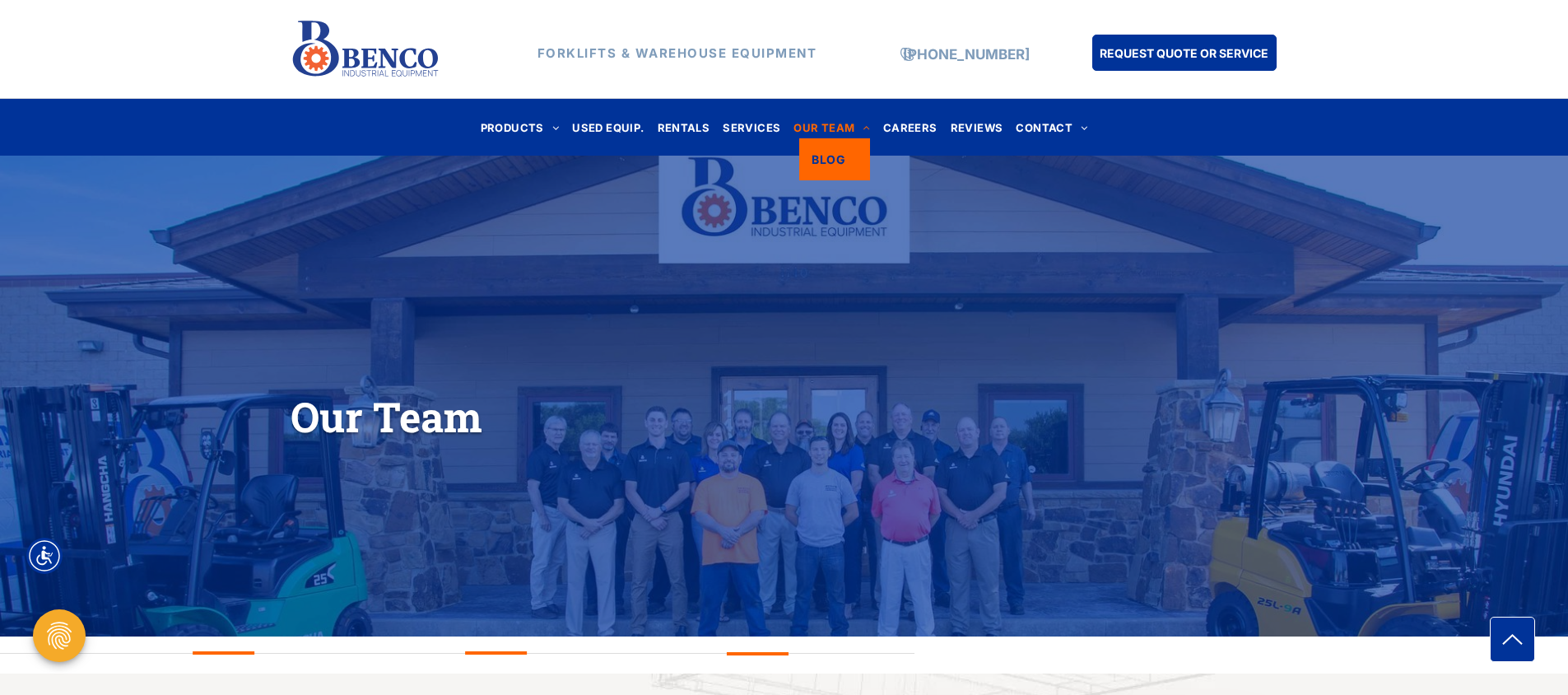
click at [844, 161] on link "BLOG" at bounding box center [834, 159] width 71 height 42
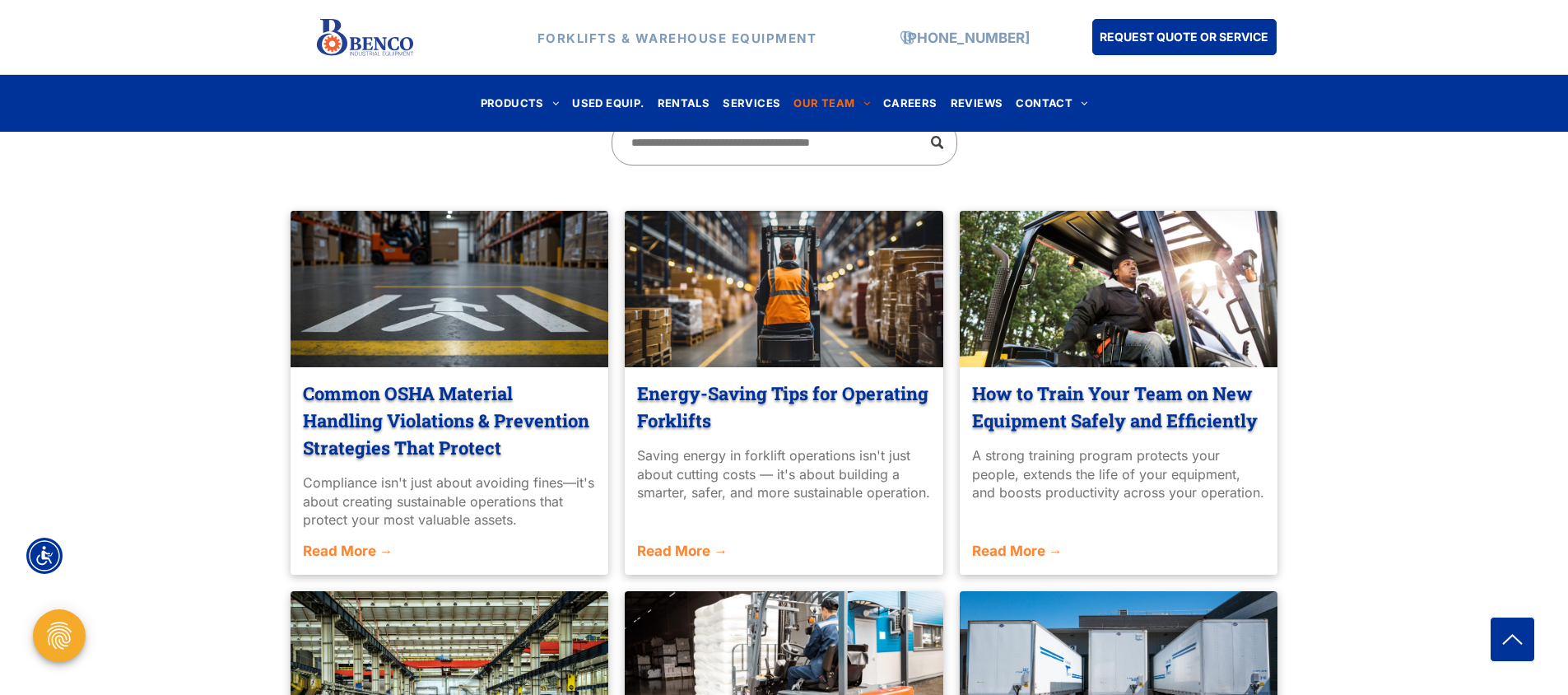
scroll to position [633, 0]
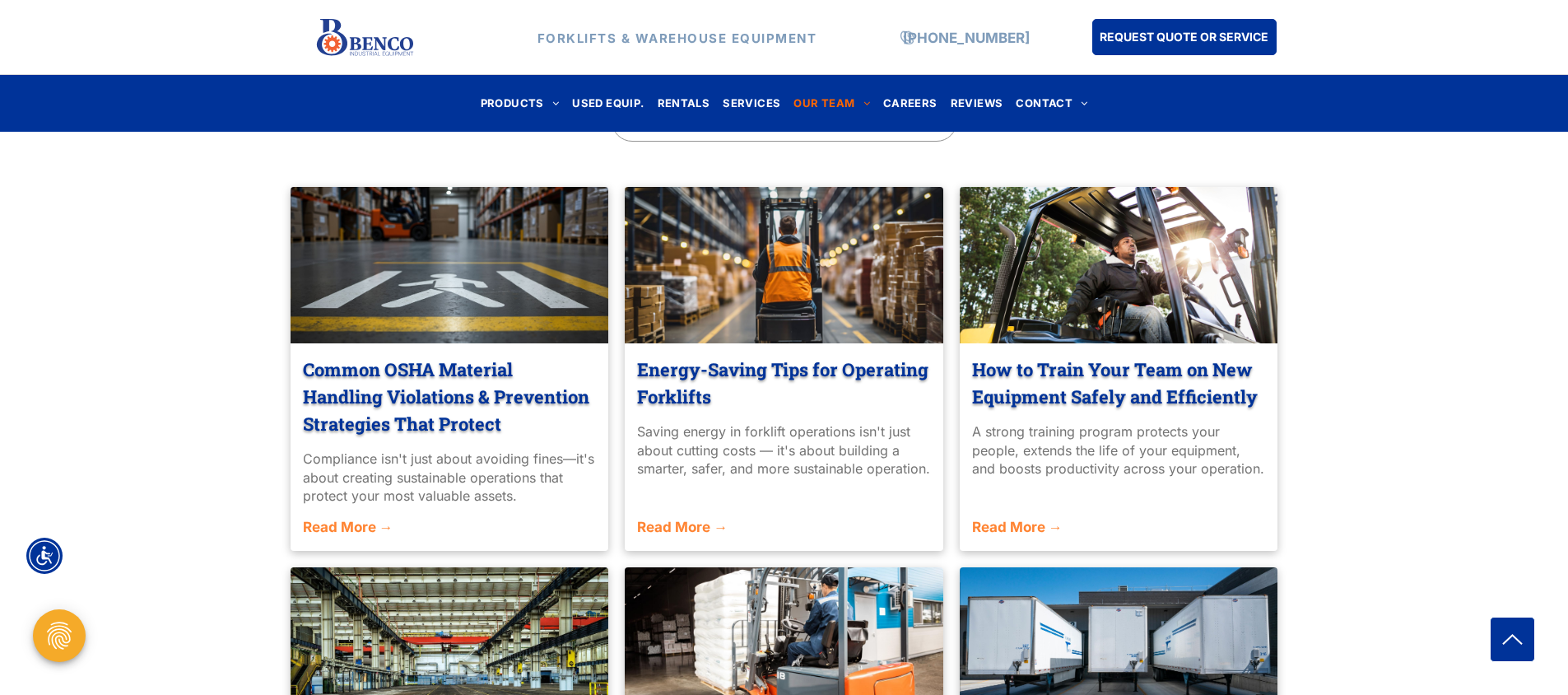
click at [682, 369] on link "Energy-Saving Tips for Operating Forklifts" at bounding box center [784, 383] width 294 height 55
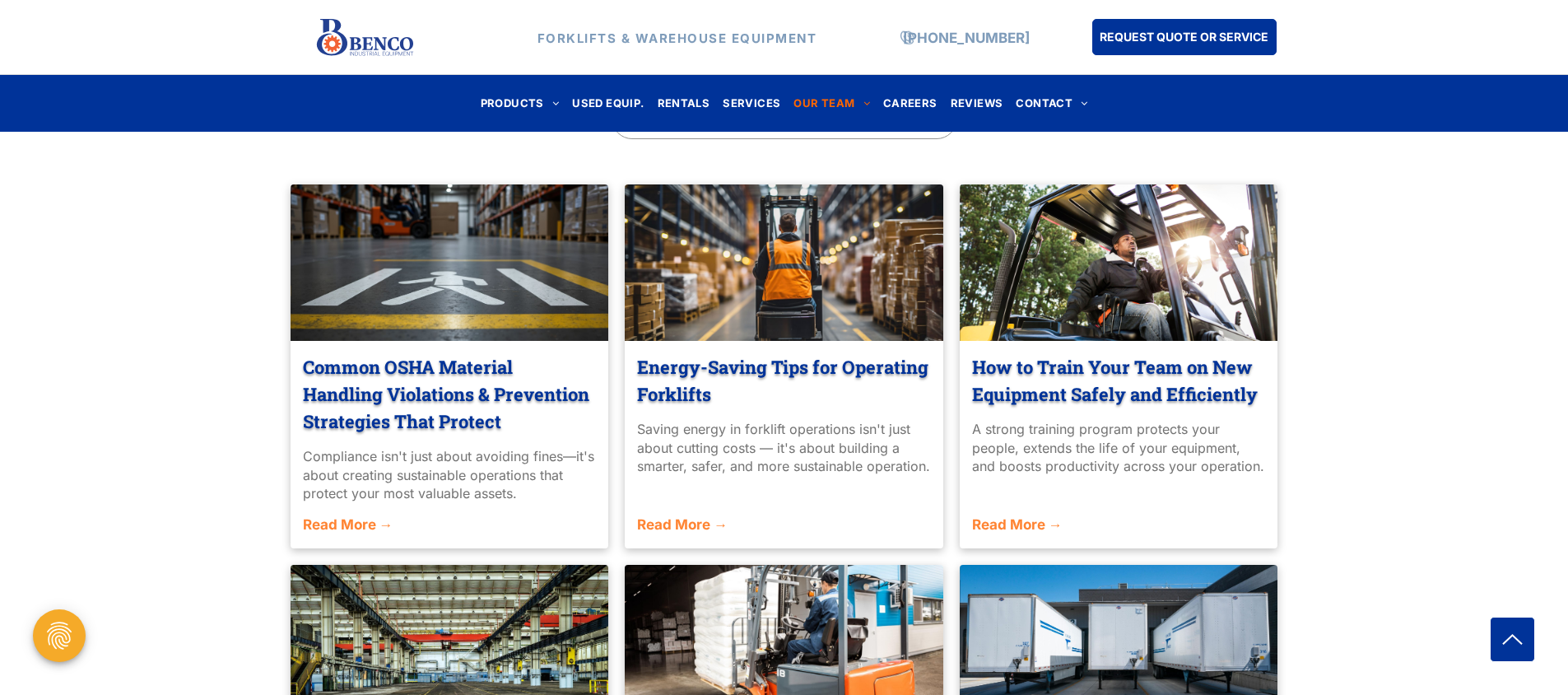
scroll to position [637, 0]
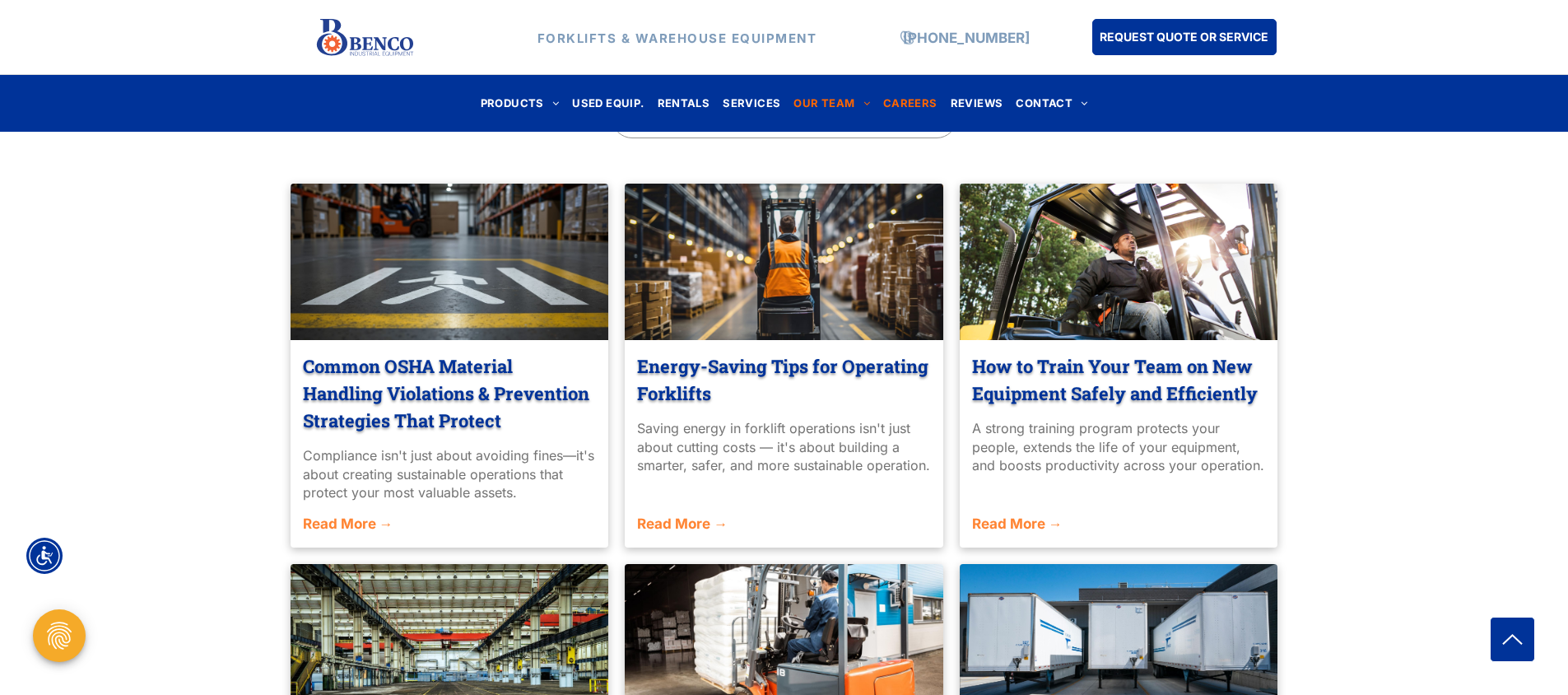
click at [900, 107] on span "CAREERS" at bounding box center [911, 103] width 55 height 23
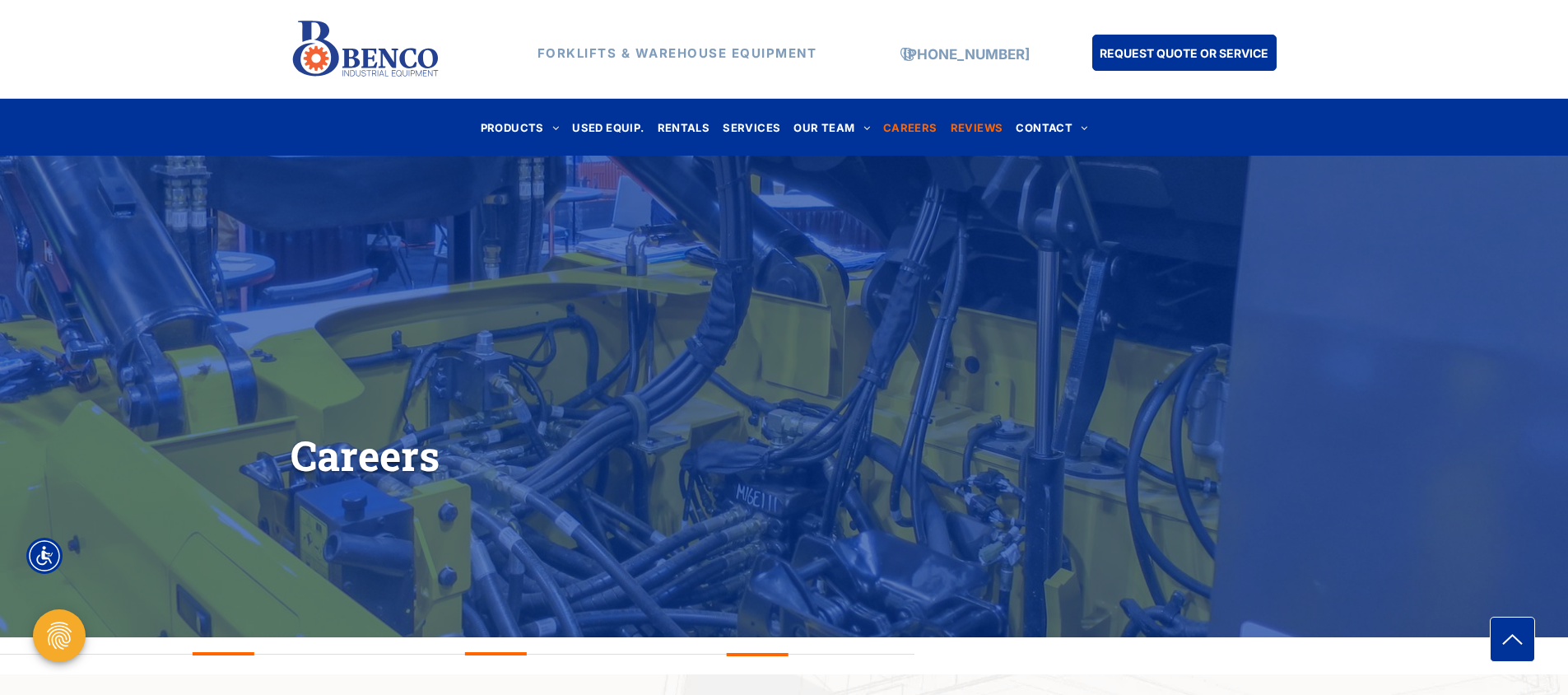
click at [964, 136] on span "REVIEWS" at bounding box center [977, 127] width 53 height 23
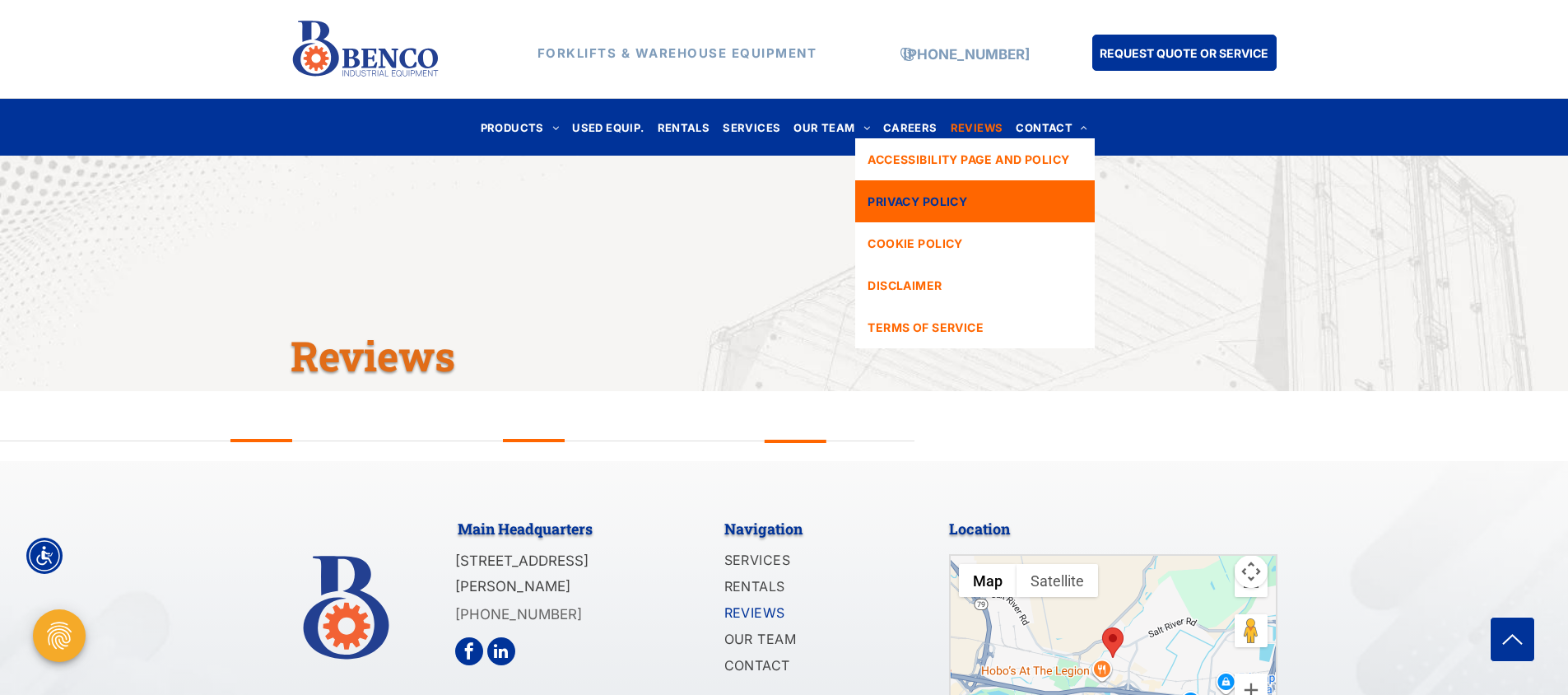
click at [916, 194] on span "PRIVACY POLICY" at bounding box center [917, 201] width 100 height 17
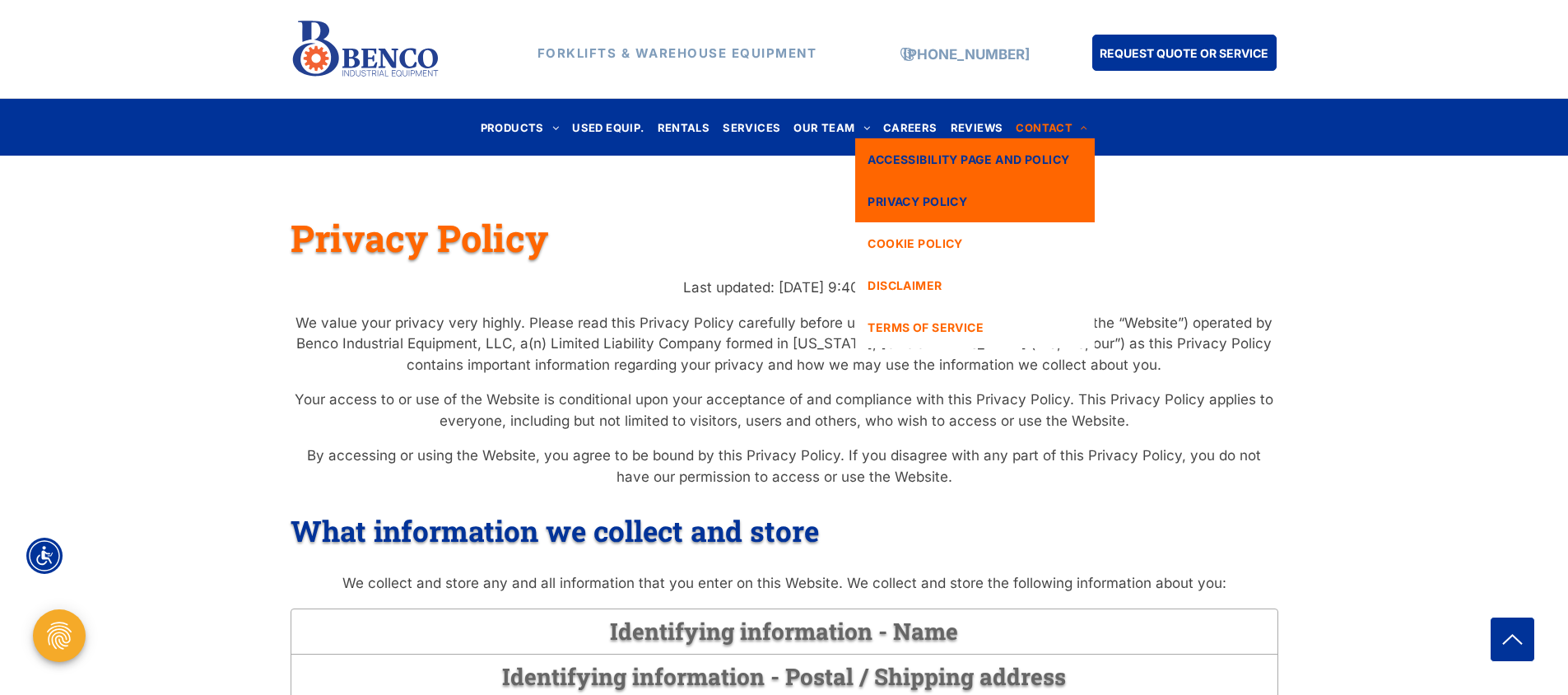
click at [990, 152] on span "ACCESSIBILITY PAGE AND POLICY" at bounding box center [968, 159] width 202 height 17
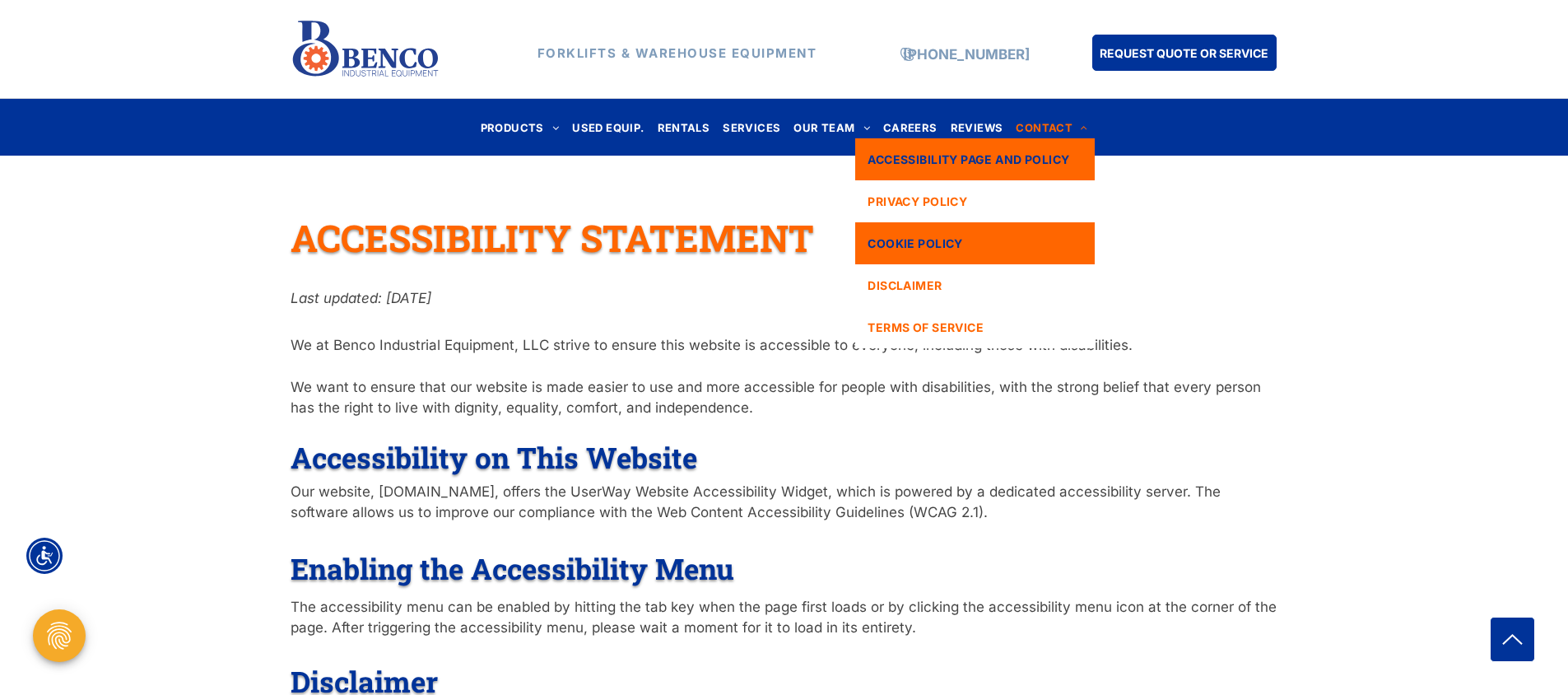
click at [984, 233] on link "COOKIE POLICY" at bounding box center [975, 243] width 239 height 42
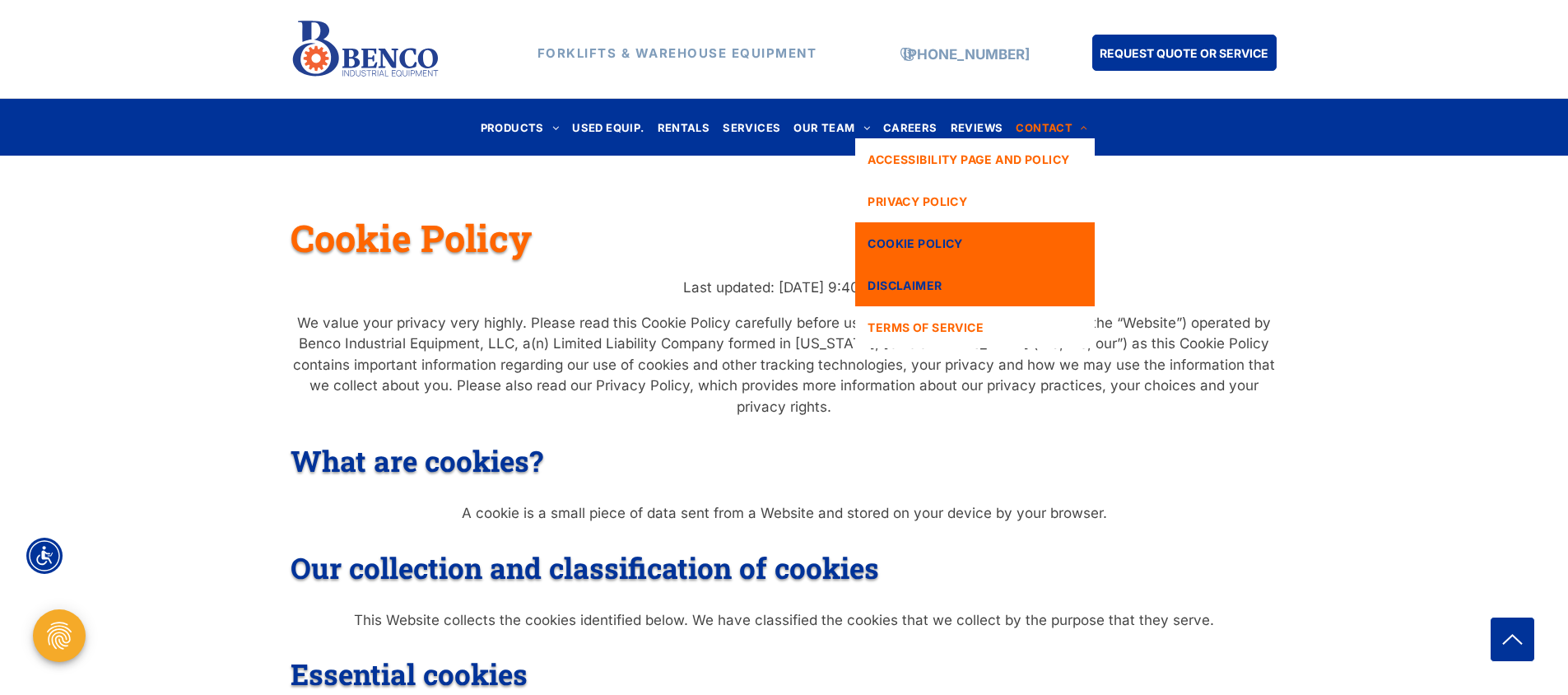
click at [886, 292] on span "DISCLAIMER" at bounding box center [904, 285] width 74 height 17
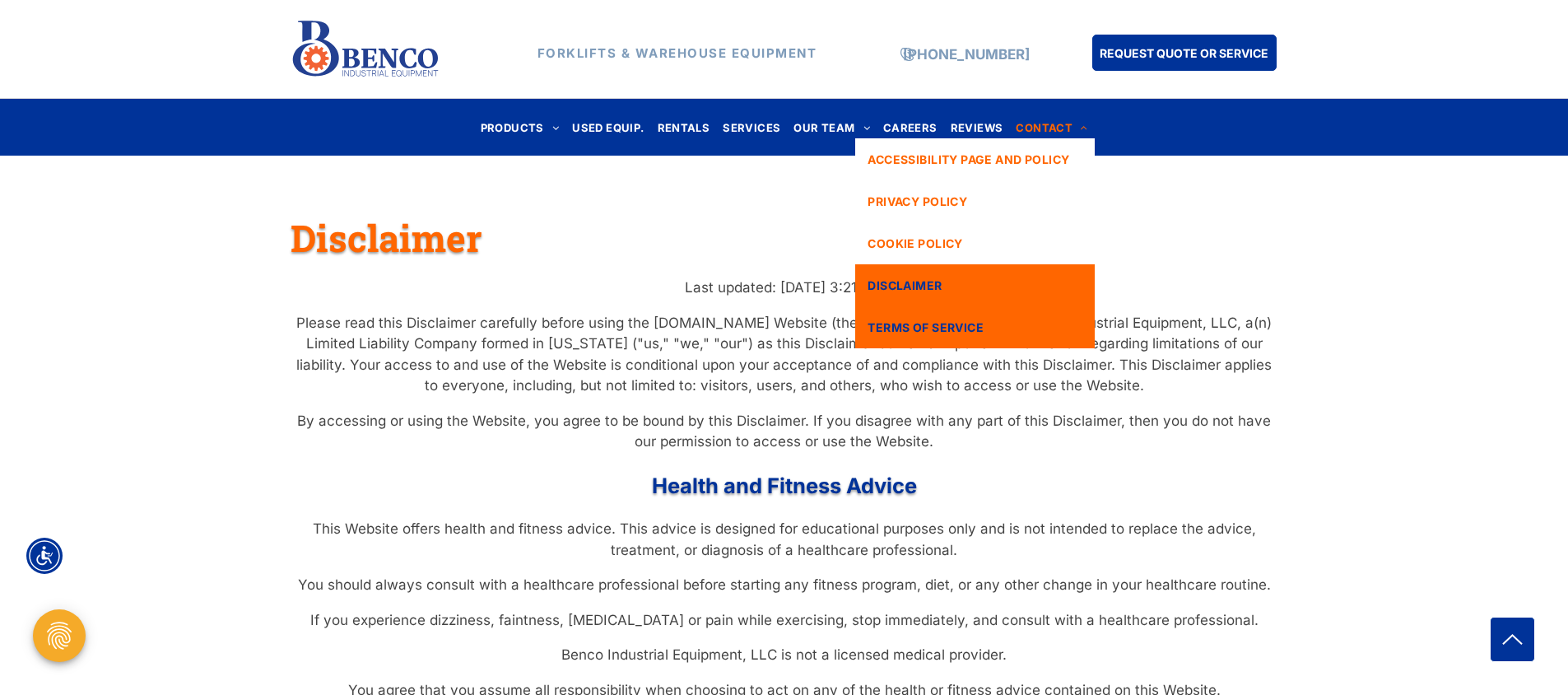
click at [967, 325] on span "TERMS OF SERVICE" at bounding box center [925, 327] width 116 height 17
